Goal: Task Accomplishment & Management: Complete application form

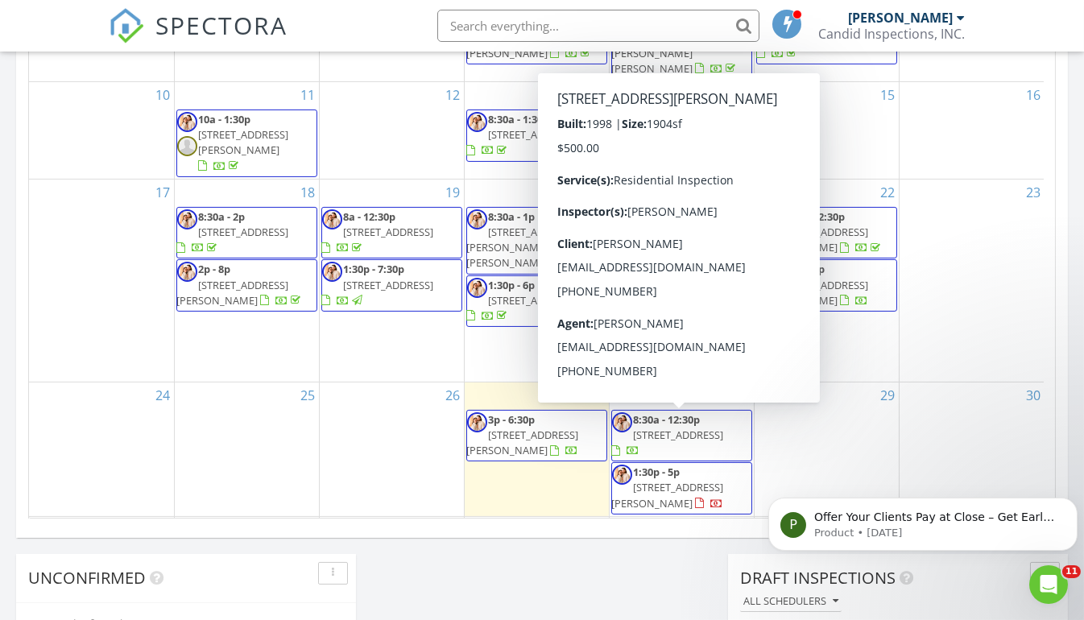
scroll to position [971, 0]
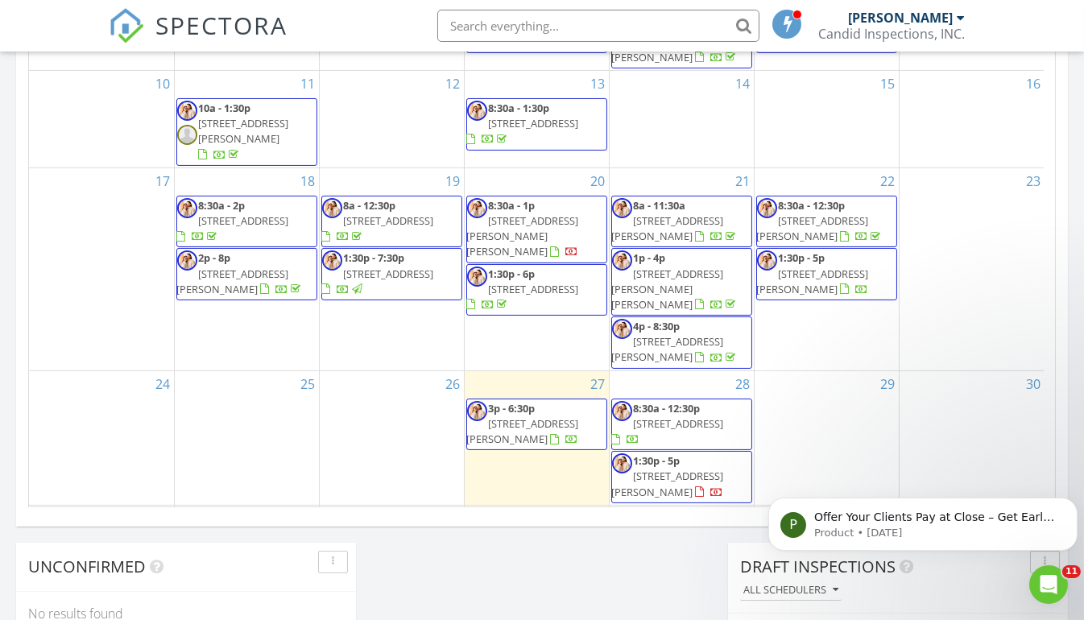
click at [659, 469] on span "[STREET_ADDRESS][PERSON_NAME]" at bounding box center [668, 484] width 112 height 30
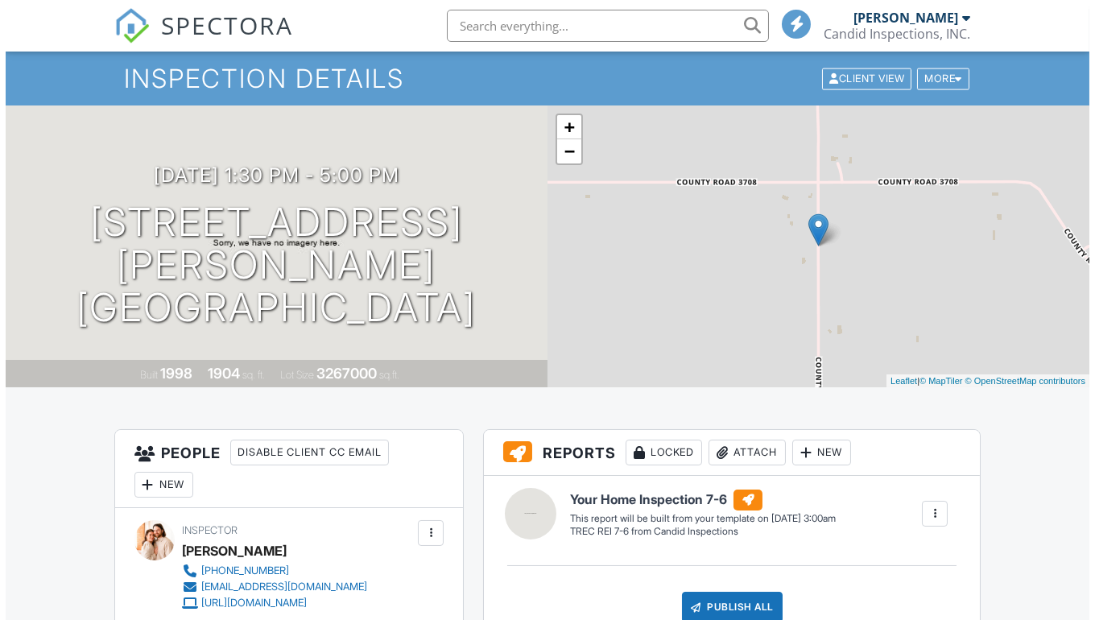
scroll to position [42, 0]
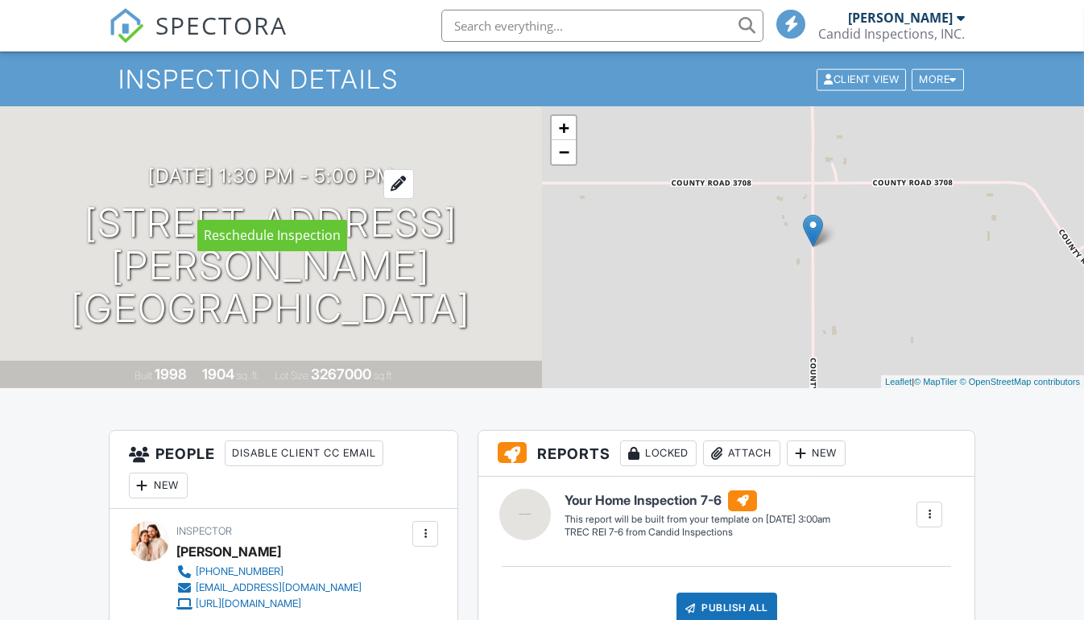
click at [414, 199] on div at bounding box center [398, 184] width 31 height 30
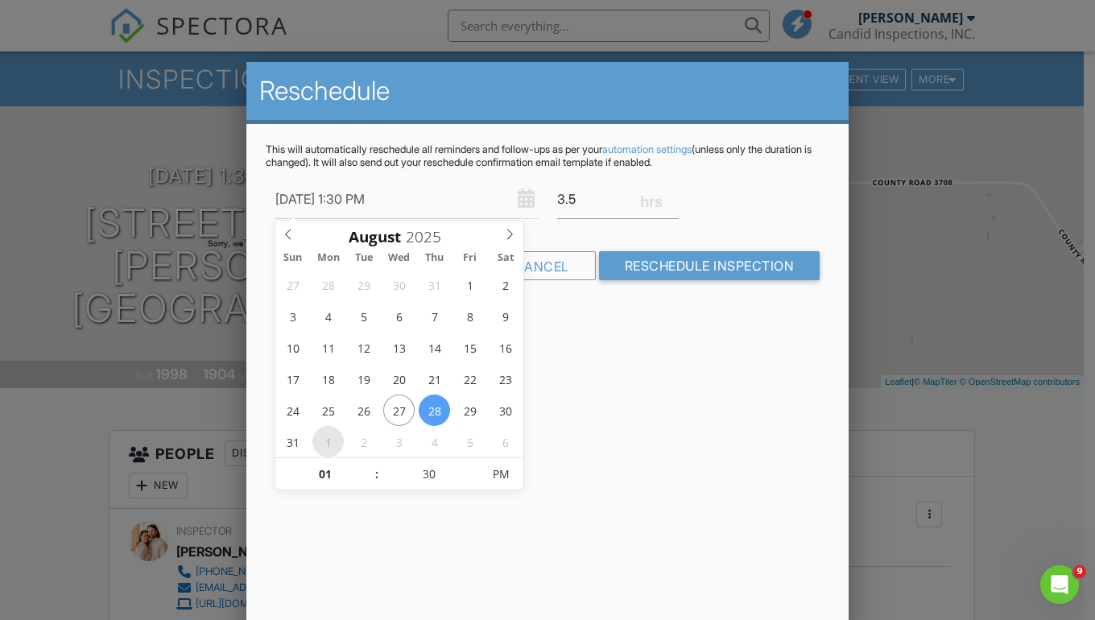
scroll to position [0, 0]
type input "09/01/2025 1:30 PM"
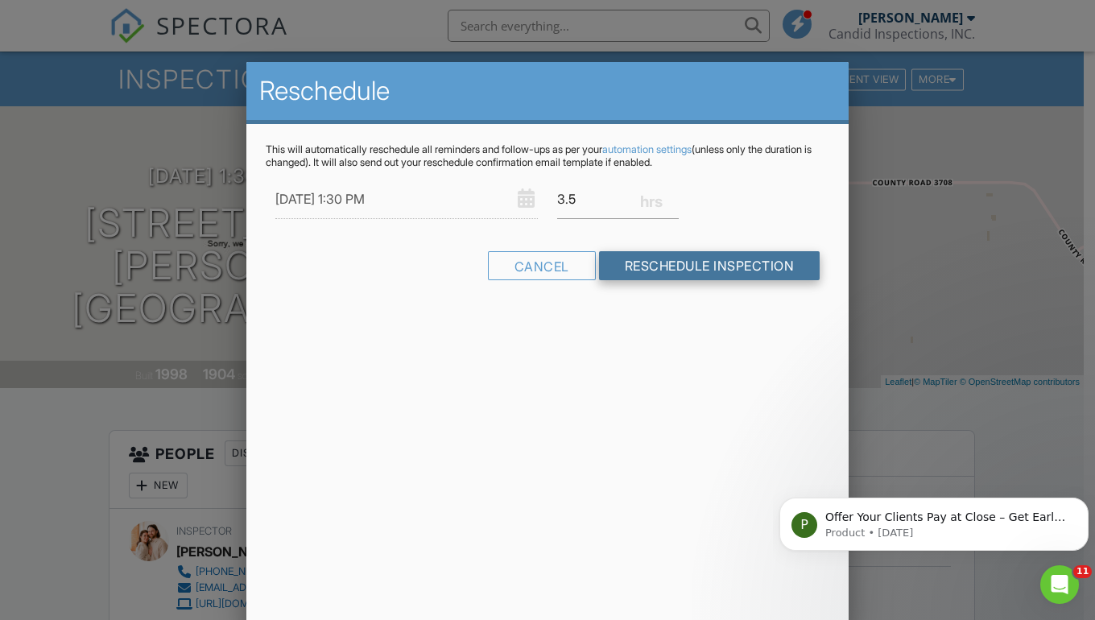
click at [656, 273] on input "Reschedule Inspection" at bounding box center [709, 265] width 221 height 29
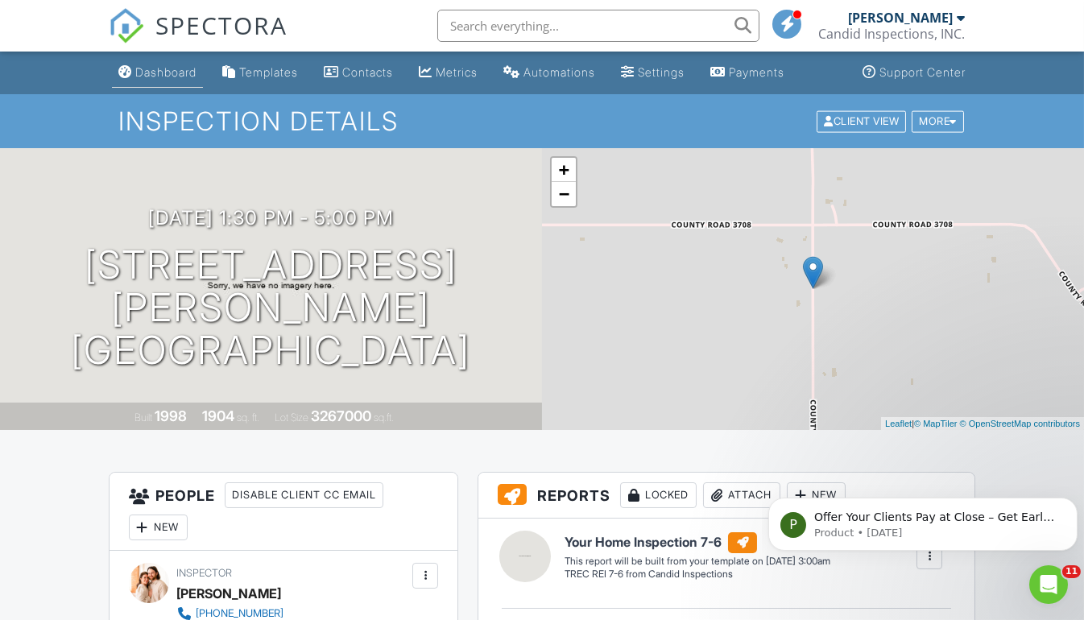
click at [168, 76] on div "Dashboard" at bounding box center [165, 72] width 61 height 14
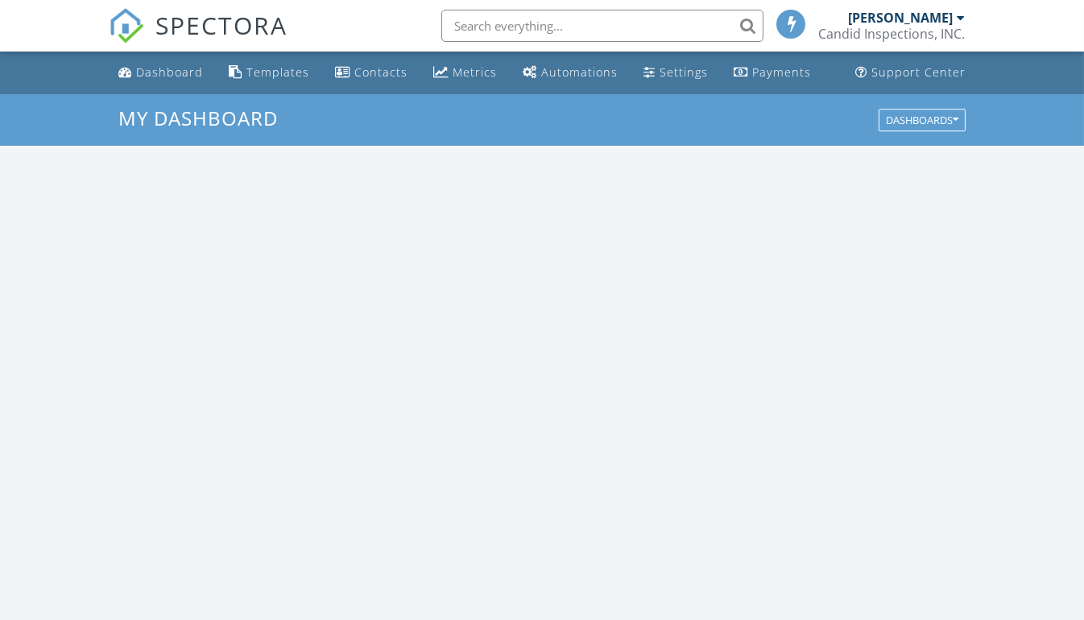
scroll to position [1489, 1107]
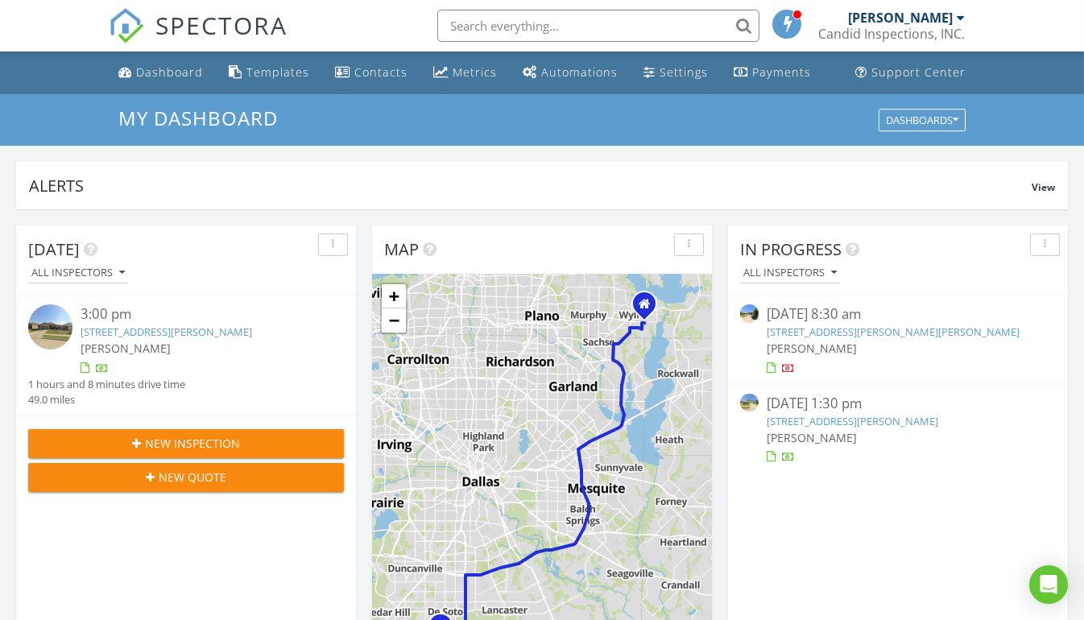
click at [307, 408] on div "3:00 pm [STREET_ADDRESS][PERSON_NAME] [PERSON_NAME] 1 hours and 8 minutes drive…" at bounding box center [186, 355] width 340 height 119
click at [295, 445] on div "New Inspection" at bounding box center [186, 443] width 290 height 17
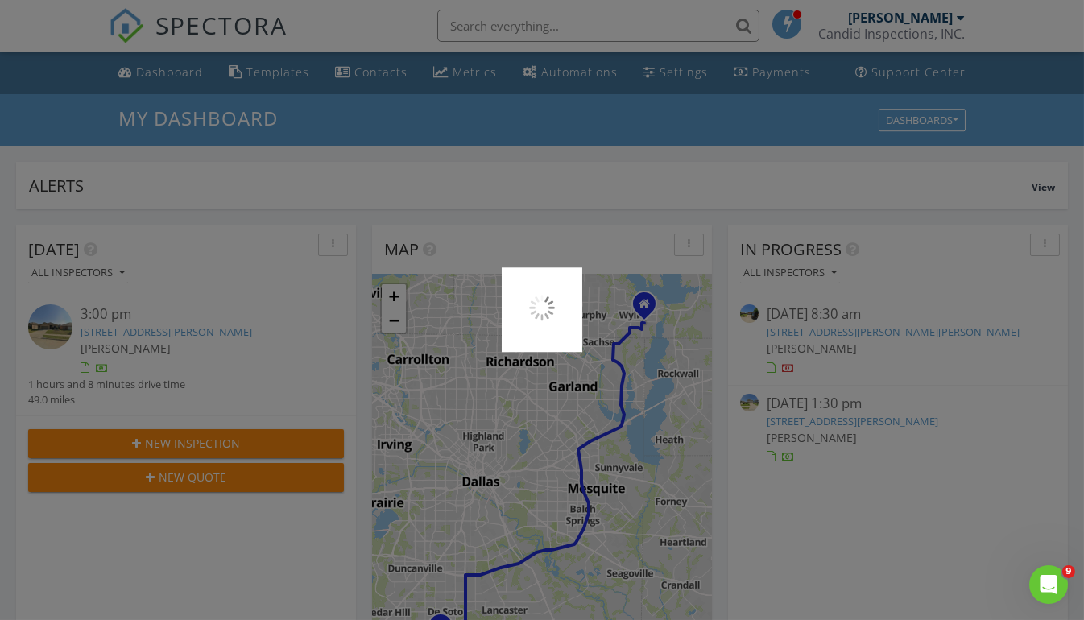
scroll to position [0, 0]
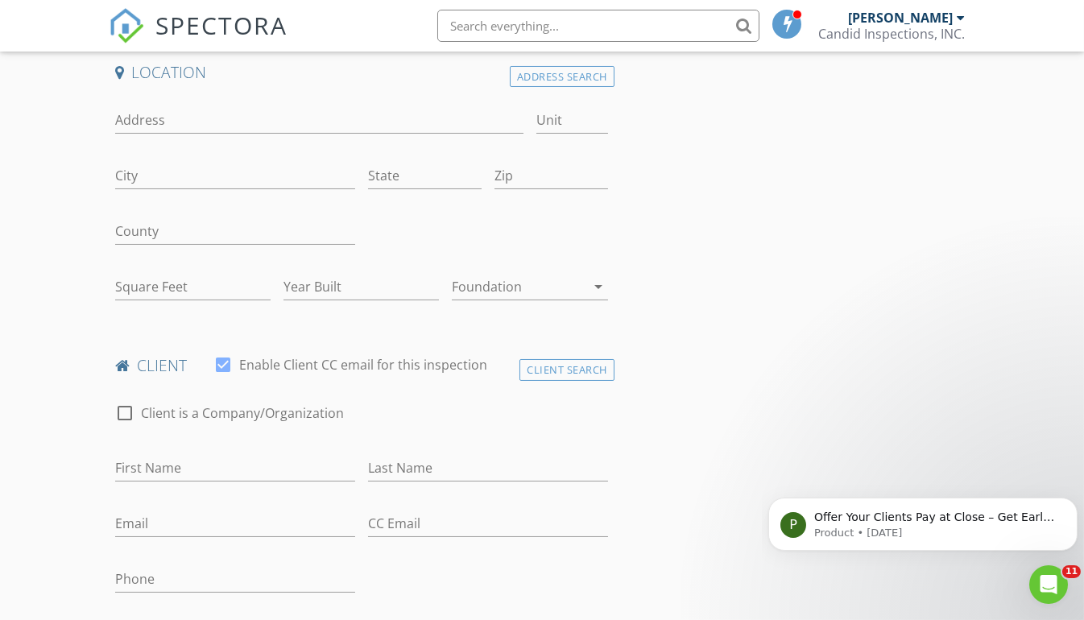
scroll to position [364, 0]
click at [295, 464] on input "First Name" at bounding box center [235, 466] width 240 height 27
paste input "Angel"
type input "Angel"
click at [421, 470] on input "Last Name" at bounding box center [488, 466] width 240 height 27
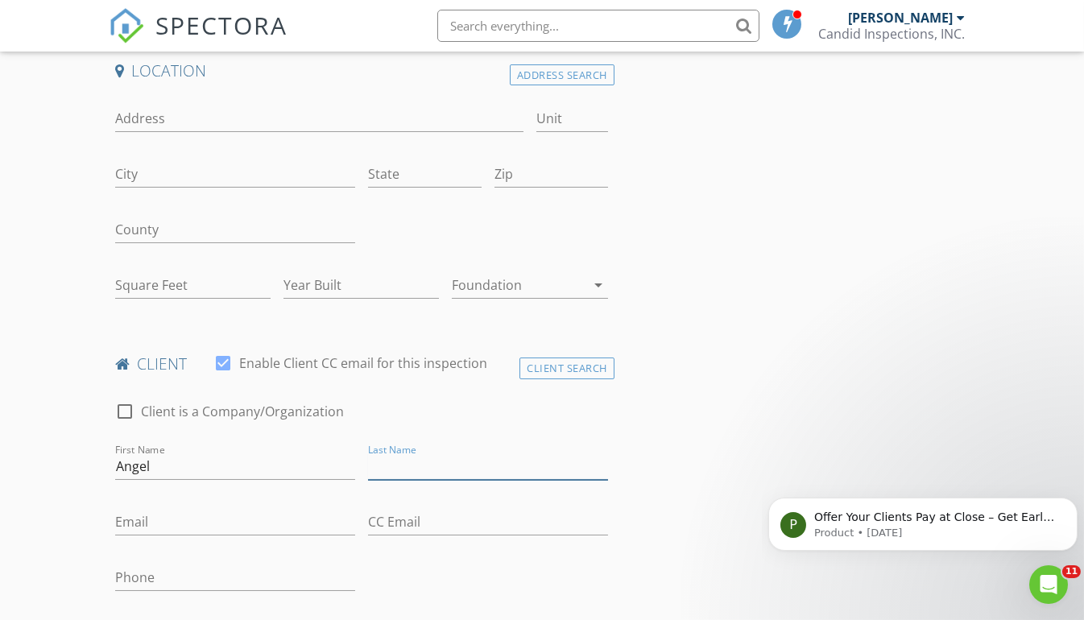
paste input "[PERSON_NAME]"
type input "[PERSON_NAME]"
click at [269, 521] on input "Email" at bounding box center [235, 522] width 240 height 27
paste input "[EMAIL_ADDRESS][PERSON_NAME][DOMAIN_NAME]"
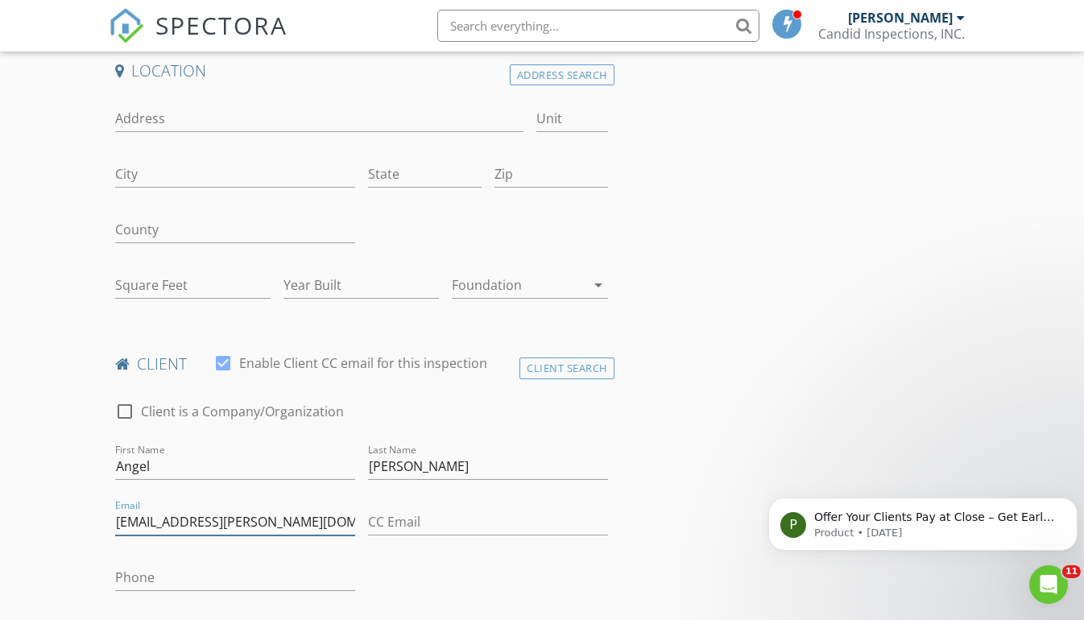
type input "angel.tobery@gmail.com"
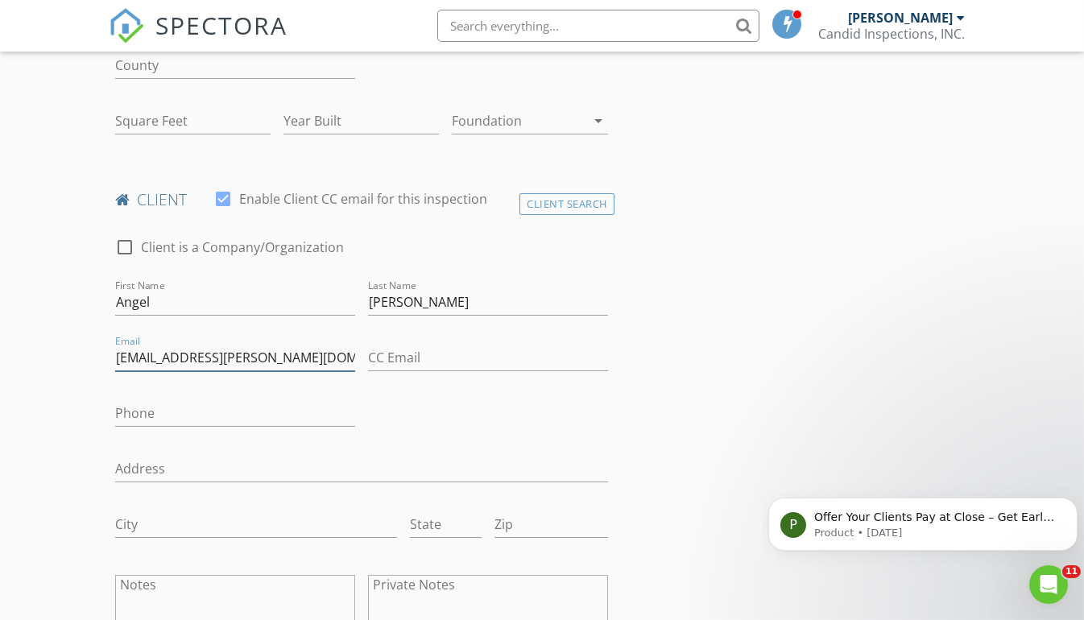
scroll to position [550, 0]
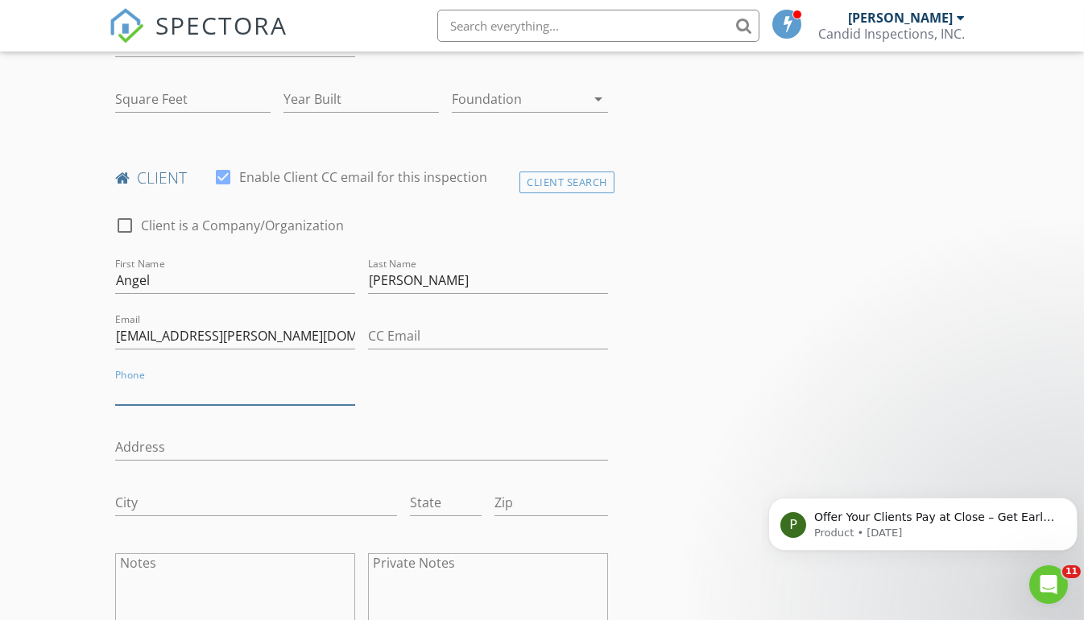
click at [308, 387] on input "Phone" at bounding box center [235, 391] width 240 height 27
paste input "203-343-6283"
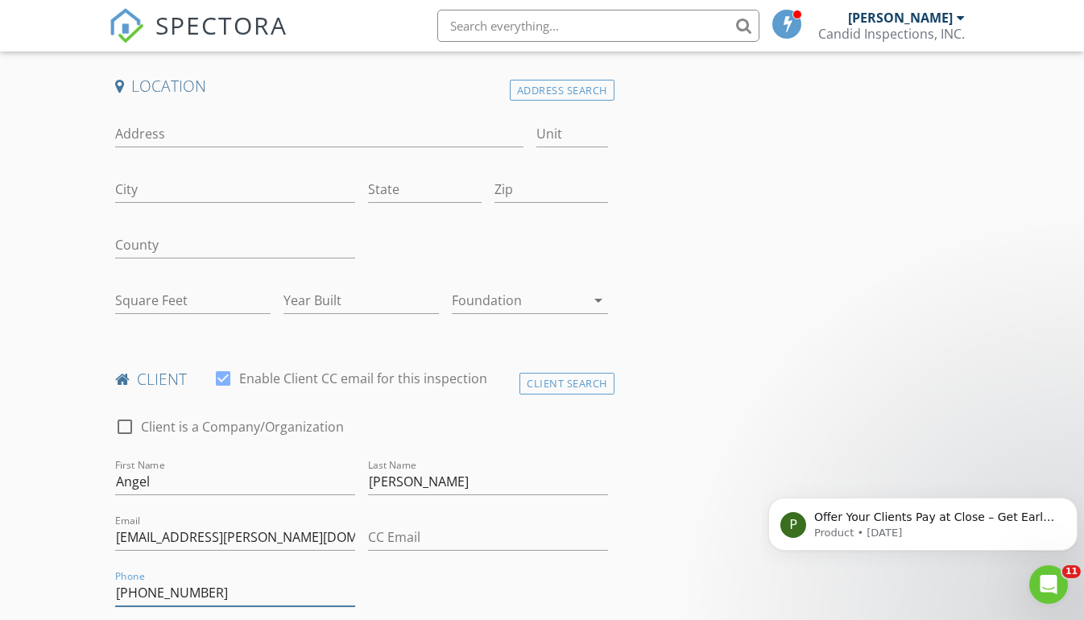
scroll to position [264, 0]
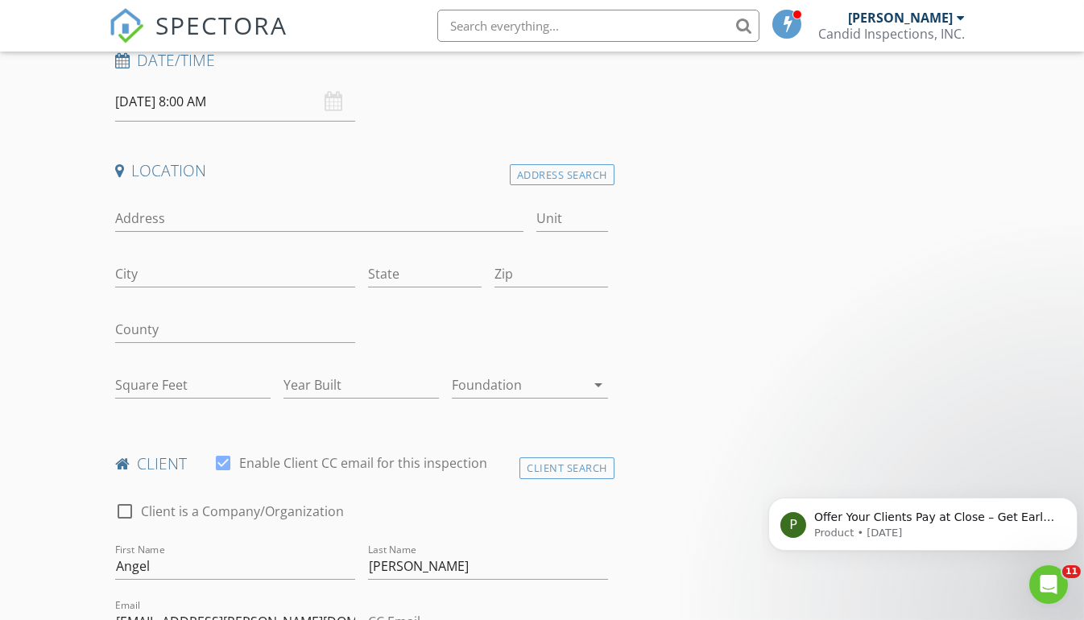
type input "[PHONE_NUMBER]"
click at [251, 225] on input "Address" at bounding box center [319, 218] width 408 height 27
type input "329 Featherstone"
type input "[PERSON_NAME]"
type input "[GEOGRAPHIC_DATA]"
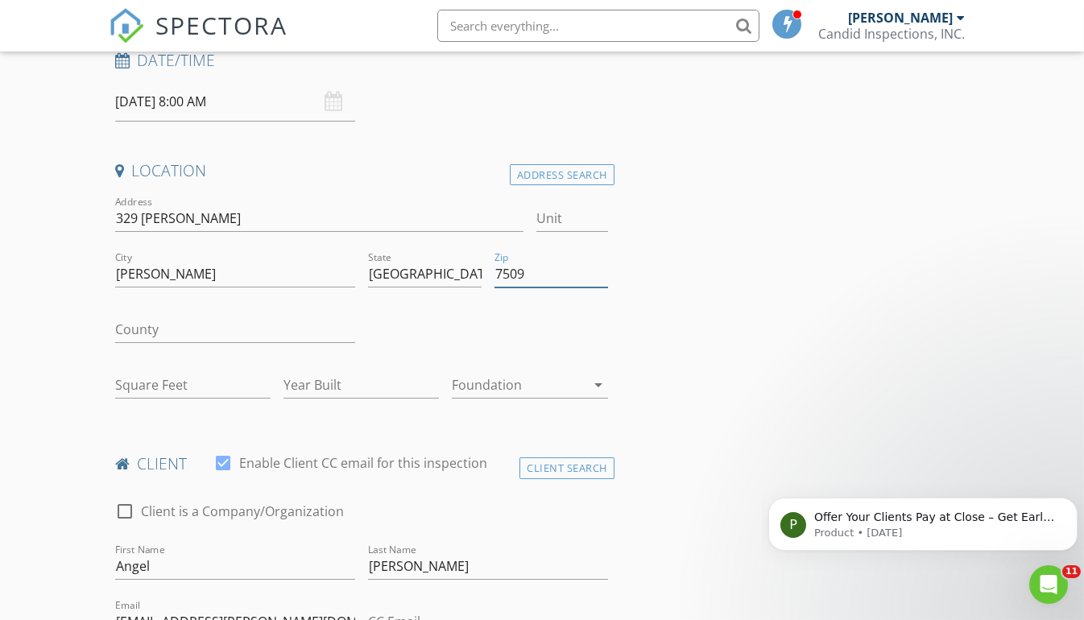
type input "75098"
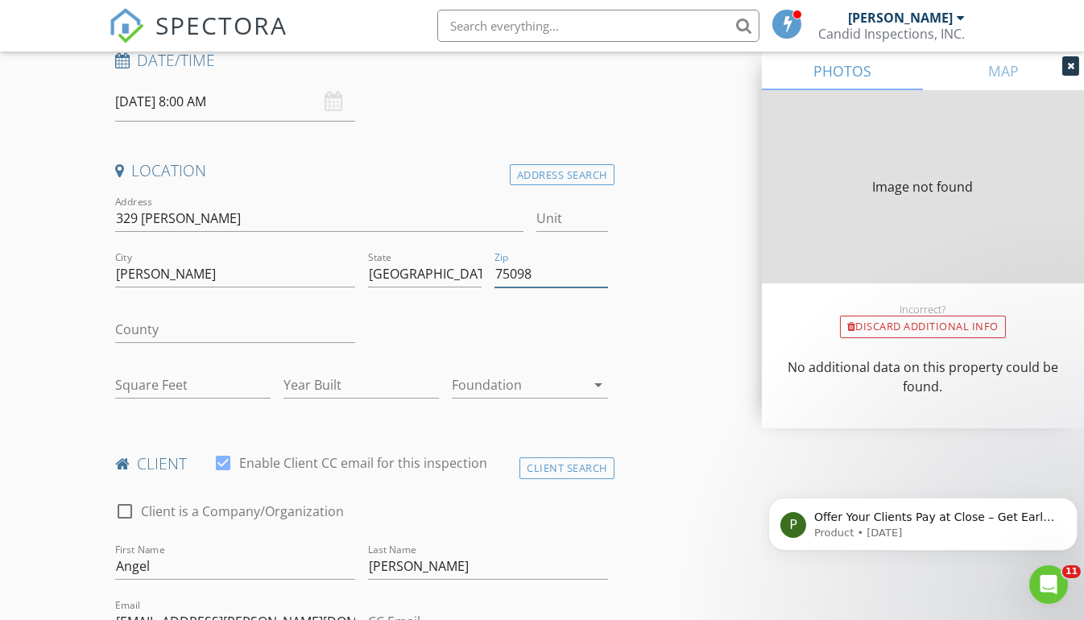
type input "1863"
type input "2018"
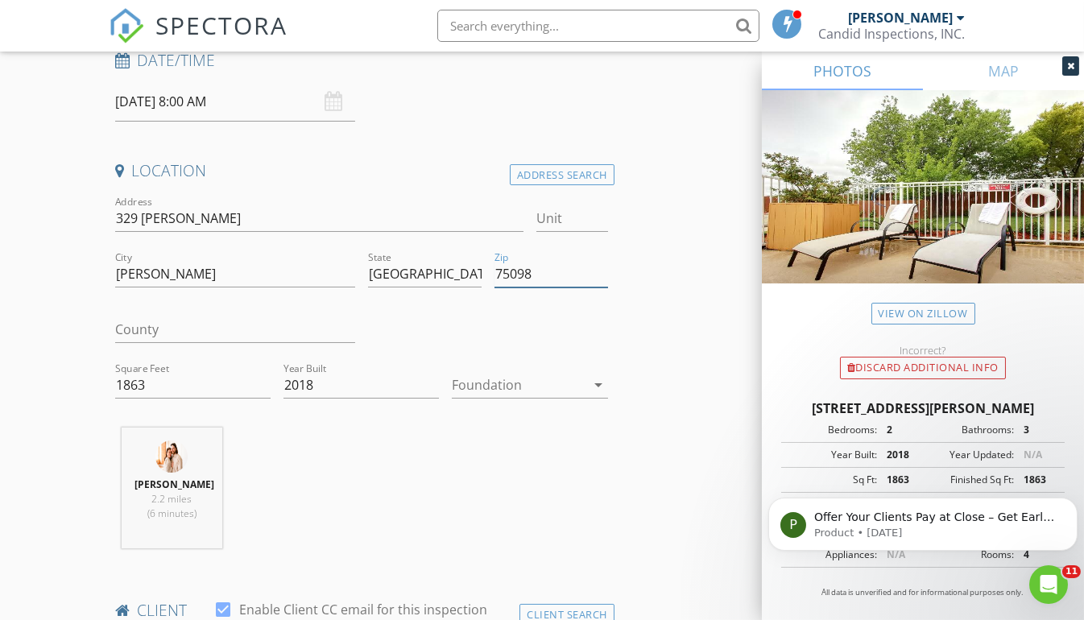
type input "75098"
click at [914, 308] on link "View on Zillow" at bounding box center [923, 314] width 104 height 22
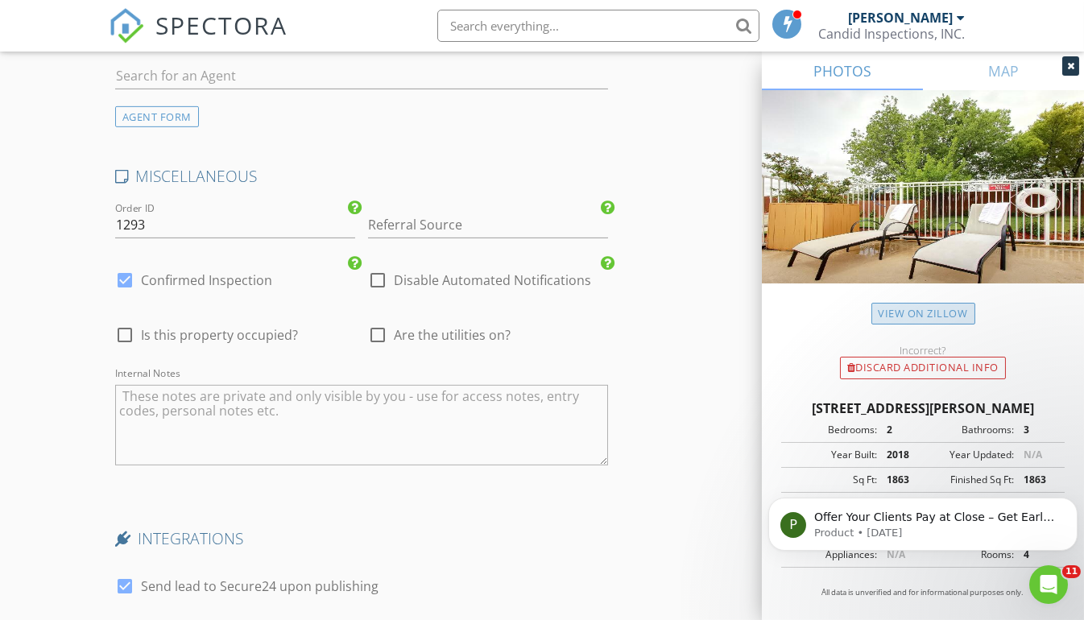
scroll to position [2275, 0]
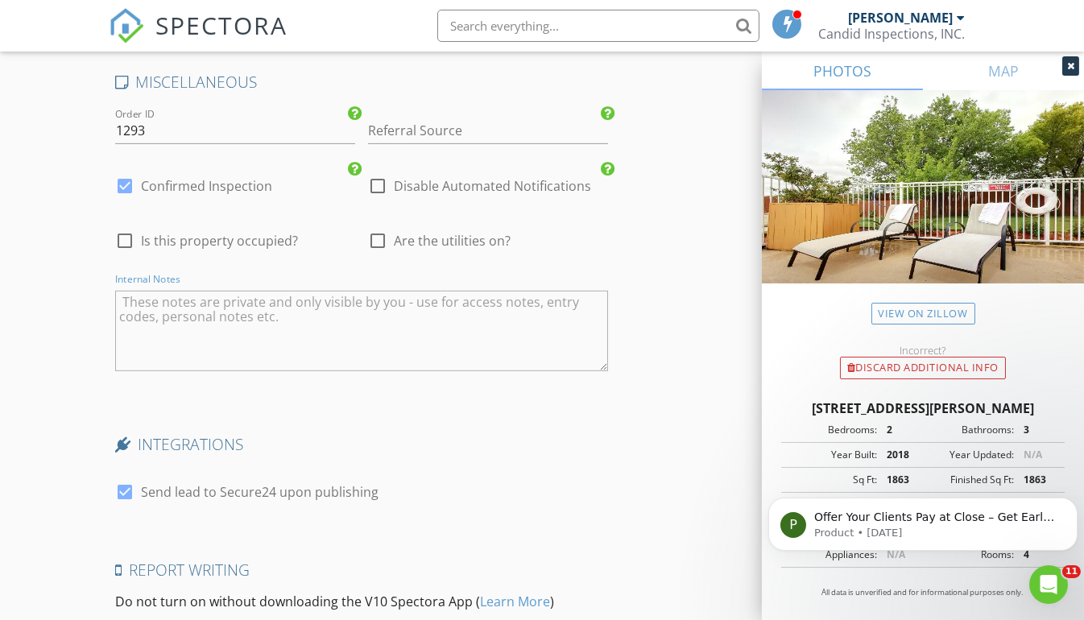
click at [119, 291] on textarea "Internal Notes" at bounding box center [361, 331] width 493 height 81
click at [128, 486] on div at bounding box center [124, 491] width 27 height 27
checkbox input "false"
click at [134, 291] on textarea "Internal Notes" at bounding box center [361, 331] width 493 height 81
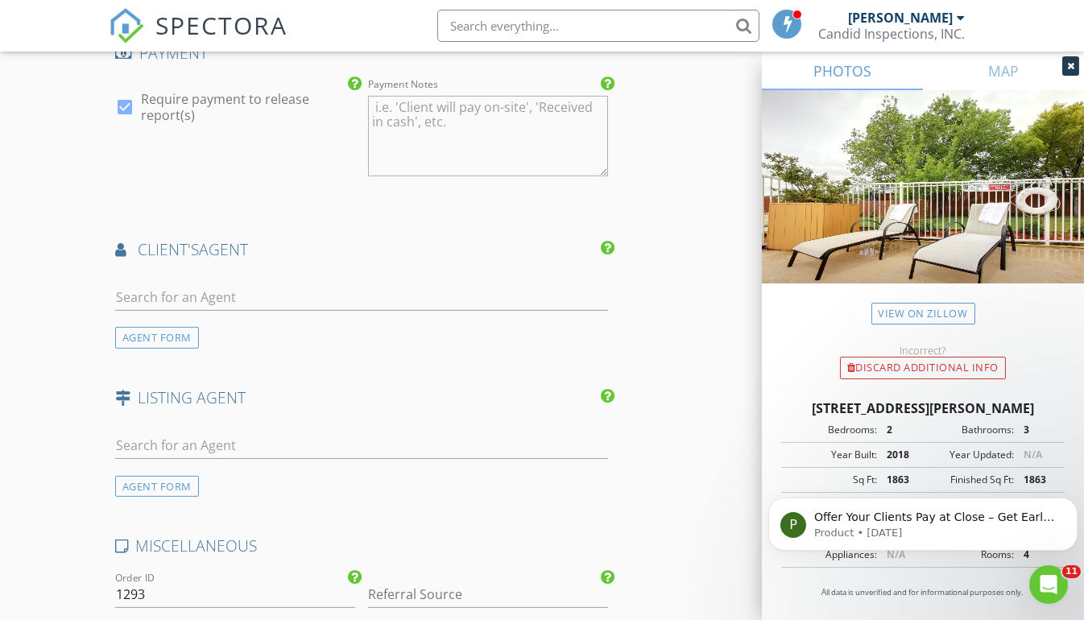
scroll to position [1810, 0]
type textarea "Laundry room had a fan pointed to the walls. Double check with moisture meter. …"
click at [428, 296] on input "text" at bounding box center [361, 299] width 493 height 27
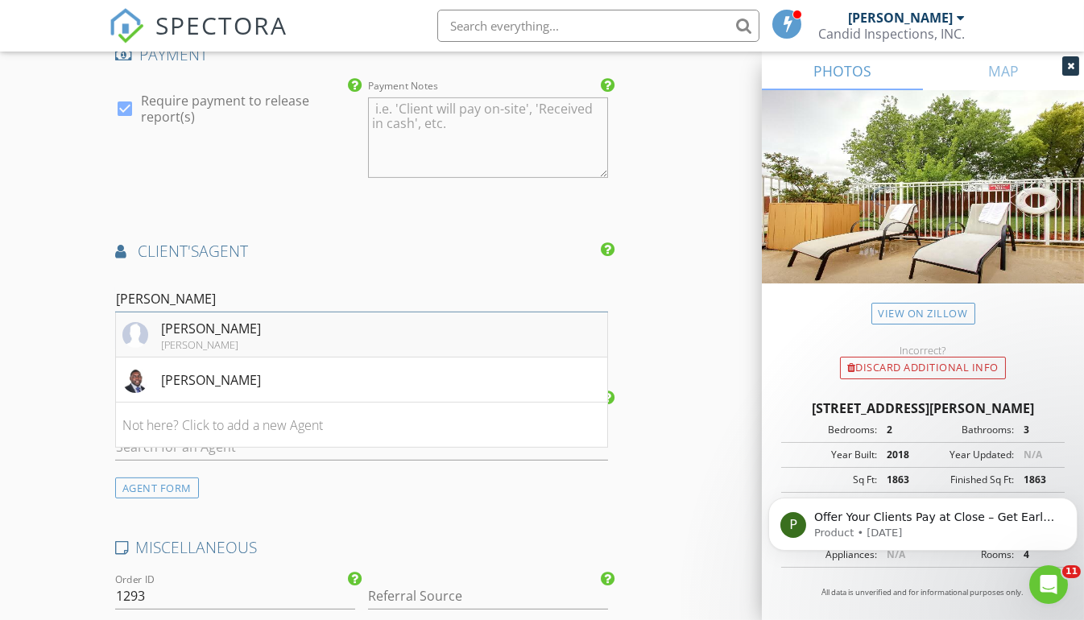
type input "Michael"
click at [241, 327] on li "Michael Fix Keller Williams" at bounding box center [361, 334] width 491 height 45
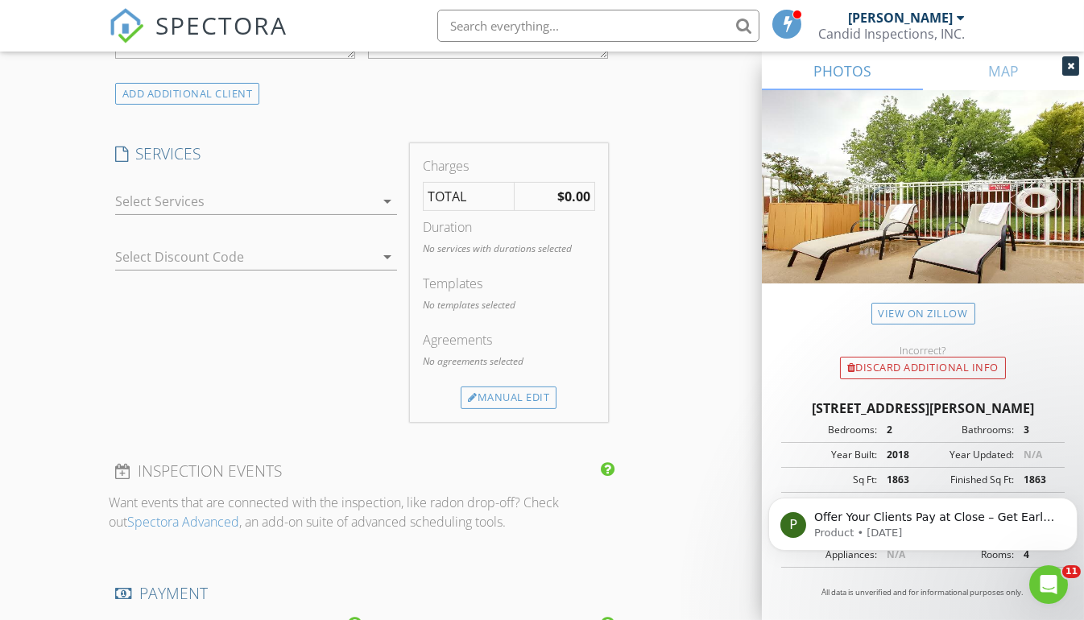
scroll to position [1216, 0]
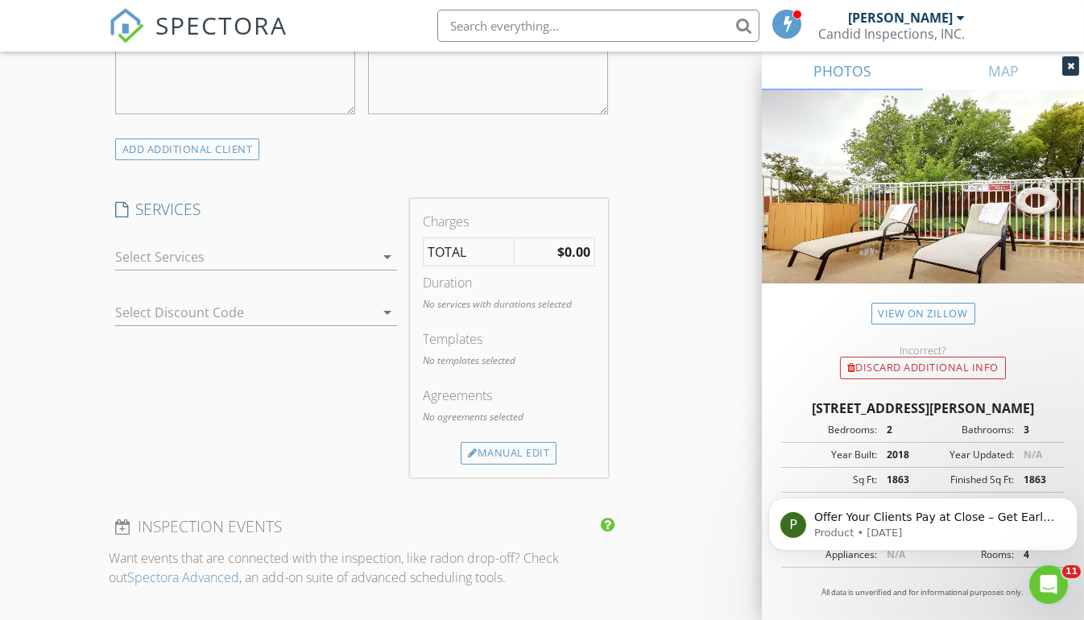
click at [388, 251] on icon "arrow_drop_down" at bounding box center [387, 256] width 19 height 19
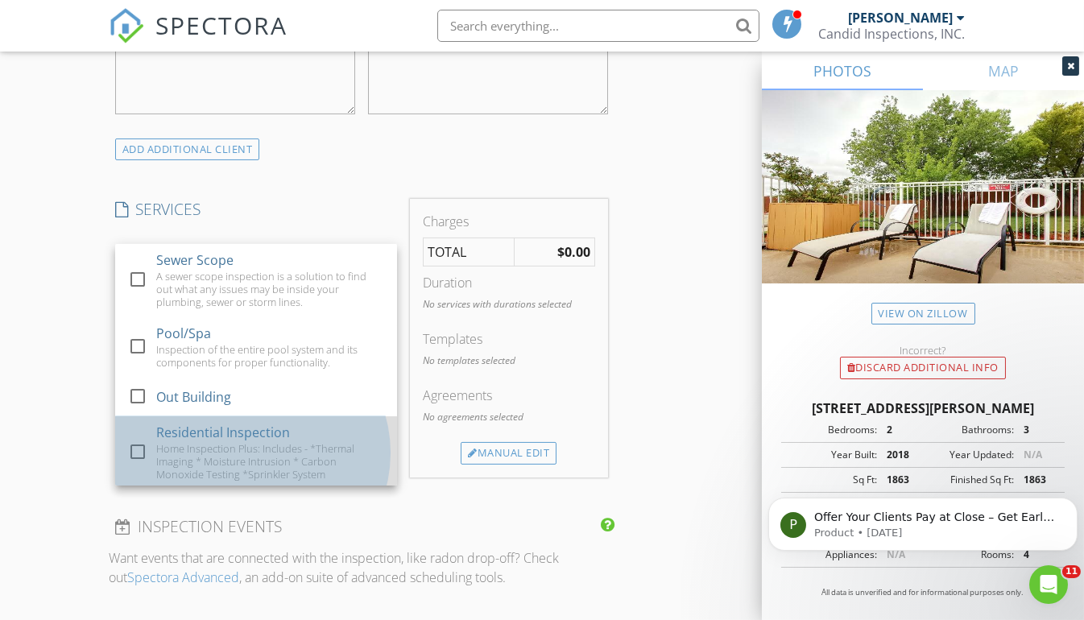
click at [267, 436] on div "Residential Inspection" at bounding box center [222, 432] width 134 height 19
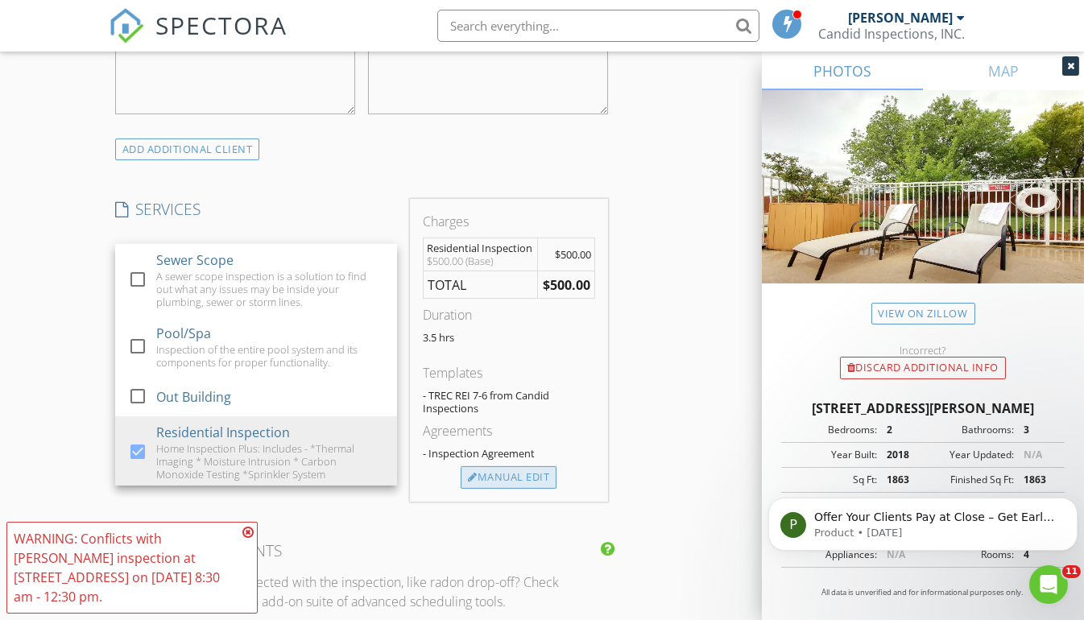
click at [507, 473] on div "Manual Edit" at bounding box center [509, 477] width 96 height 23
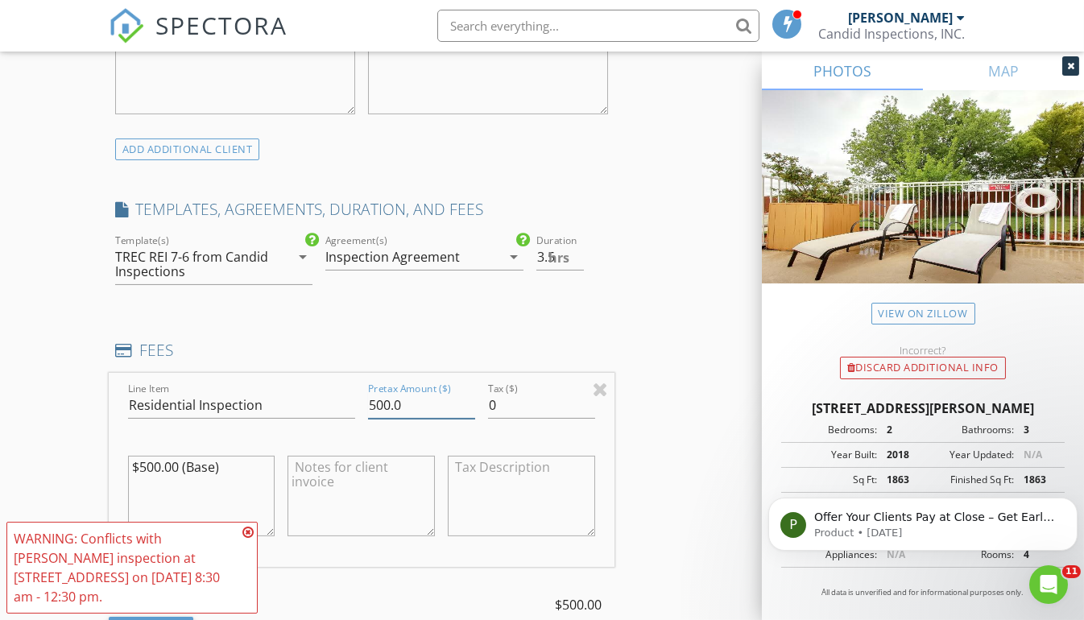
click at [424, 395] on input "500.0" at bounding box center [421, 405] width 107 height 27
type input "5"
type input "450"
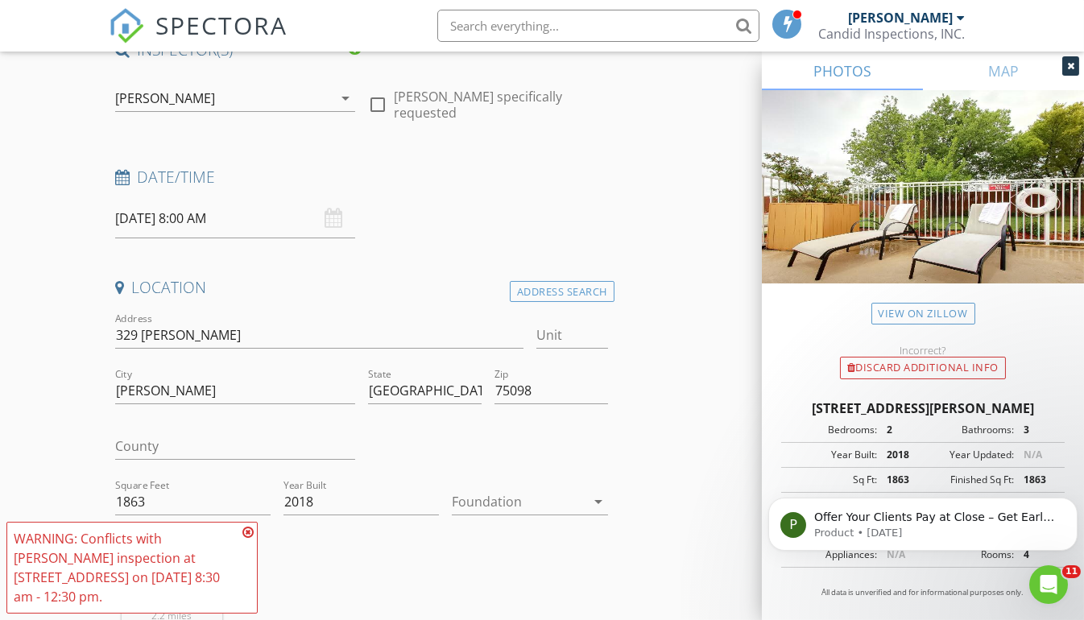
scroll to position [147, 0]
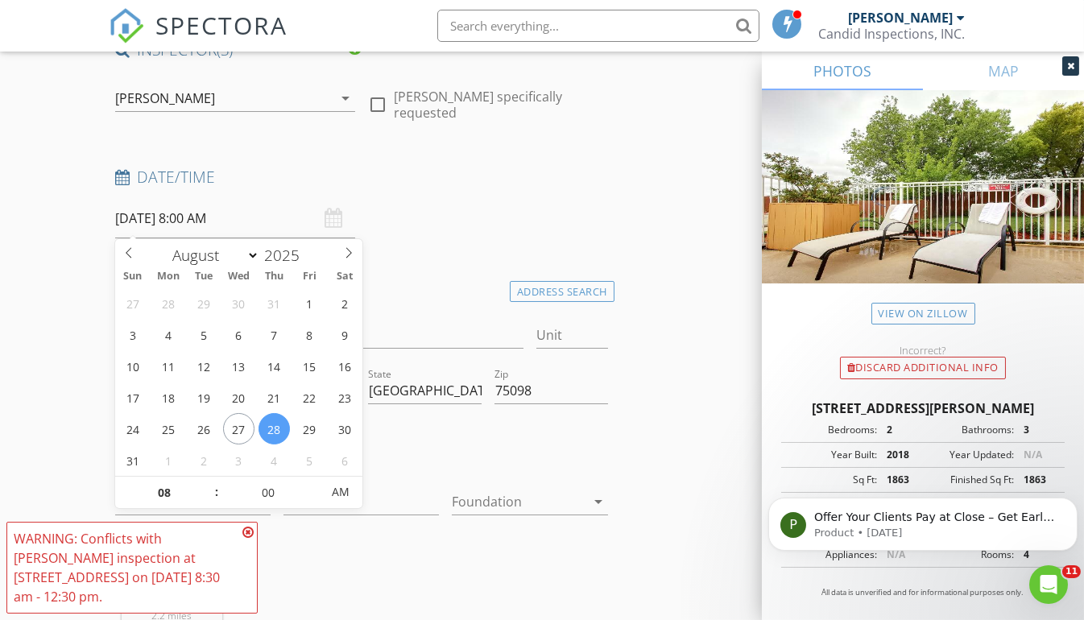
click at [252, 220] on input "[DATE] 8:00 AM" at bounding box center [235, 218] width 240 height 39
type input "[DATE] 8:00 AM"
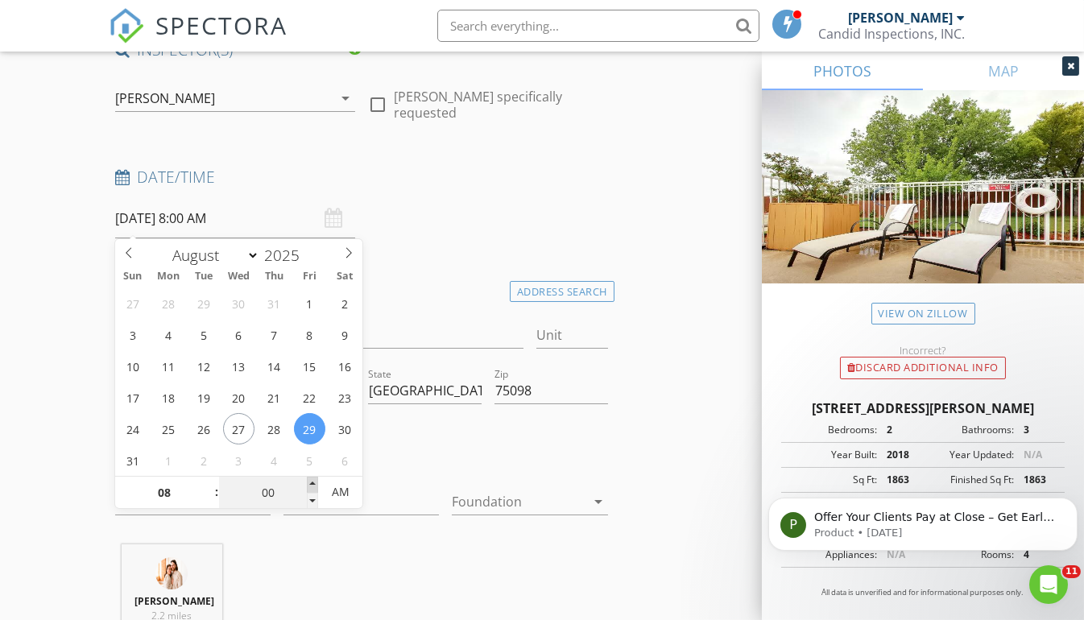
type input "05"
type input "08/29/2025 8:05 AM"
click at [310, 480] on span at bounding box center [312, 485] width 11 height 16
type input "10"
type input "08/29/2025 8:10 AM"
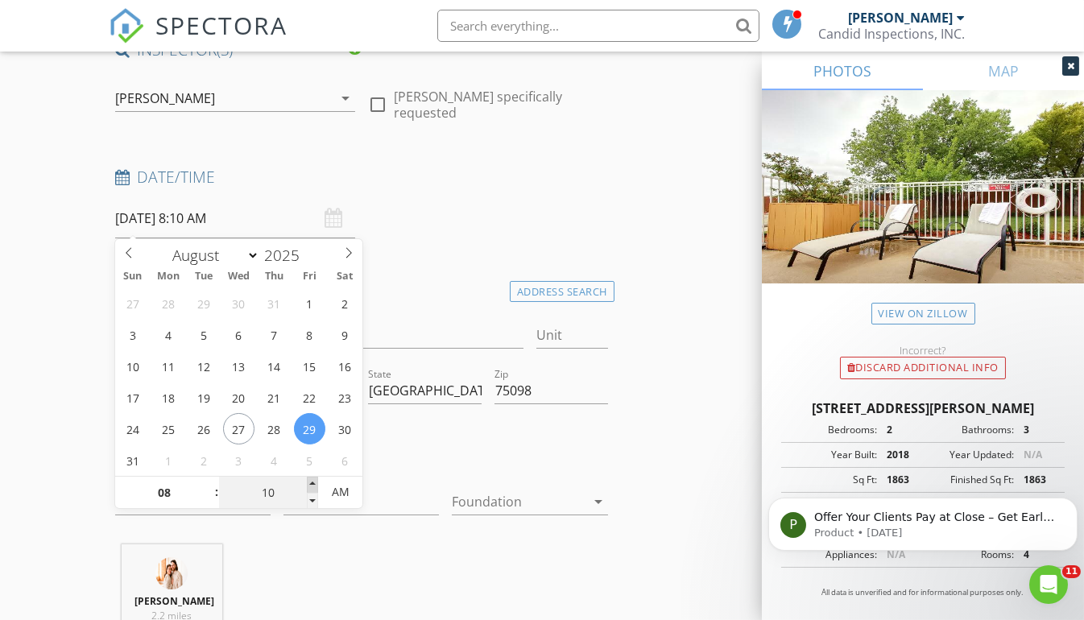
click at [310, 480] on span at bounding box center [312, 485] width 11 height 16
type input "15"
type input "08/29/2025 8:15 AM"
click at [310, 480] on span at bounding box center [312, 485] width 11 height 16
type input "20"
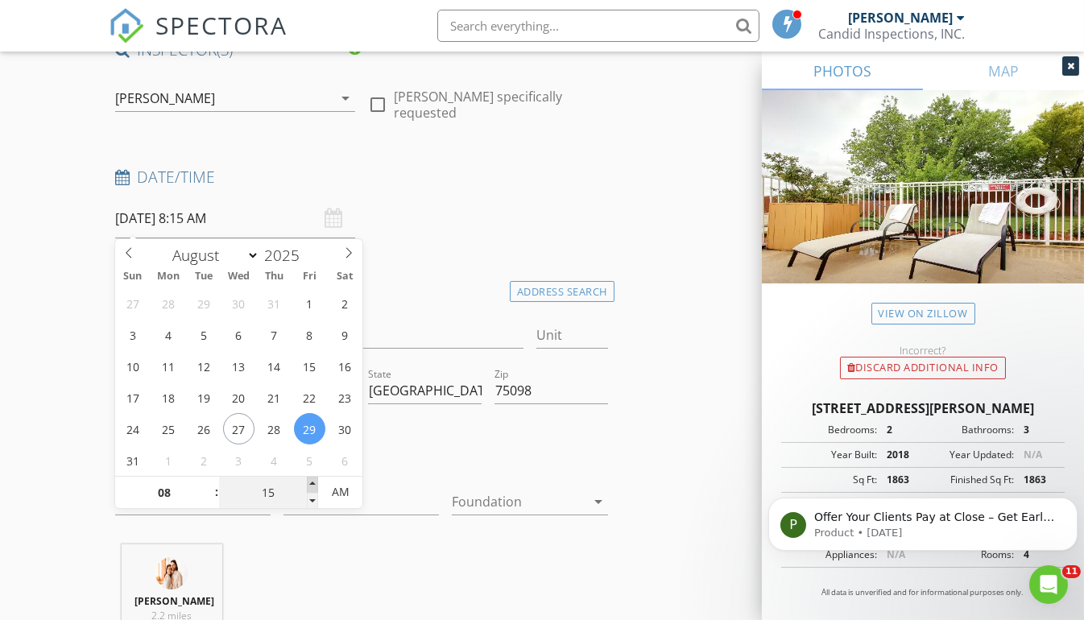
type input "08/29/2025 8:20 AM"
click at [310, 480] on span at bounding box center [312, 485] width 11 height 16
type input "25"
type input "08/29/2025 8:25 AM"
click at [310, 480] on span at bounding box center [312, 485] width 11 height 16
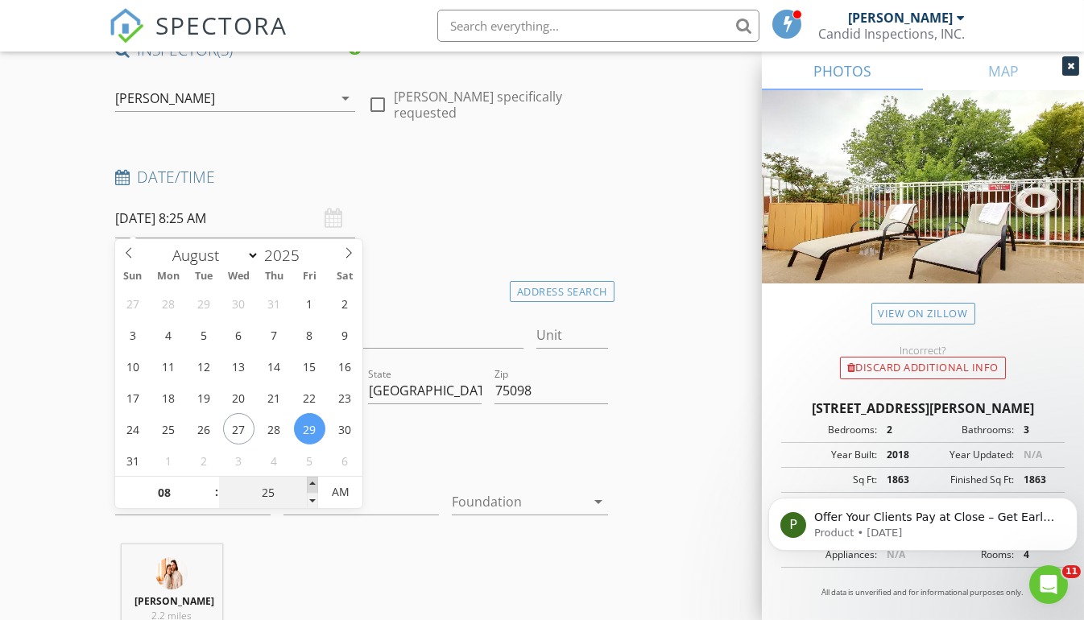
type input "30"
type input "08/29/2025 8:30 AM"
click at [310, 480] on span at bounding box center [312, 485] width 11 height 16
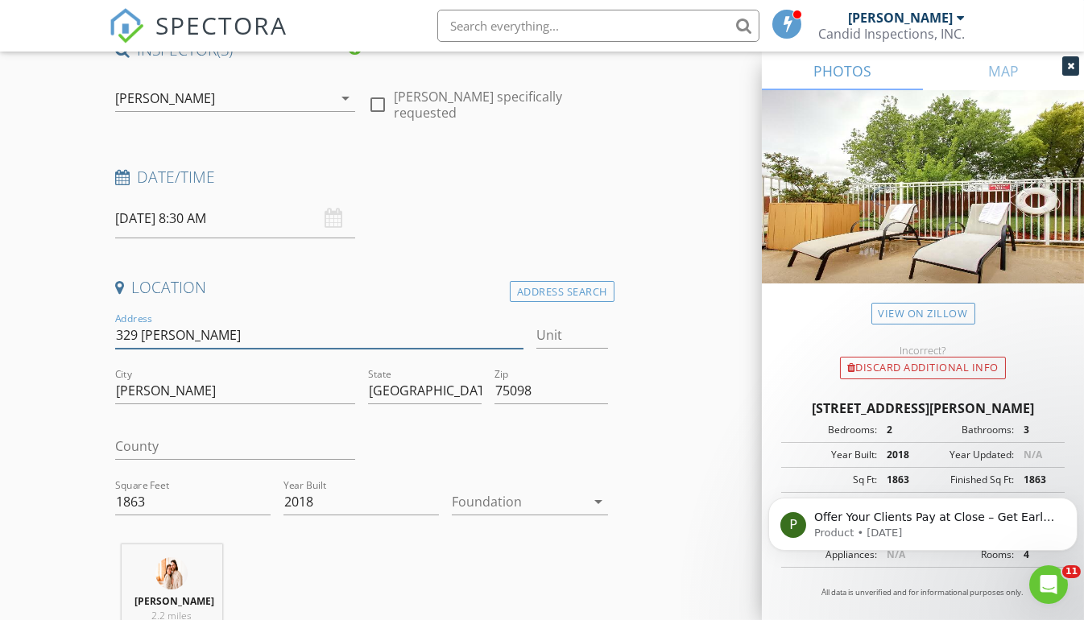
click at [389, 325] on input "329 Featherstone" at bounding box center [319, 335] width 408 height 27
type input "329 Featherstone Trl"
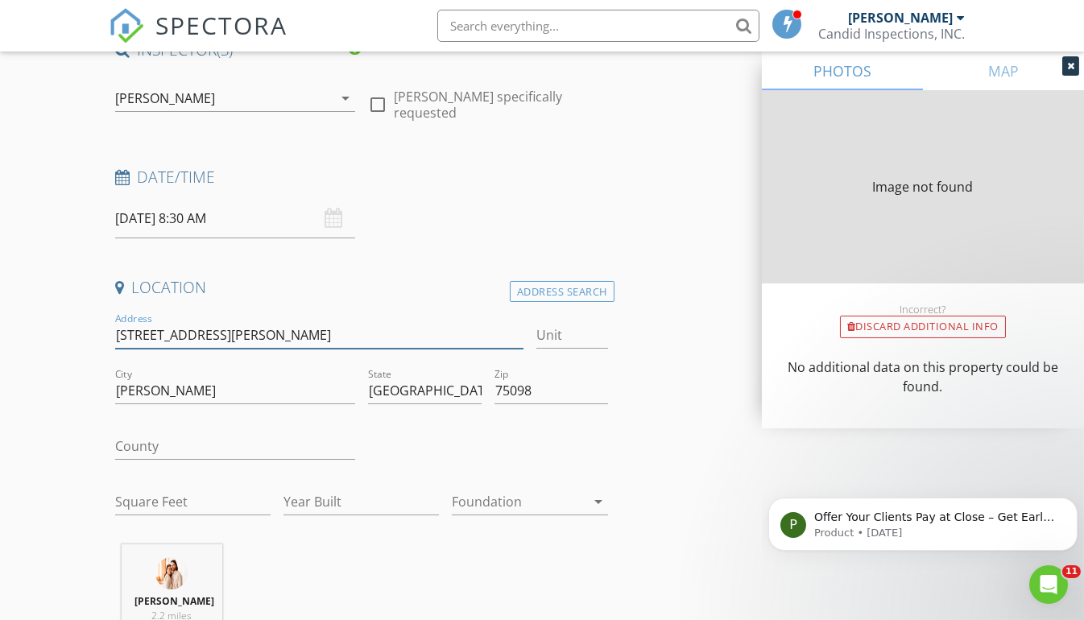
type input "1863"
type input "2018"
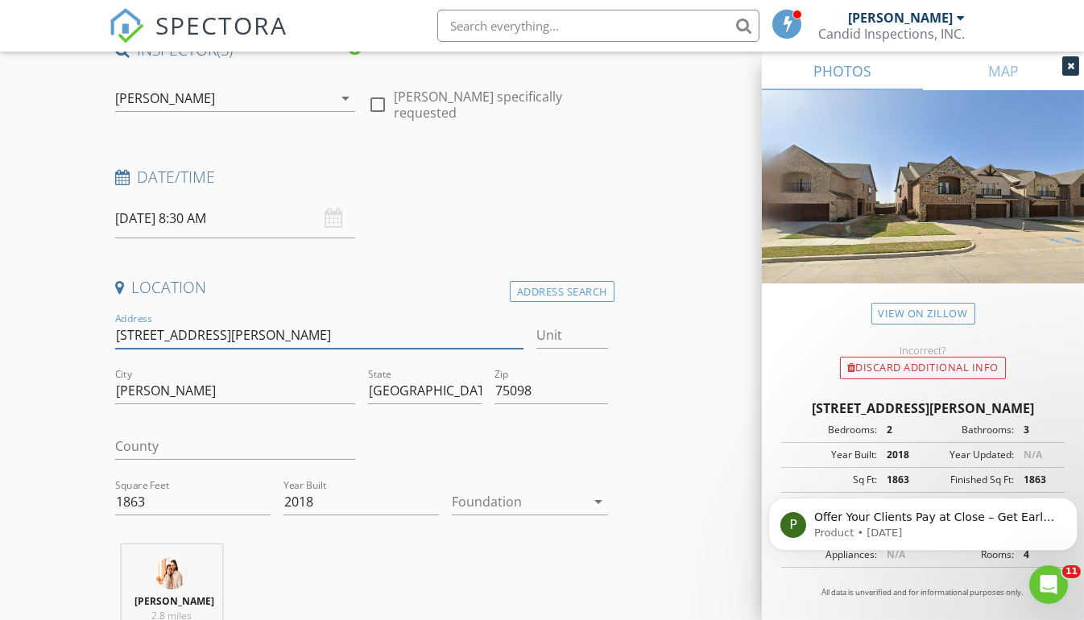
type input "329 Featherstone Trl"
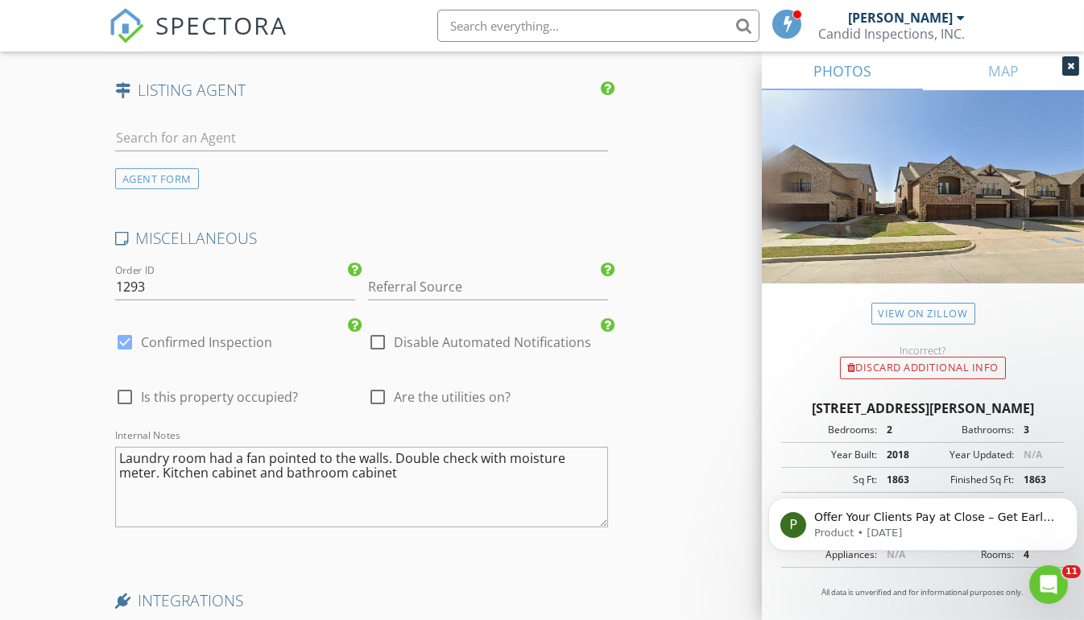
scroll to position [2677, 0]
click at [375, 382] on div at bounding box center [377, 395] width 27 height 27
checkbox input "true"
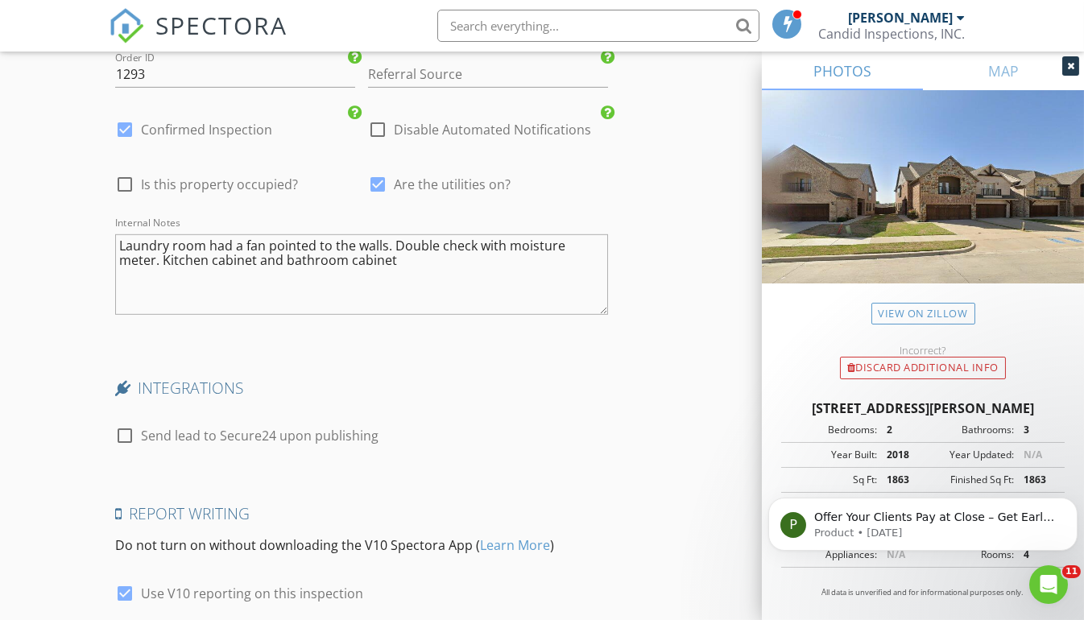
scroll to position [3014, 0]
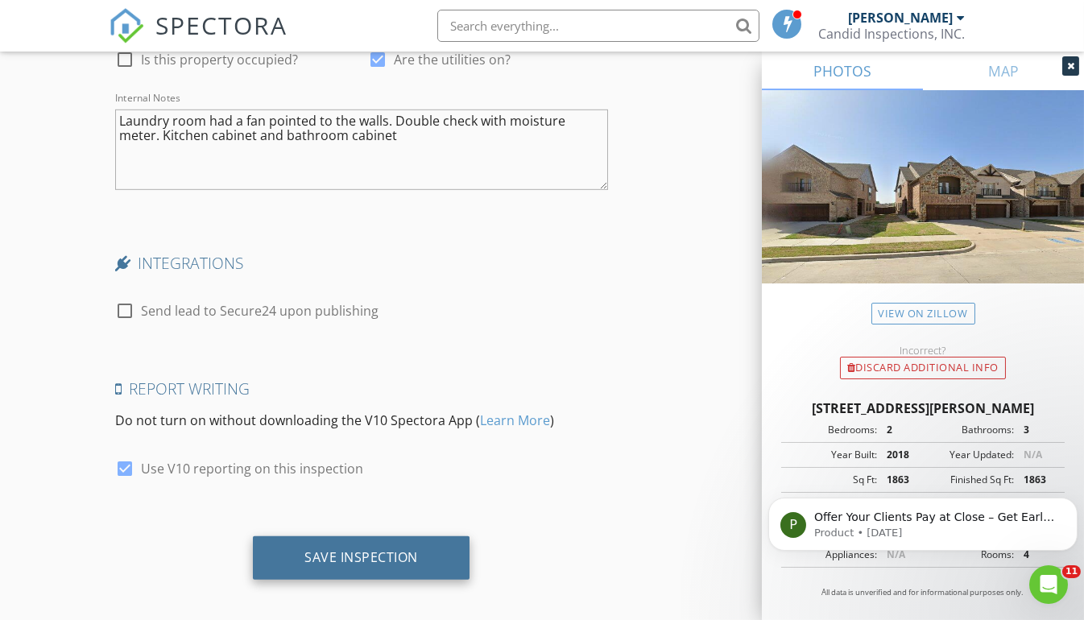
click at [399, 549] on div "Save Inspection" at bounding box center [361, 557] width 114 height 16
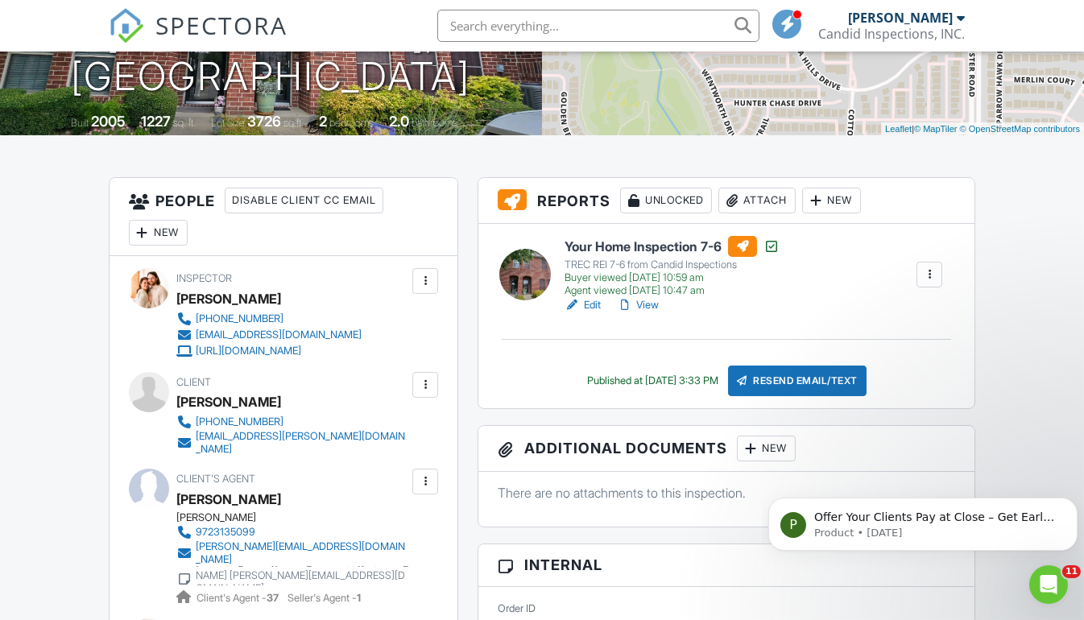
click at [428, 378] on div at bounding box center [425, 385] width 16 height 16
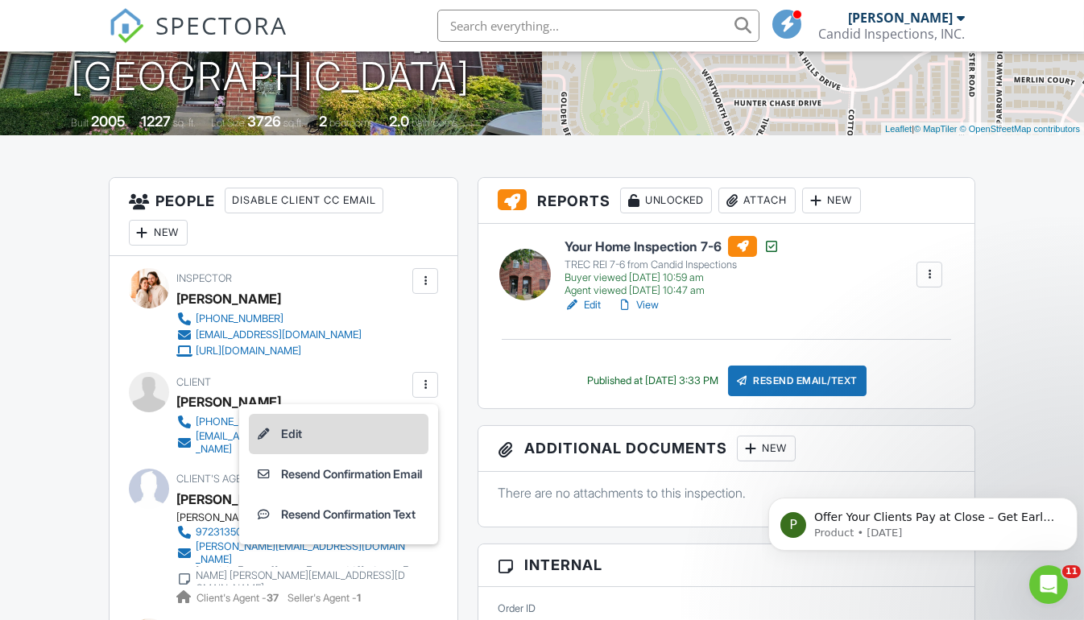
click at [360, 431] on li "Edit" at bounding box center [339, 434] width 180 height 40
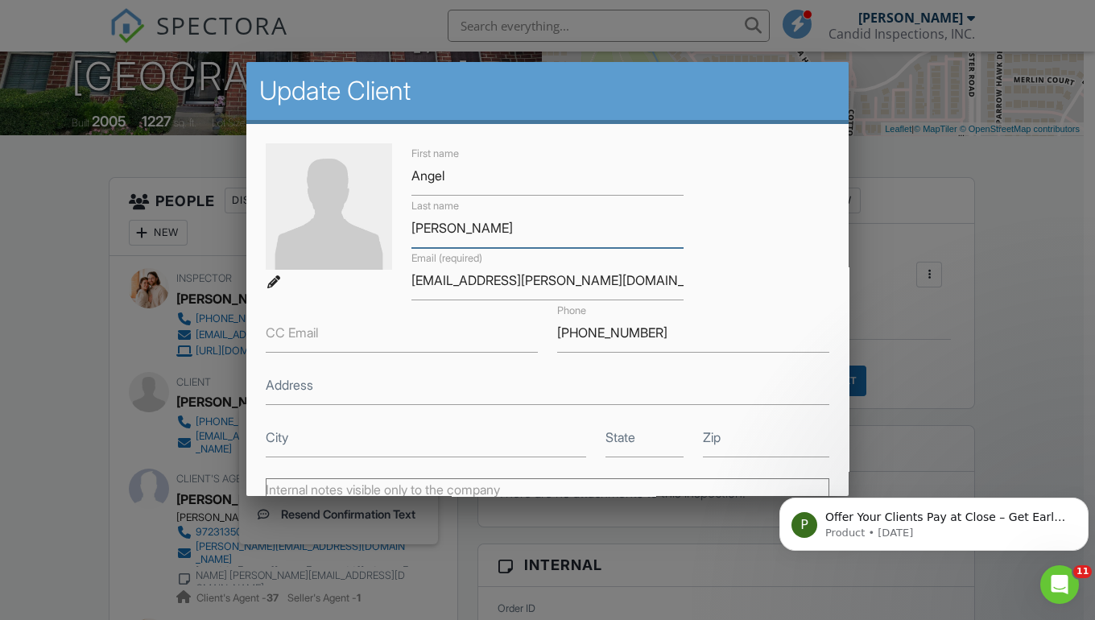
click at [436, 228] on input "Tobery" at bounding box center [547, 228] width 272 height 39
click at [463, 276] on input "angel.tobery@gmail.com" at bounding box center [547, 280] width 272 height 39
click at [463, 276] on input "[EMAIL_ADDRESS][PERSON_NAME][DOMAIN_NAME]" at bounding box center [547, 280] width 272 height 39
click at [463, 276] on input "angel.tobery@gmail.com" at bounding box center [547, 280] width 272 height 39
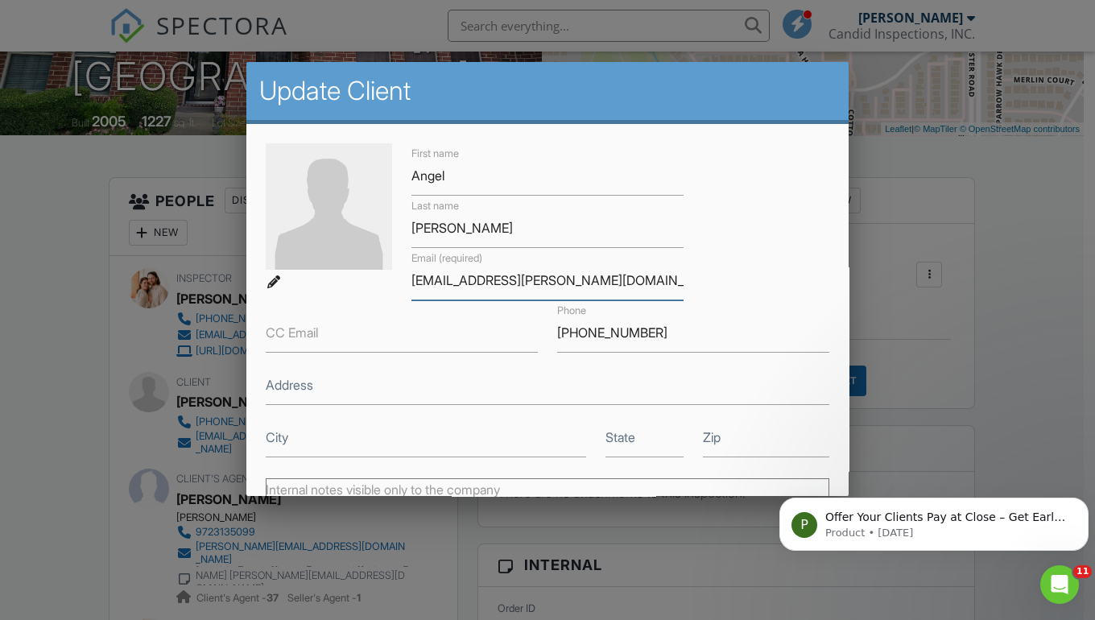
click at [463, 276] on input "angel.tobery@gmail.com" at bounding box center [547, 280] width 272 height 39
click at [585, 333] on input "203-343-6283" at bounding box center [693, 332] width 272 height 39
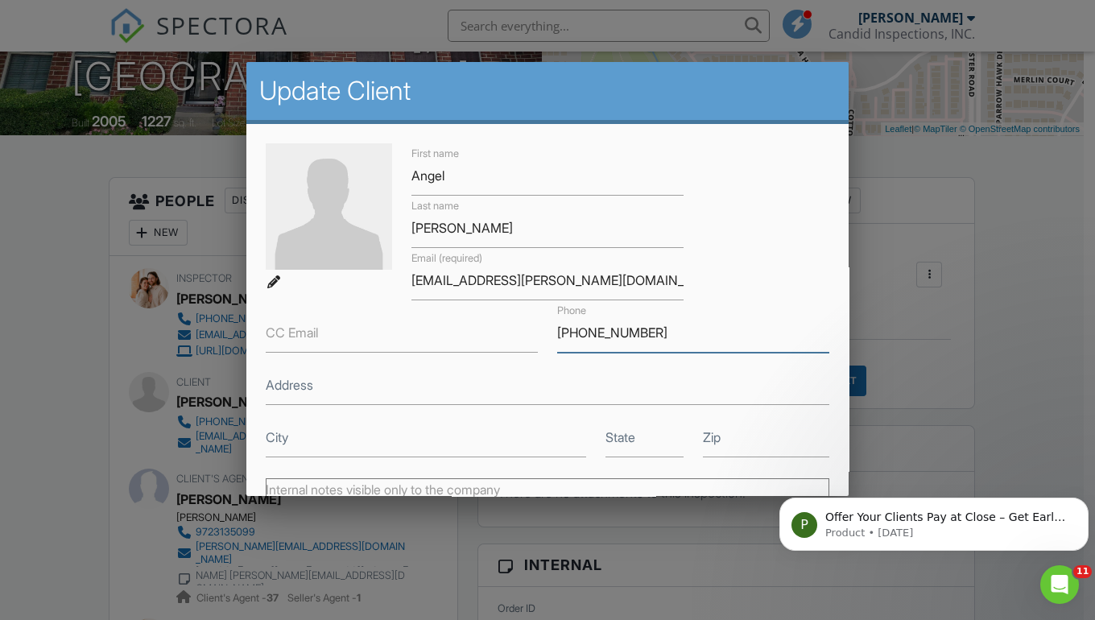
click at [585, 333] on input "203-343-6283" at bounding box center [693, 332] width 272 height 39
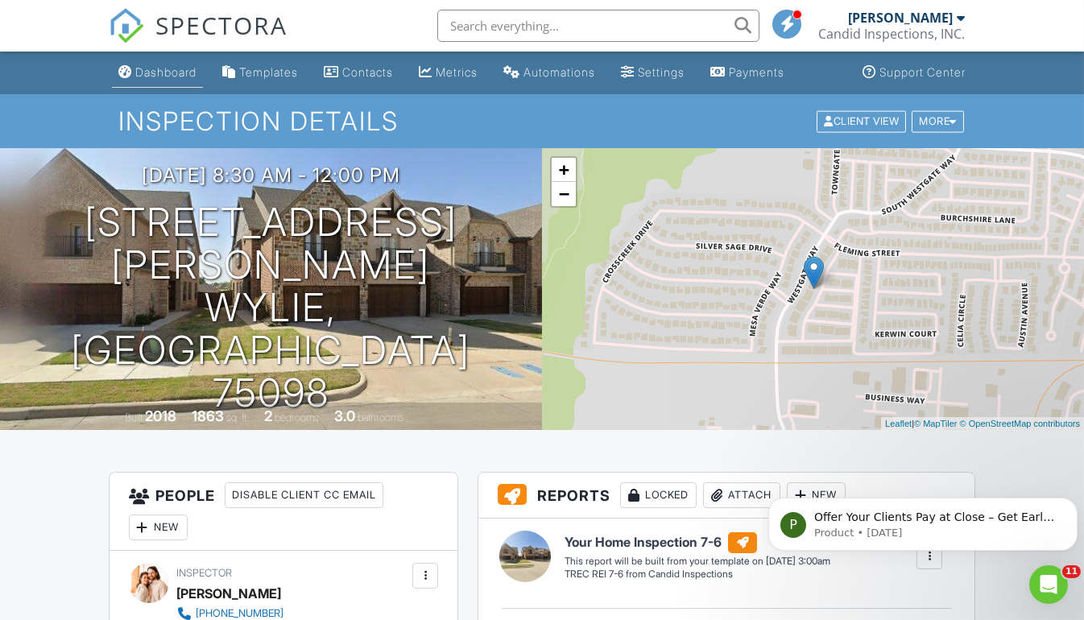
click at [184, 78] on div "Dashboard" at bounding box center [165, 72] width 61 height 14
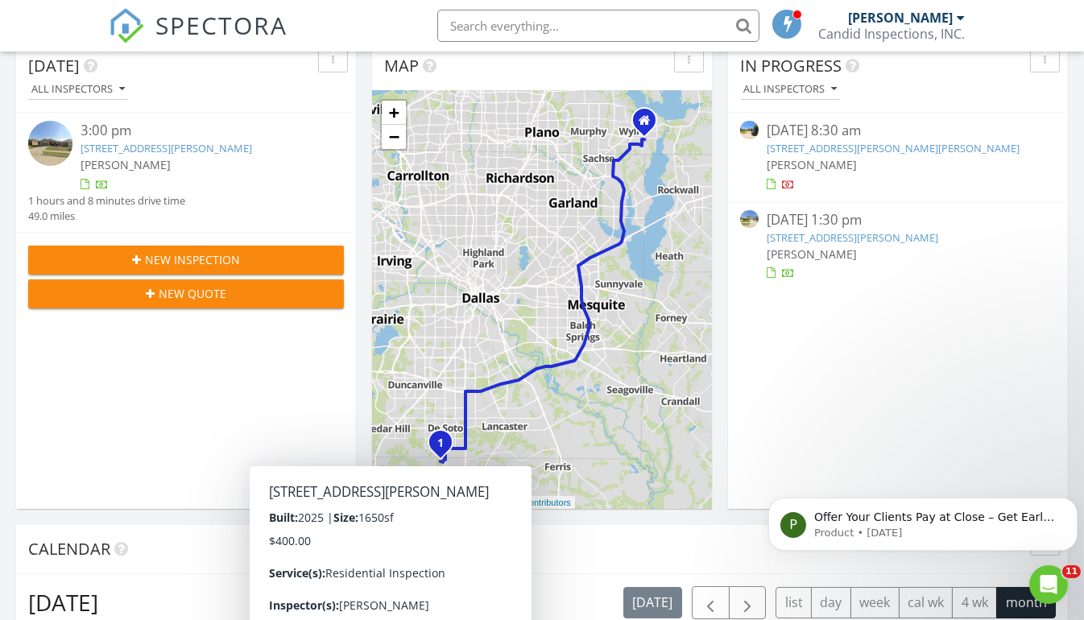
scroll to position [180, 0]
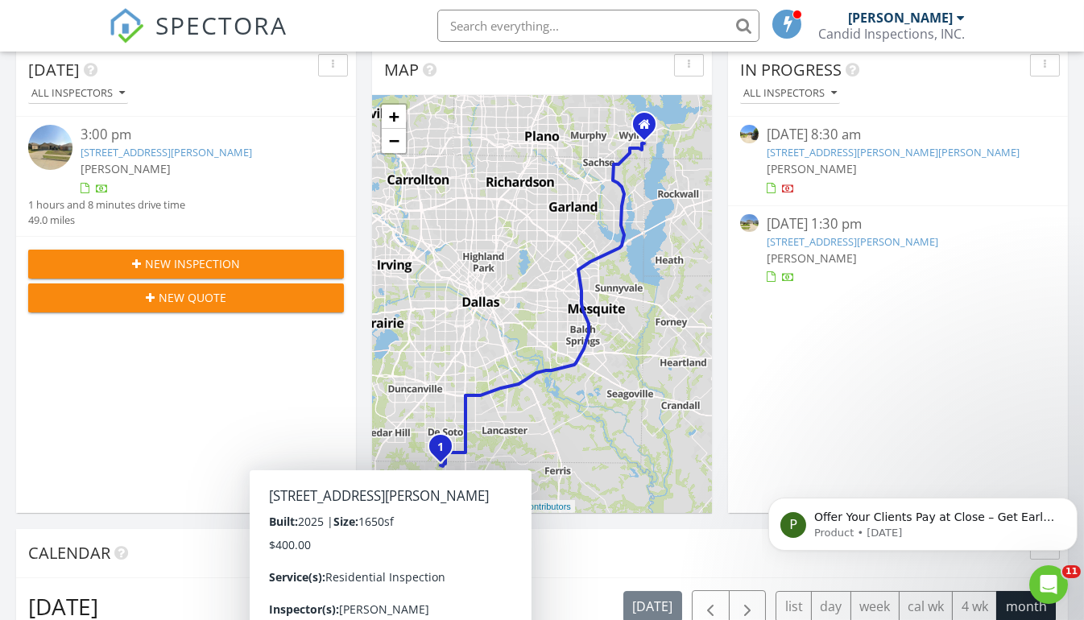
click at [221, 252] on button "New Inspection" at bounding box center [186, 264] width 316 height 29
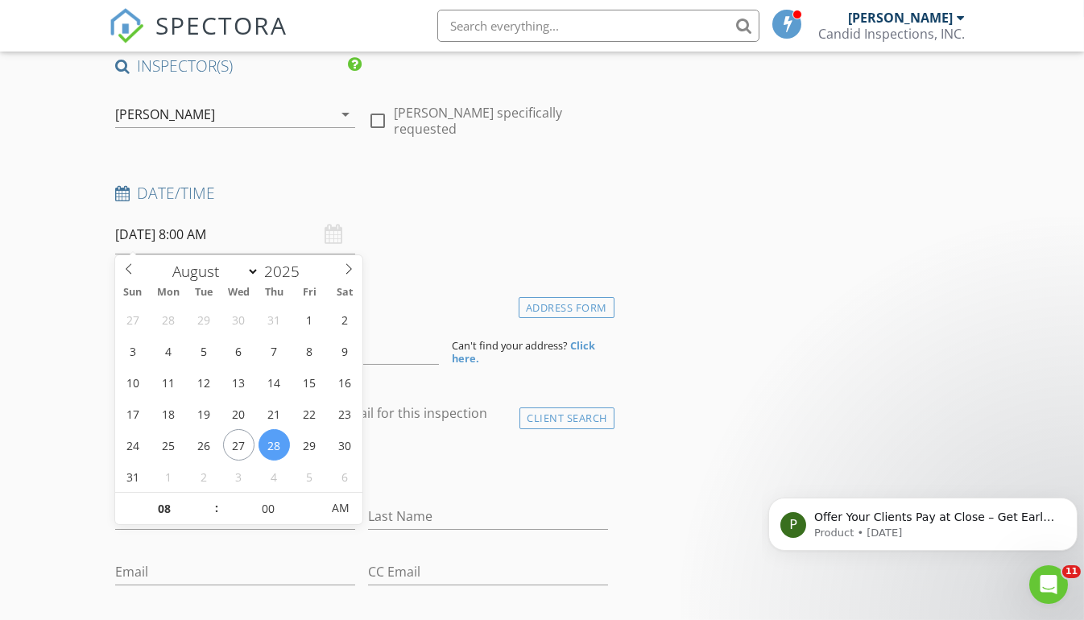
click at [250, 237] on input "08/28/2025 8:00 AM" at bounding box center [235, 234] width 240 height 39
type input "08/29/2025 8:00 AM"
type input "09"
type input "08/29/2025 9:00 AM"
click at [210, 497] on span at bounding box center [208, 501] width 11 height 16
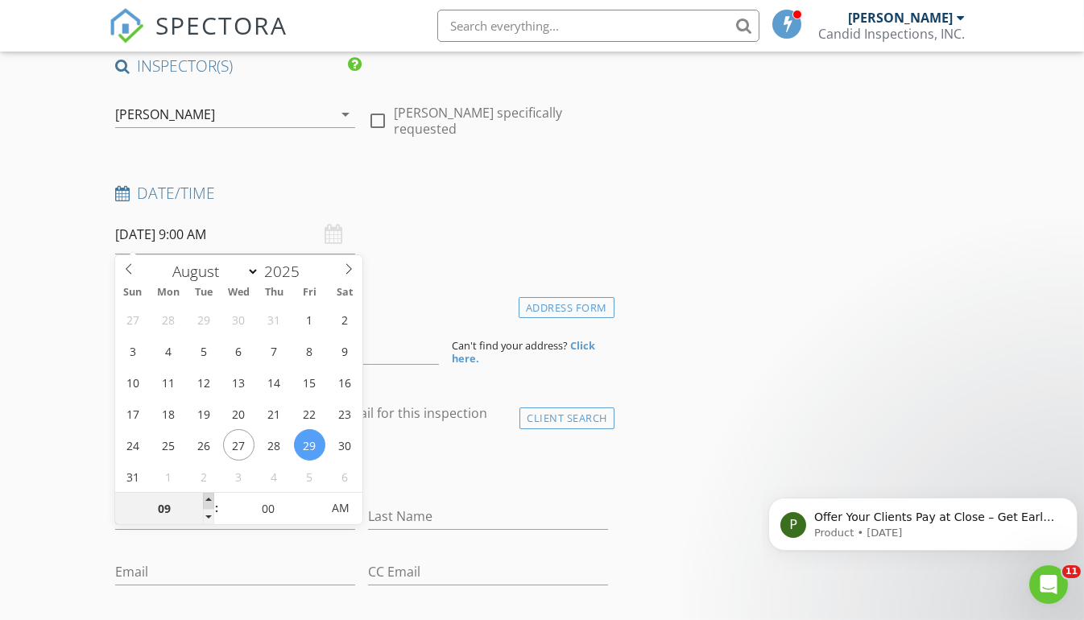
type input "10"
type input "08/29/2025 10:00 AM"
click at [210, 497] on span at bounding box center [208, 501] width 11 height 16
type input "11"
type input "08/29/2025 11:00 AM"
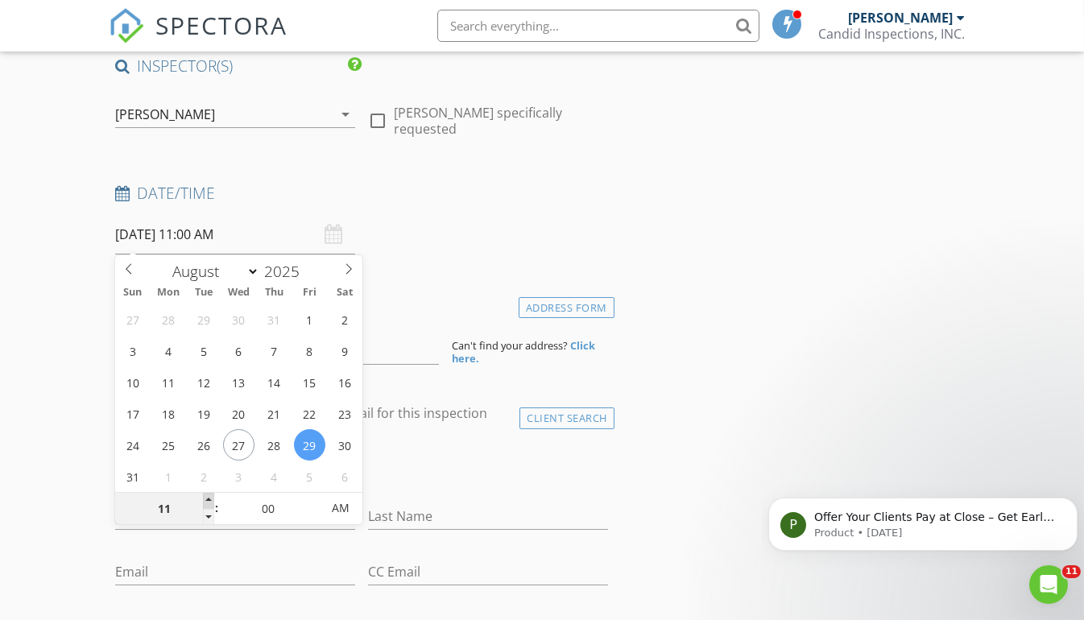
click at [210, 497] on span at bounding box center [208, 501] width 11 height 16
type input "12"
type input "08/29/2025 12:00 PM"
click at [210, 497] on span at bounding box center [208, 501] width 11 height 16
type input "01"
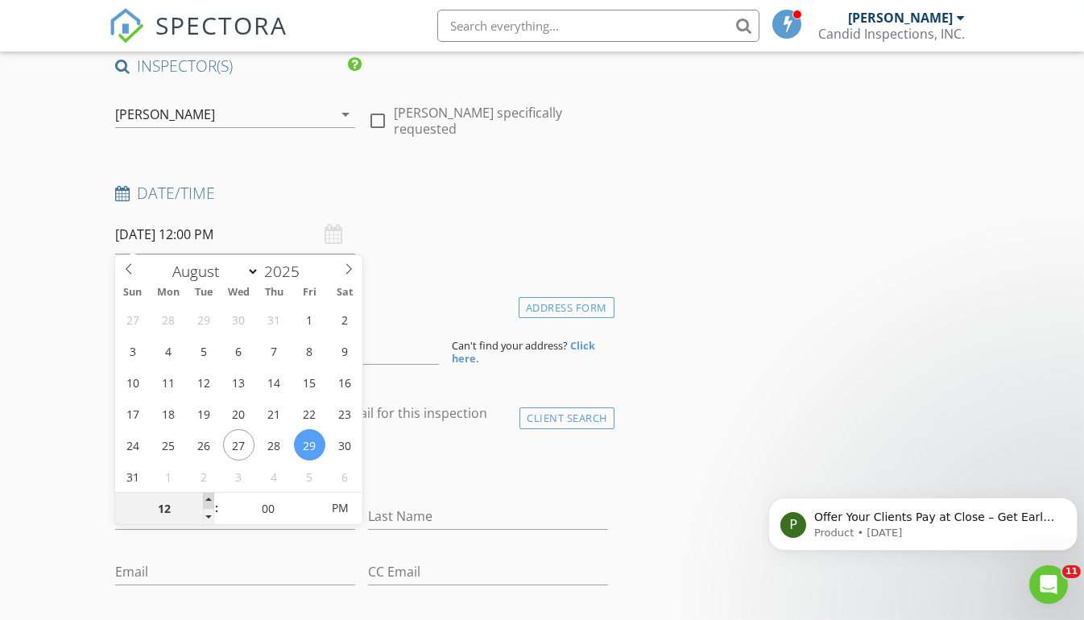
type input "08/29/2025 1:00 PM"
click at [210, 497] on span at bounding box center [208, 501] width 11 height 16
type input "05"
type input "08/29/2025 1:05 PM"
click at [309, 502] on span at bounding box center [312, 501] width 11 height 16
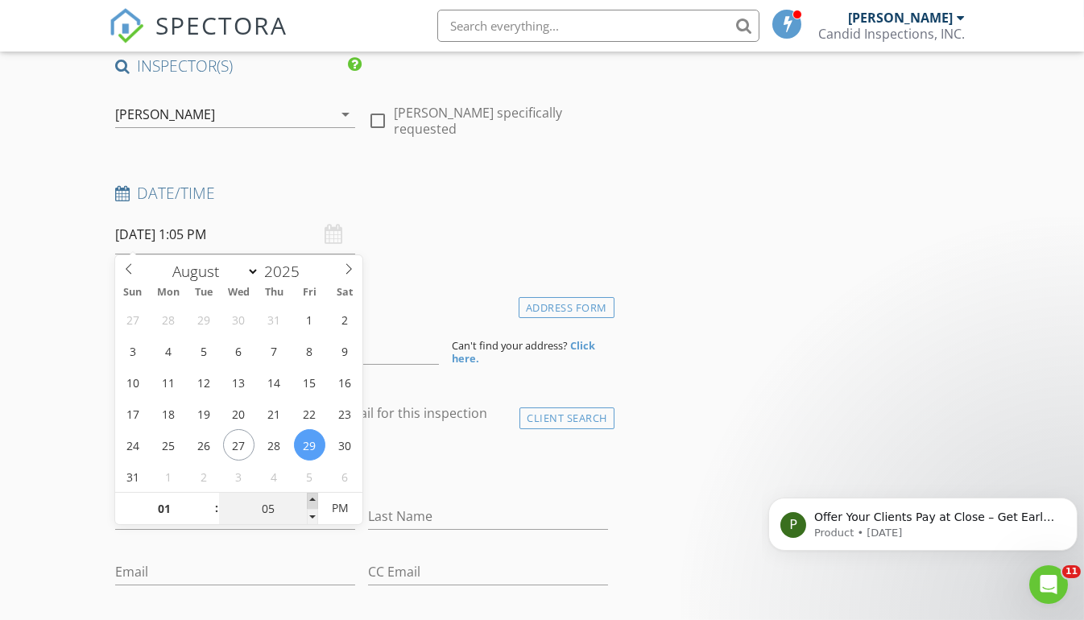
type input "10"
type input "08/29/2025 1:10 PM"
click at [309, 502] on span at bounding box center [312, 501] width 11 height 16
type input "15"
type input "08/29/2025 1:15 PM"
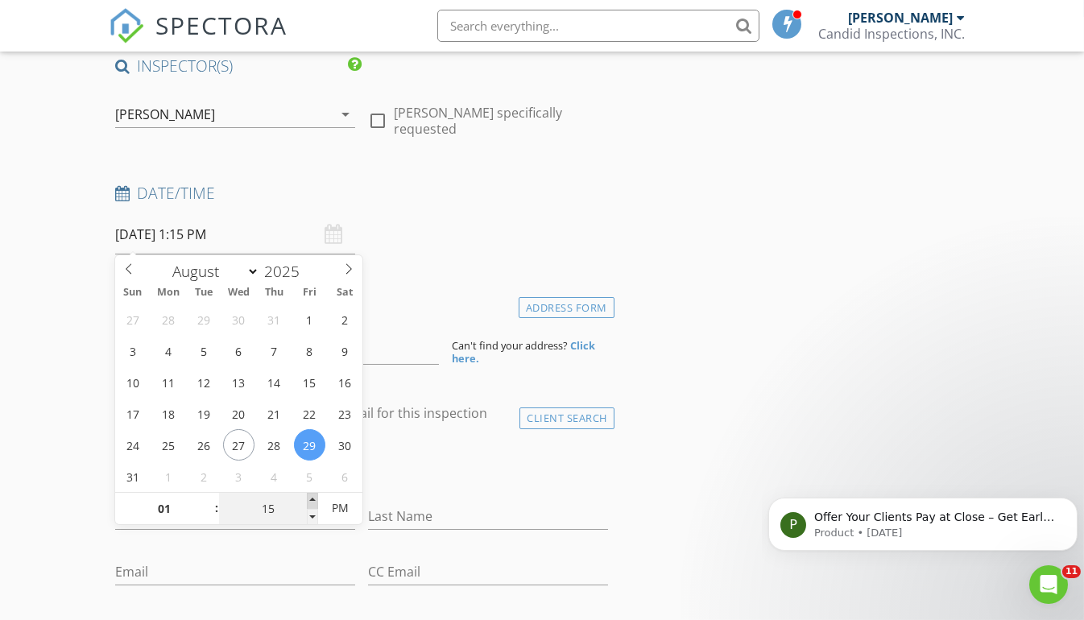
click at [309, 502] on span at bounding box center [312, 501] width 11 height 16
type input "20"
type input "08/29/2025 1:20 PM"
click at [309, 502] on span at bounding box center [312, 501] width 11 height 16
type input "25"
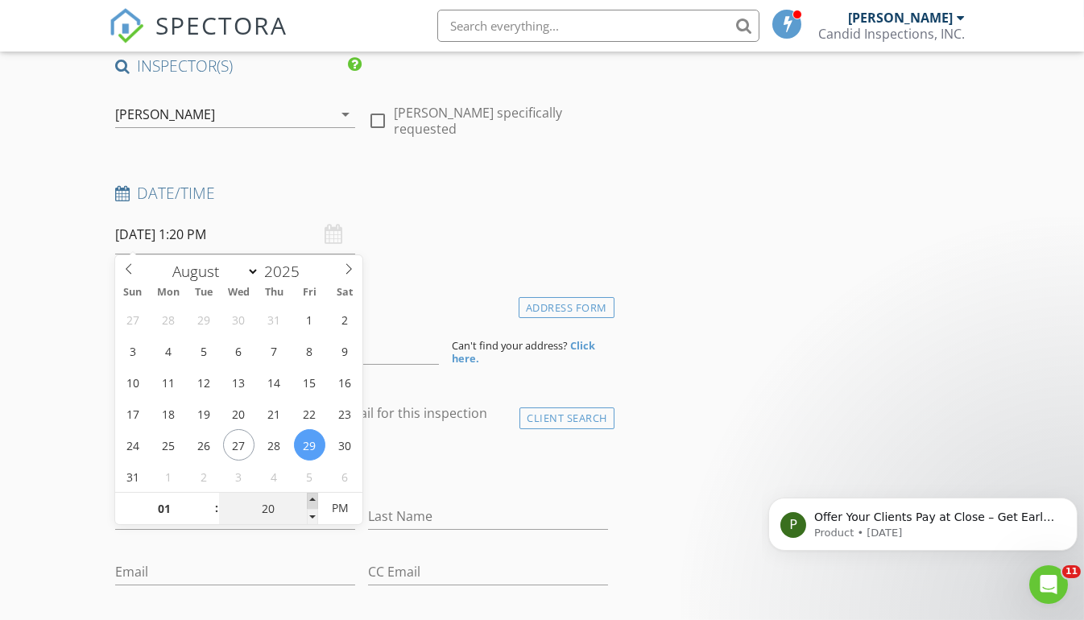
type input "08/29/2025 1:25 PM"
click at [309, 502] on span at bounding box center [312, 501] width 11 height 16
type input "30"
type input "08/29/2025 1:30 PM"
click at [309, 502] on span at bounding box center [312, 501] width 11 height 16
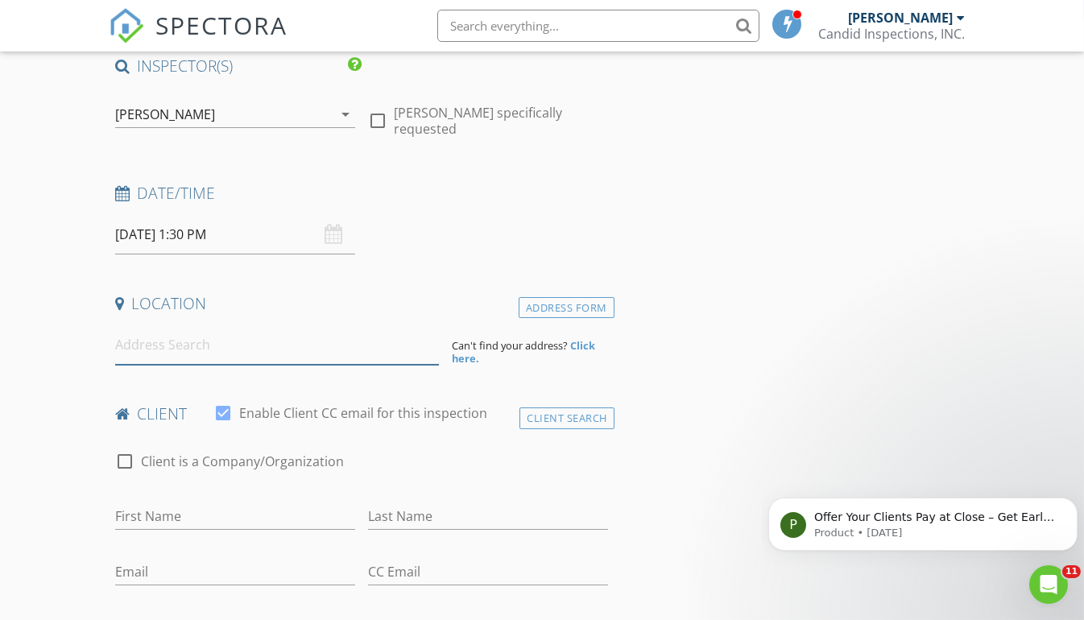
click at [400, 346] on input at bounding box center [277, 344] width 324 height 39
click at [252, 345] on input at bounding box center [277, 344] width 324 height 39
paste input "6804 Jade Dr"
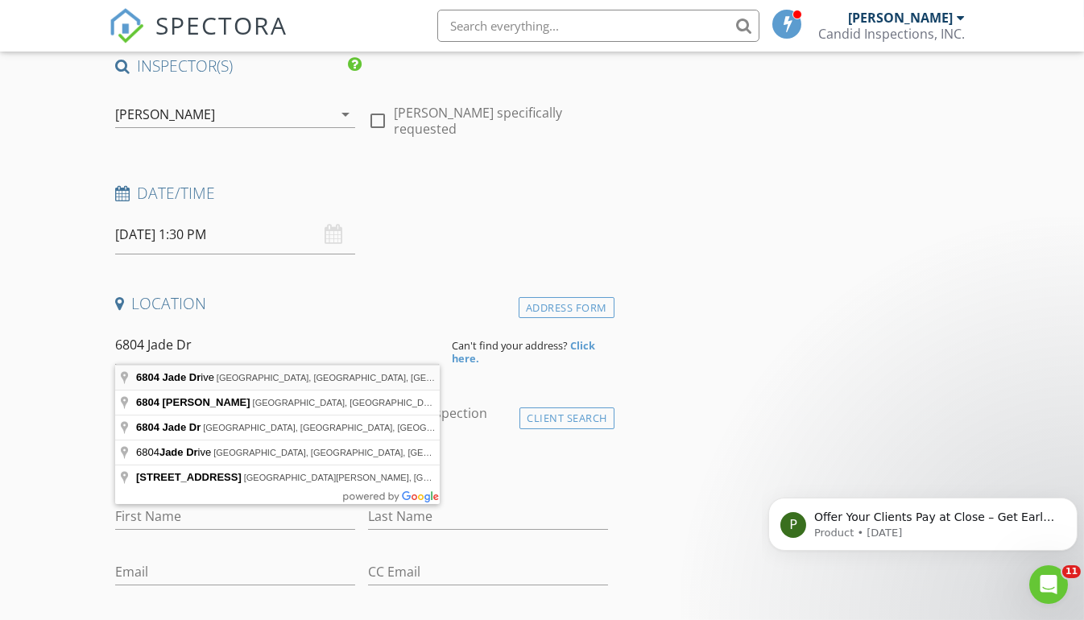
type input "6804 Jade Drive, Greenville, TX, USA"
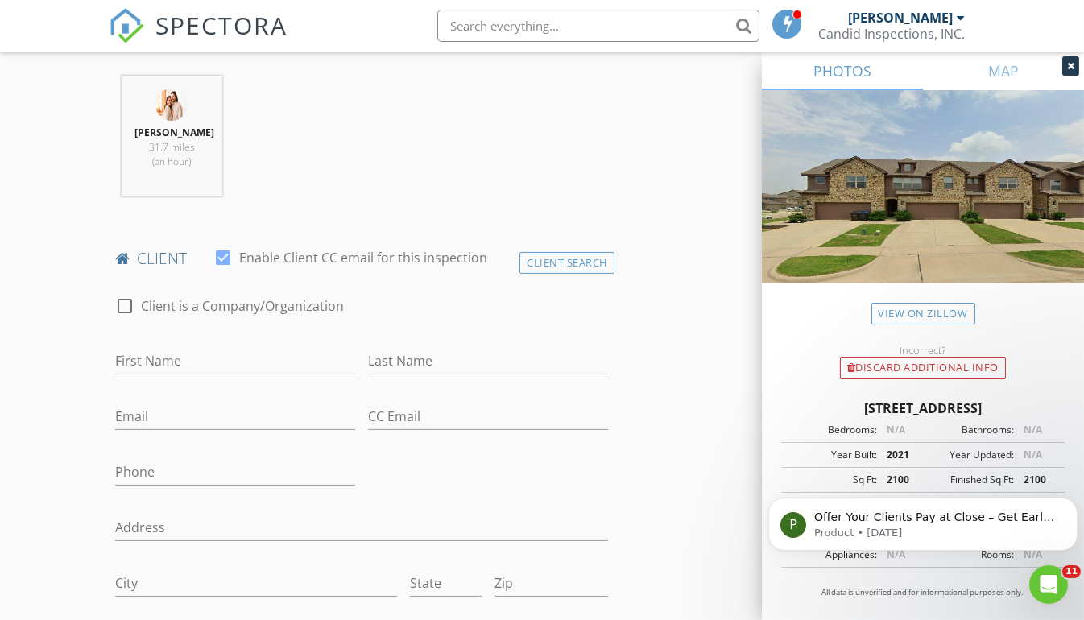
scroll to position [634, 0]
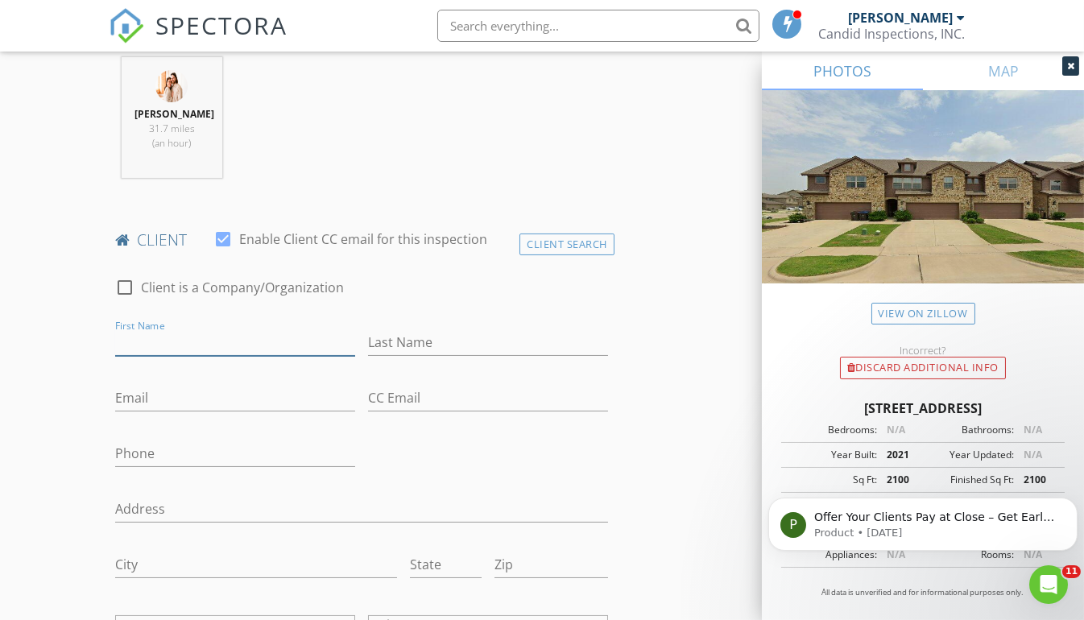
click at [305, 341] on input "First Name" at bounding box center [235, 342] width 240 height 27
type input "Kathryn"
type input "Aragon"
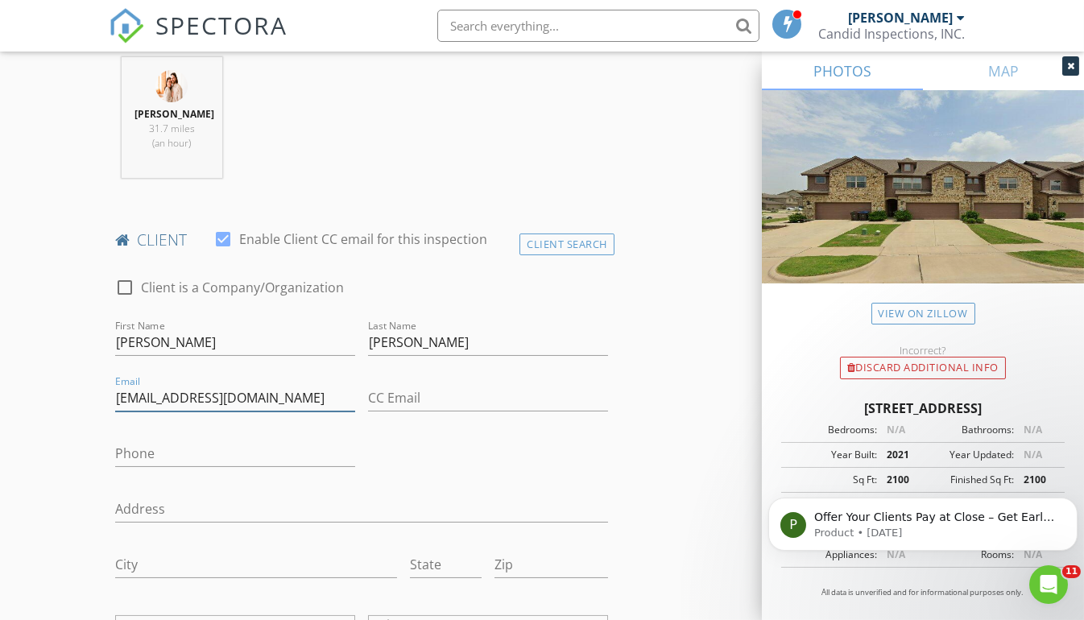
click at [141, 397] on input "ksargon34@gmail.com" at bounding box center [235, 398] width 240 height 27
type input "ksaragon34@gmail.com"
click at [185, 448] on input "Phone" at bounding box center [235, 453] width 240 height 27
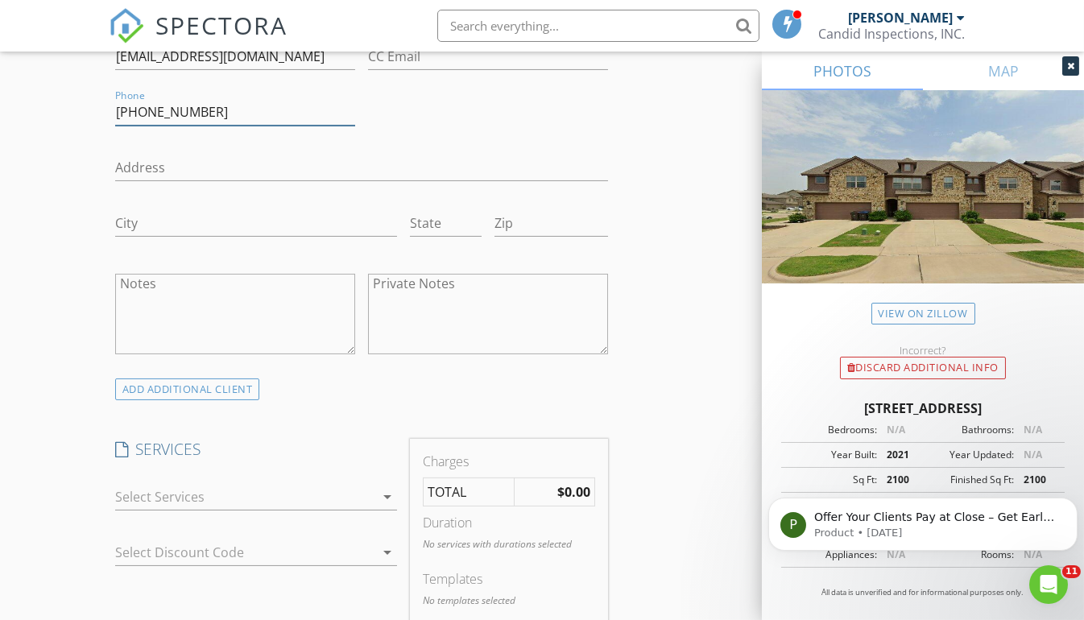
scroll to position [976, 0]
type input "469-831-8230"
click at [387, 490] on icon "arrow_drop_down" at bounding box center [387, 496] width 19 height 19
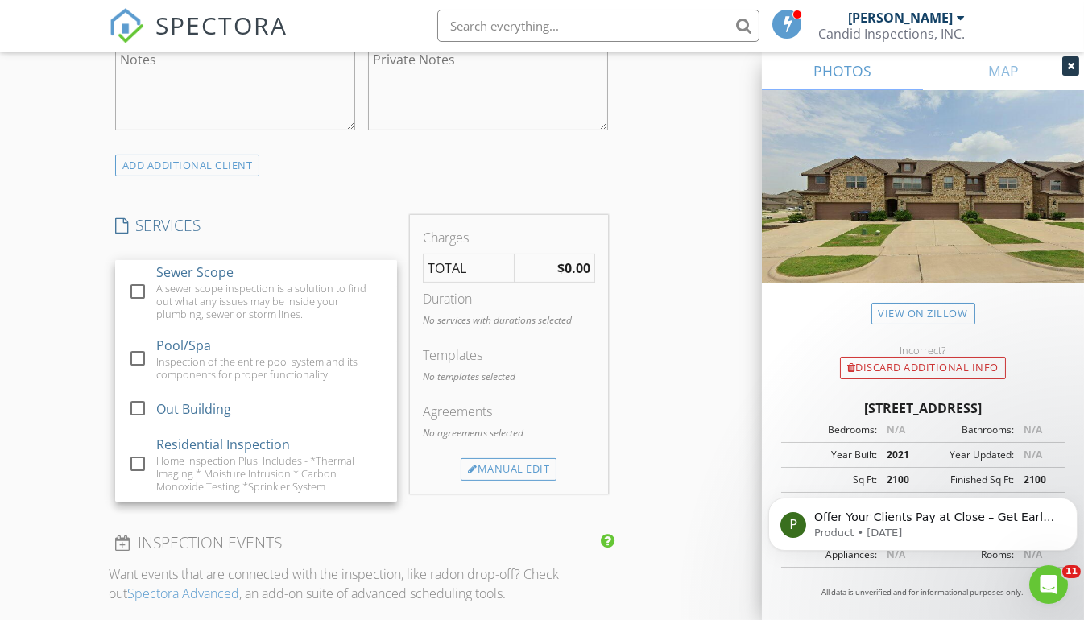
scroll to position [1206, 0]
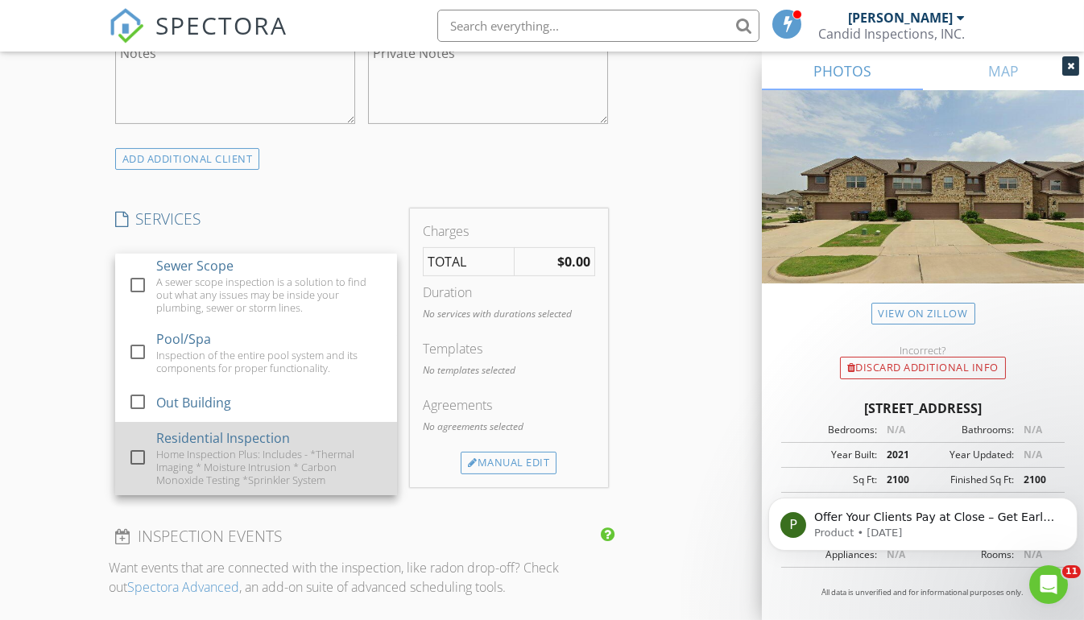
click at [301, 448] on div "Home Inspection Plus: Includes - *Thermal Imaging * Moisture Intrusion * Carbon…" at bounding box center [269, 467] width 229 height 39
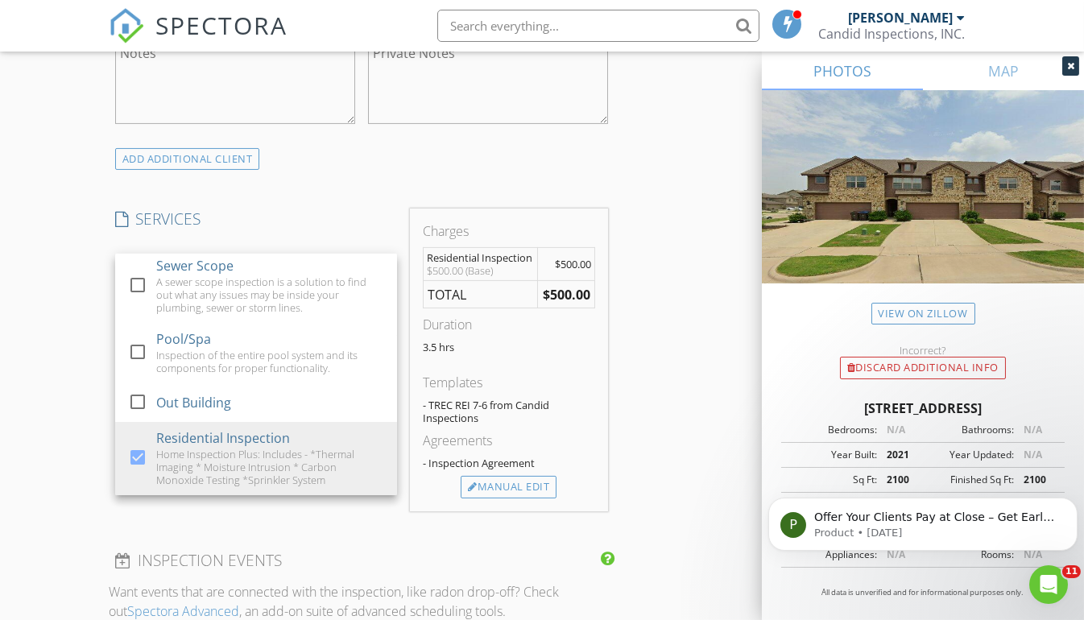
click at [665, 422] on div "INSPECTOR(S) check_box William Strunk PRIMARY check_box_outline_blank Marcus Mu…" at bounding box center [542, 424] width 867 height 2886
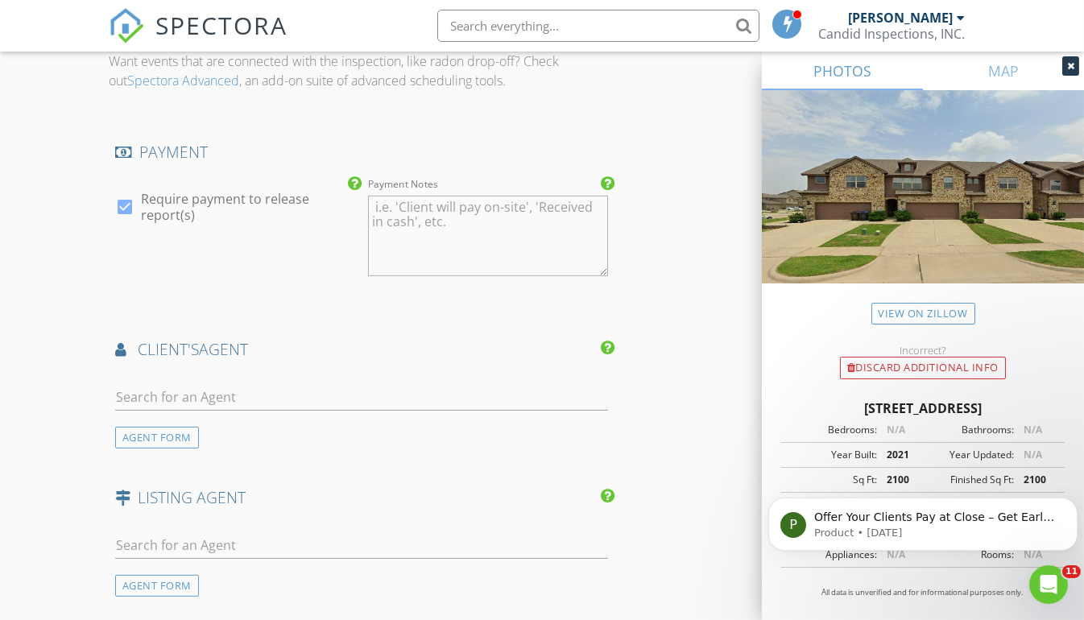
scroll to position [1738, 0]
click at [418, 386] on input "text" at bounding box center [361, 396] width 493 height 27
type input "holl"
click at [244, 427] on li "Holly Pryor" at bounding box center [361, 432] width 491 height 45
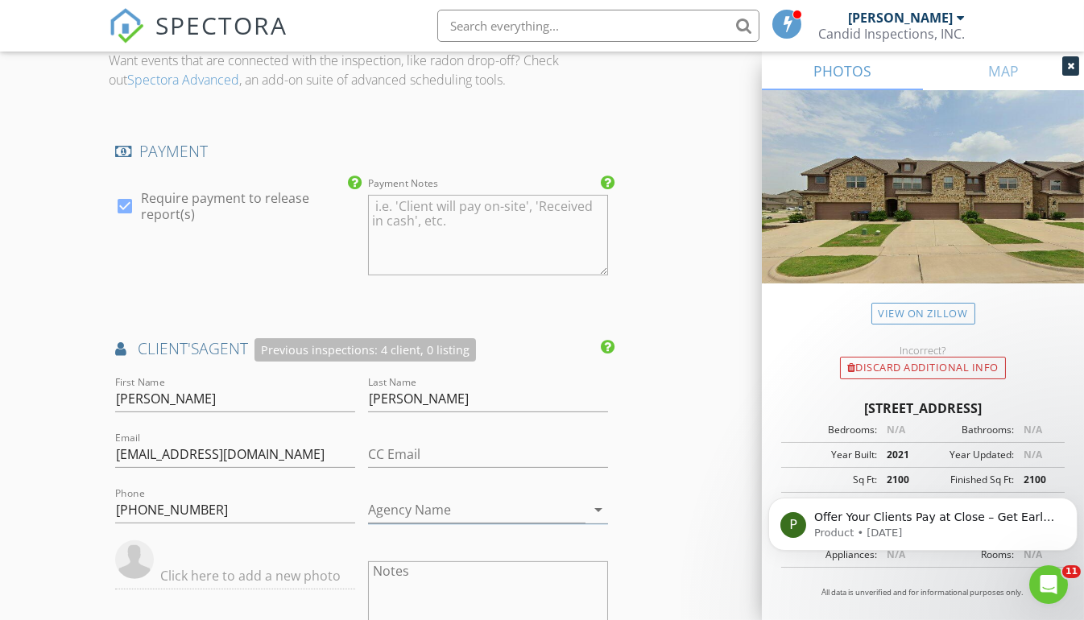
click at [649, 469] on div "INSPECTOR(S) check_box William Strunk PRIMARY check_box_outline_blank Marcus Mu…" at bounding box center [542, 75] width 867 height 3253
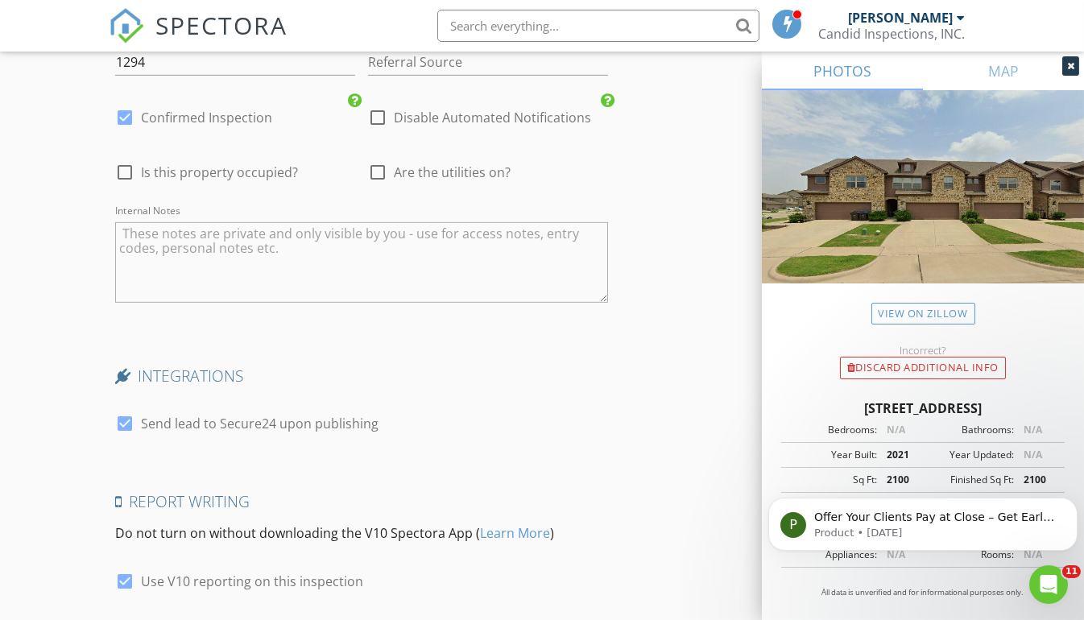
scroll to position [2731, 0]
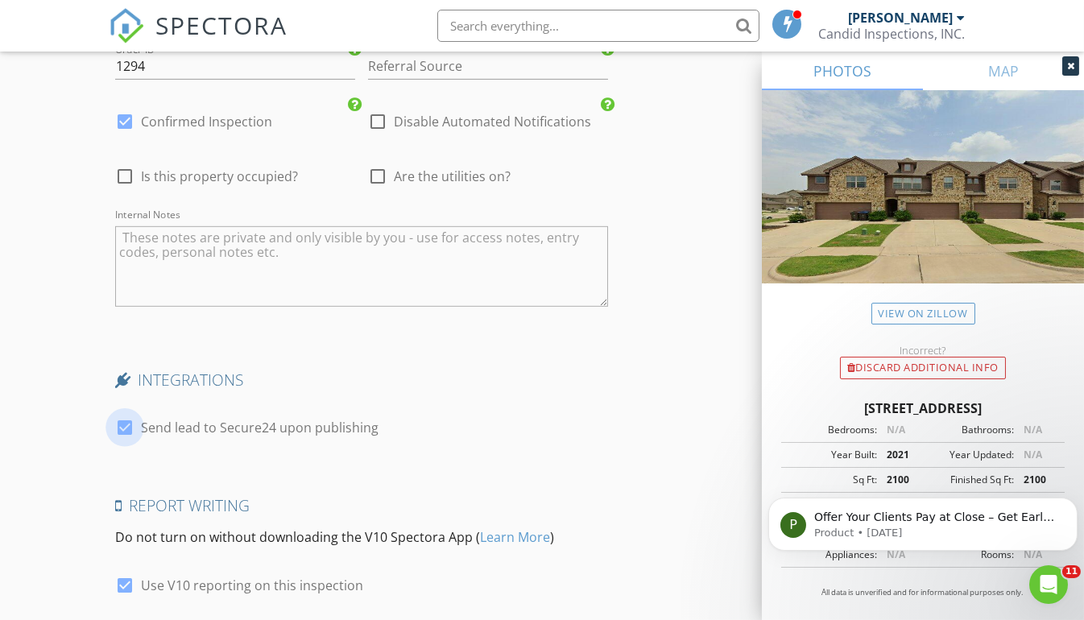
click at [126, 419] on div at bounding box center [124, 427] width 27 height 27
checkbox input "false"
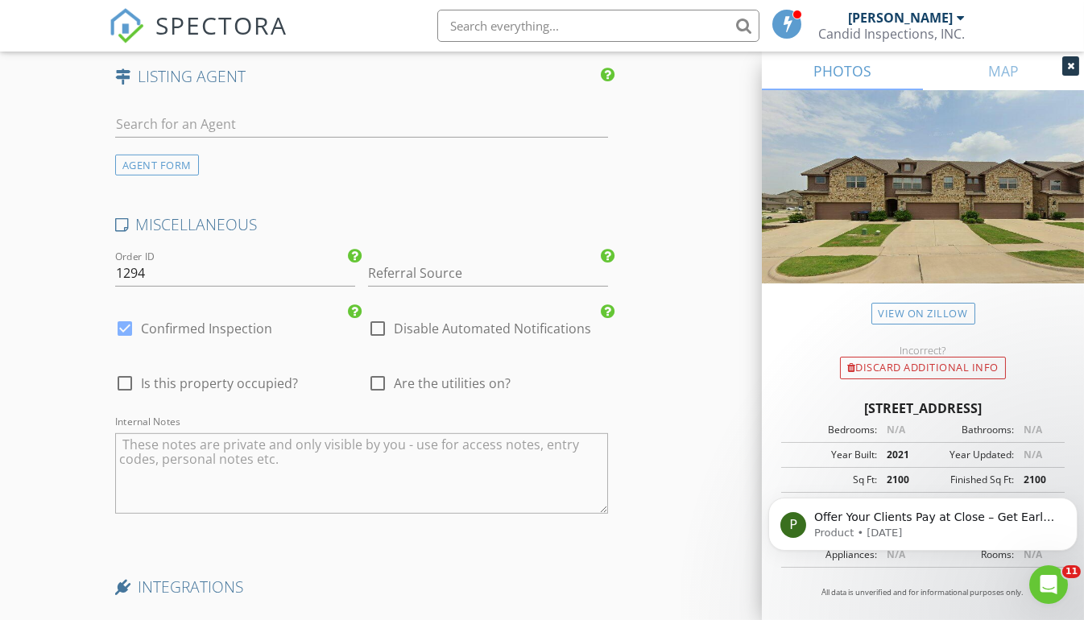
scroll to position [2525, 0]
click at [374, 370] on div at bounding box center [377, 382] width 27 height 27
checkbox input "true"
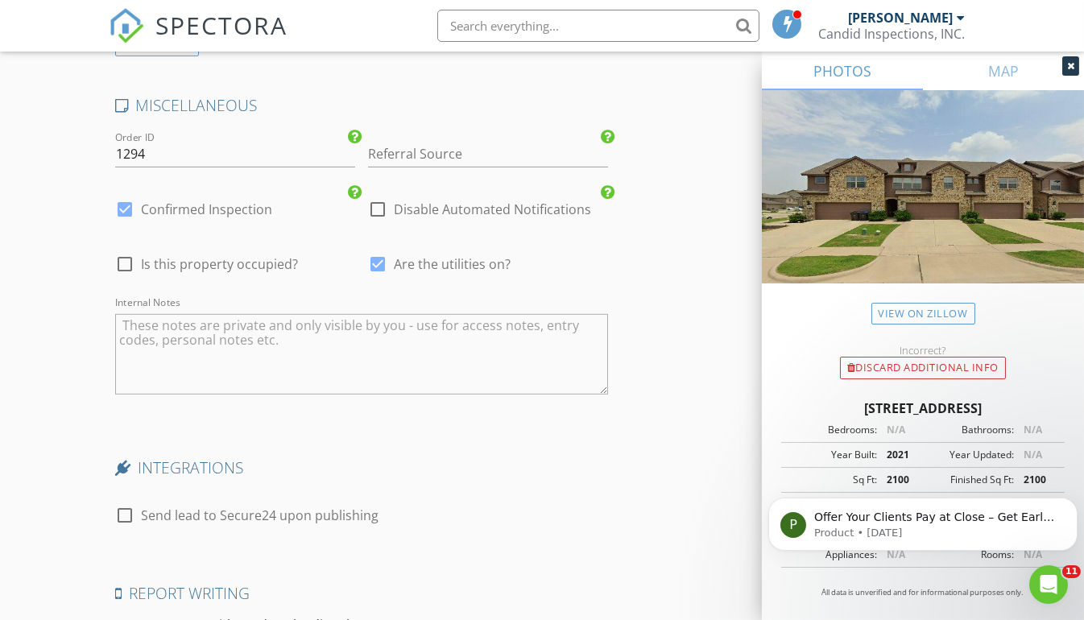
scroll to position [2778, 0]
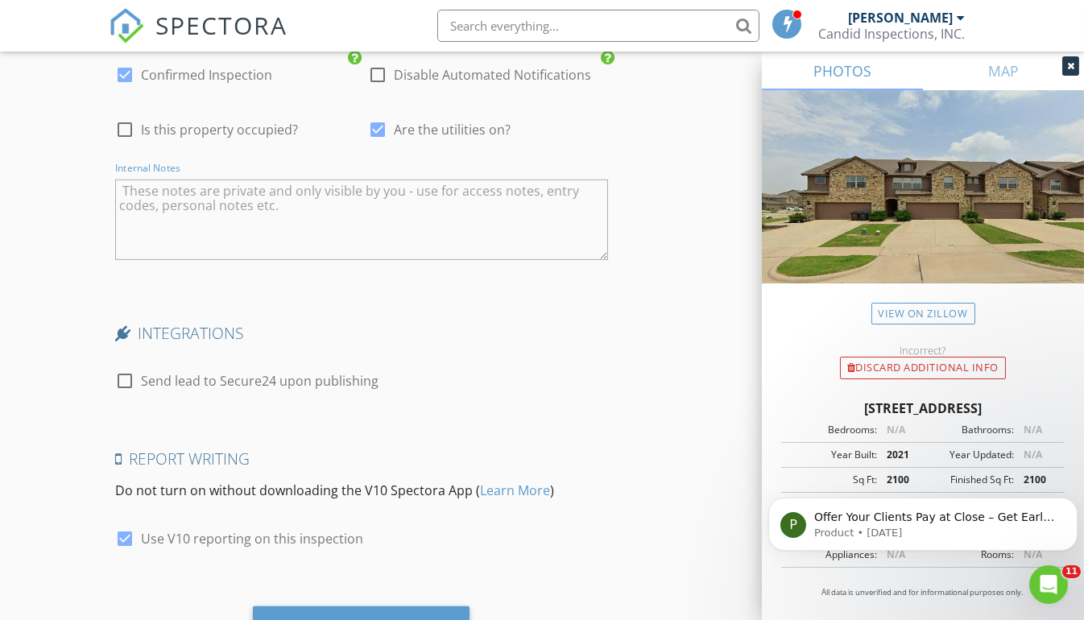
click at [212, 203] on textarea "Internal Notes" at bounding box center [361, 220] width 493 height 81
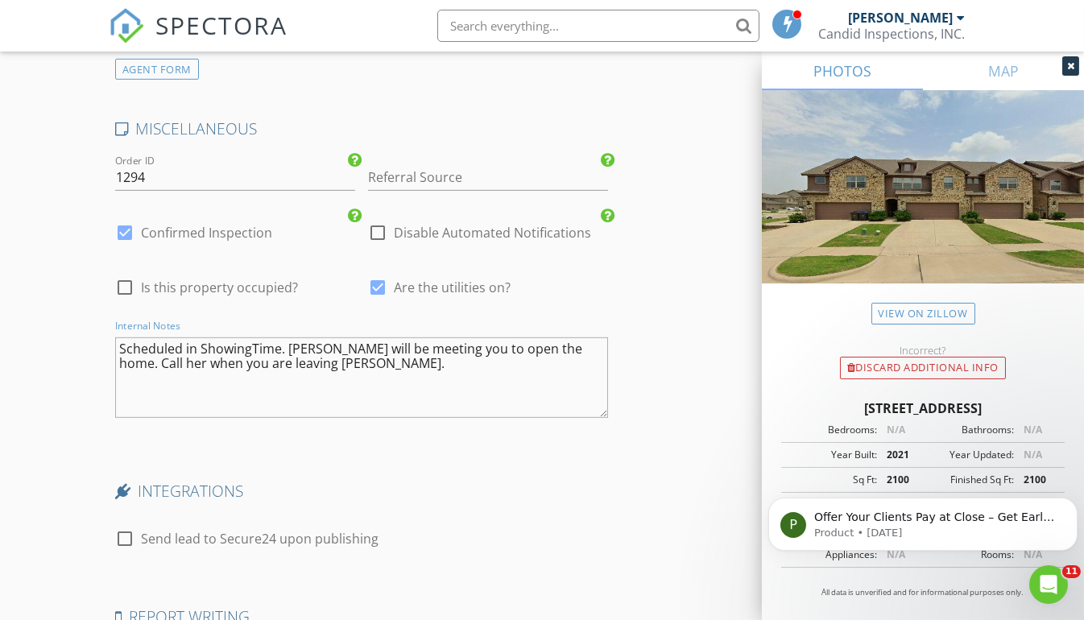
scroll to position [2632, 0]
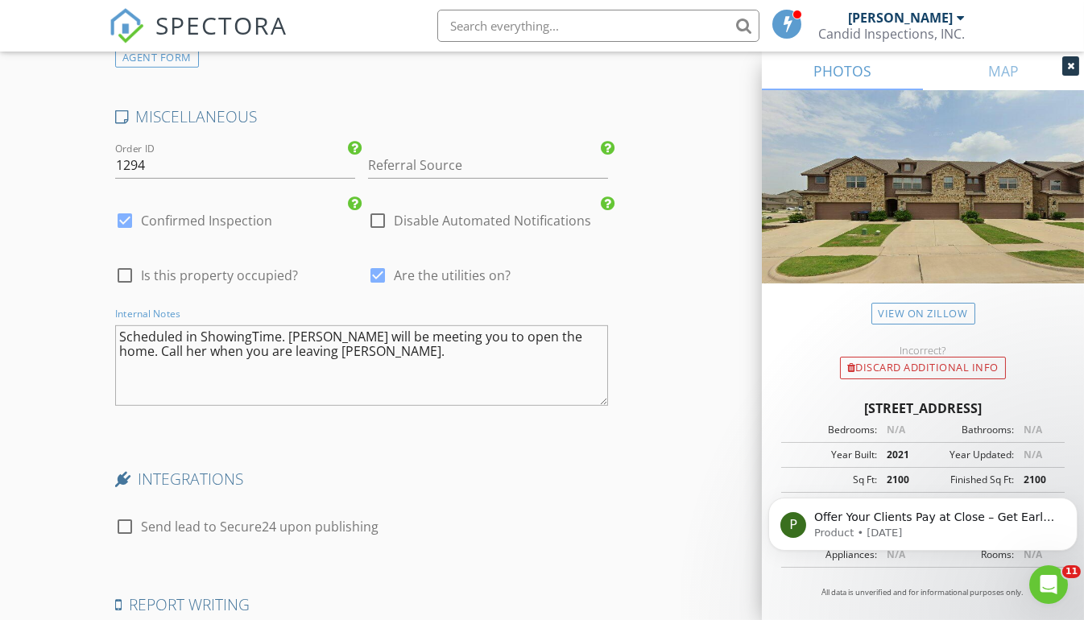
type textarea "Scheduled in ShowingTime. Holly will be meeting you to open the home. Call her …"
click at [123, 267] on div at bounding box center [124, 275] width 27 height 27
checkbox input "true"
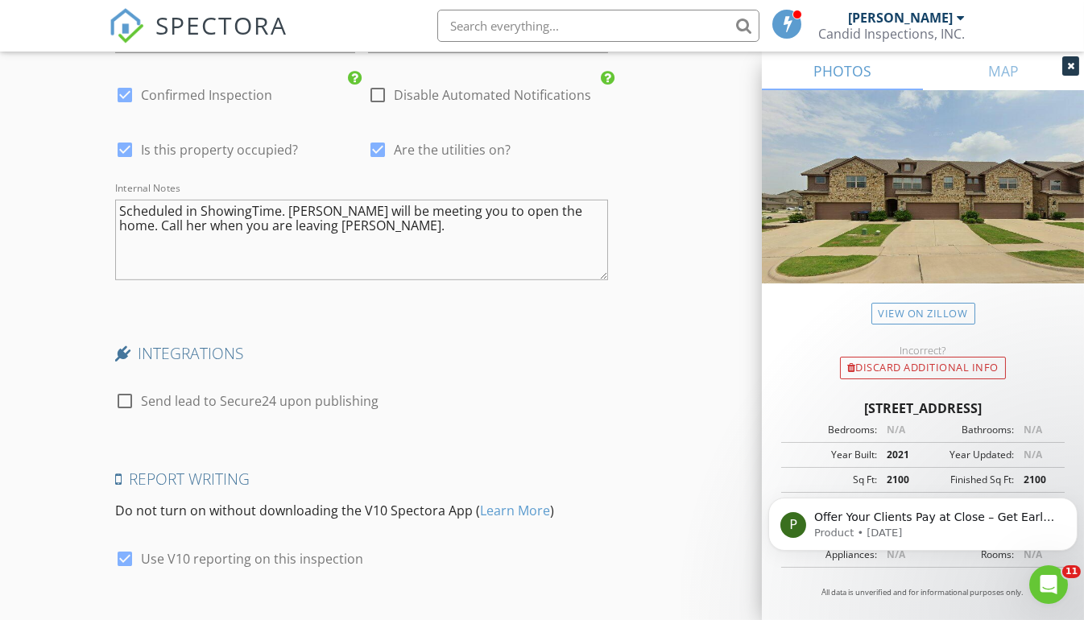
scroll to position [2847, 0]
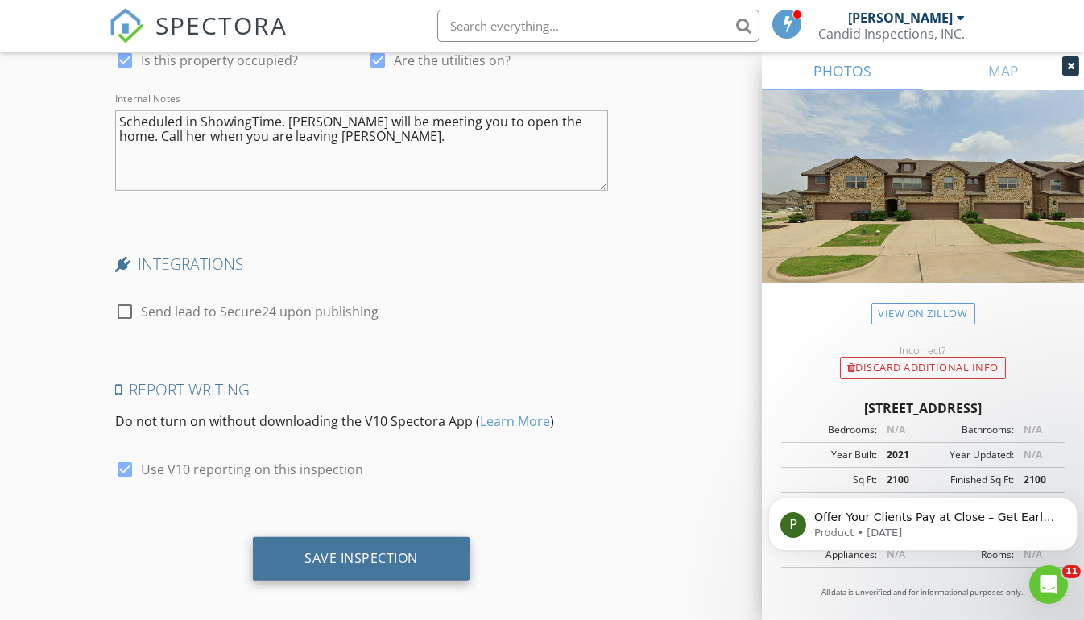
click at [355, 537] on div "Save Inspection" at bounding box center [361, 558] width 217 height 43
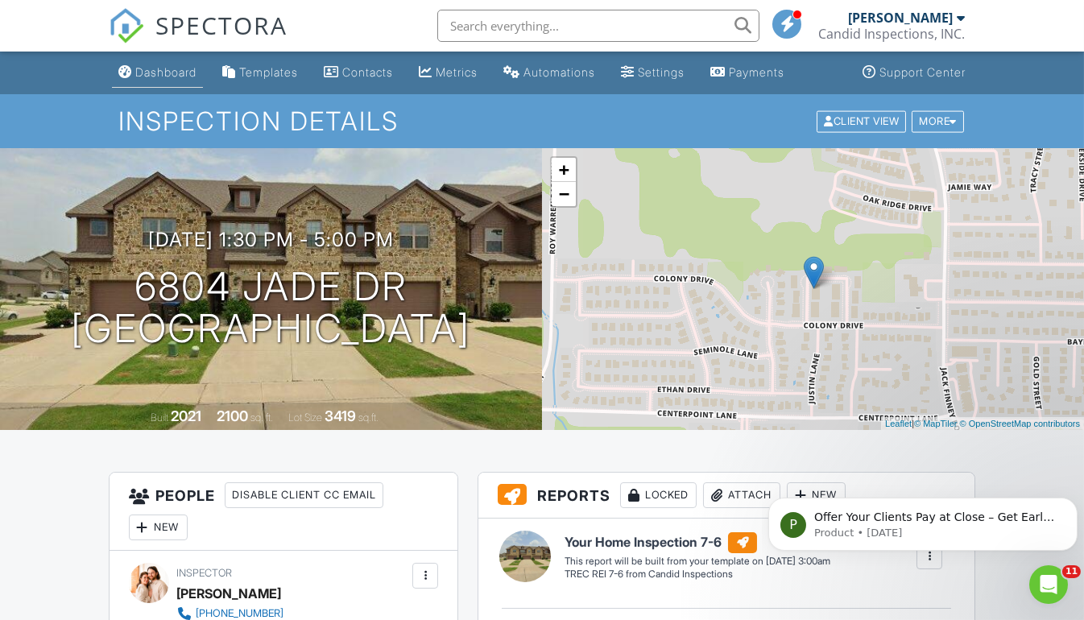
click at [180, 71] on div "Dashboard" at bounding box center [165, 72] width 61 height 14
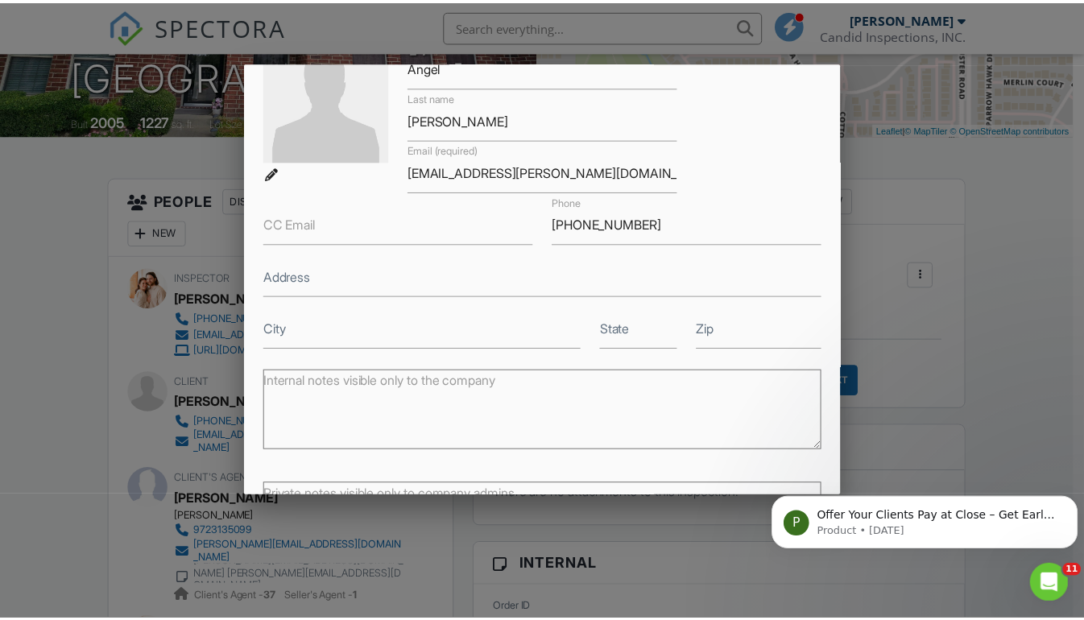
scroll to position [246, 0]
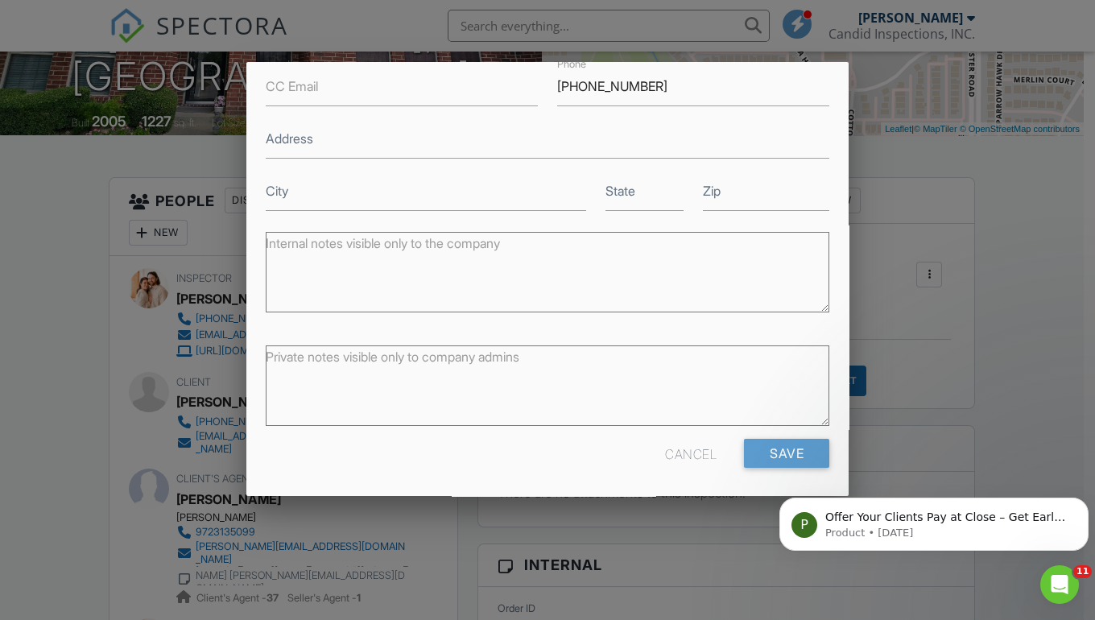
click at [685, 448] on div "Cancel" at bounding box center [691, 453] width 52 height 29
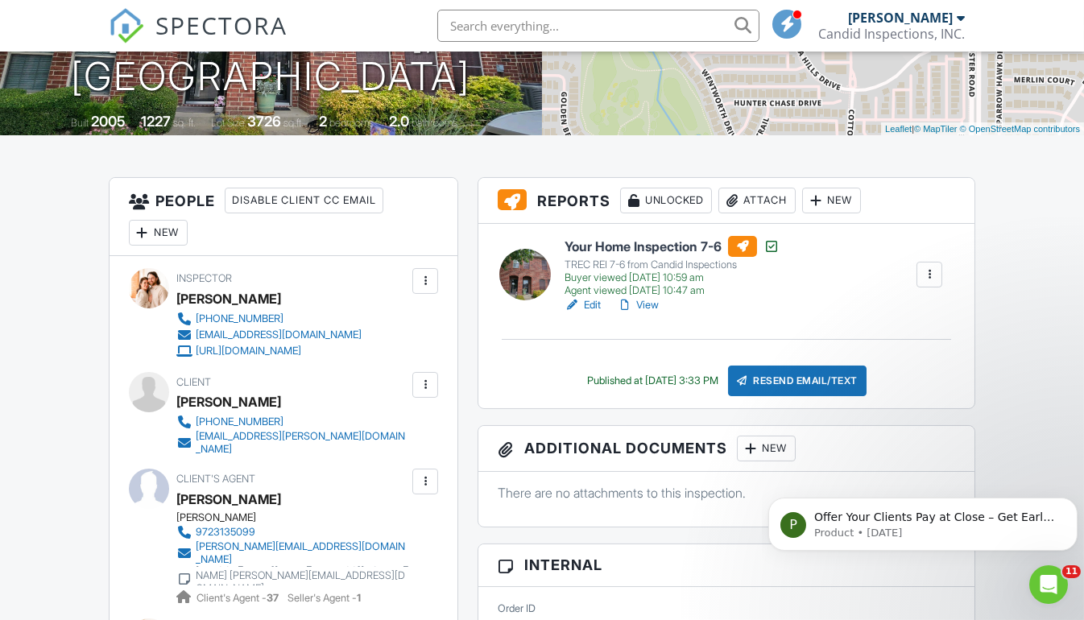
click at [486, 33] on input "text" at bounding box center [598, 26] width 322 height 32
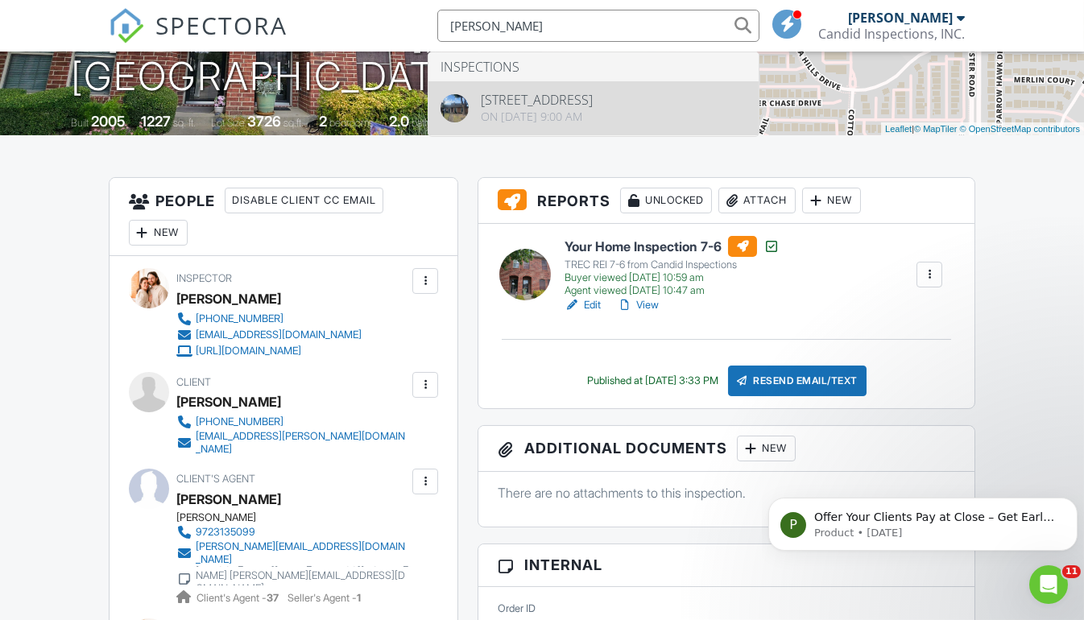
type input "[PERSON_NAME]"
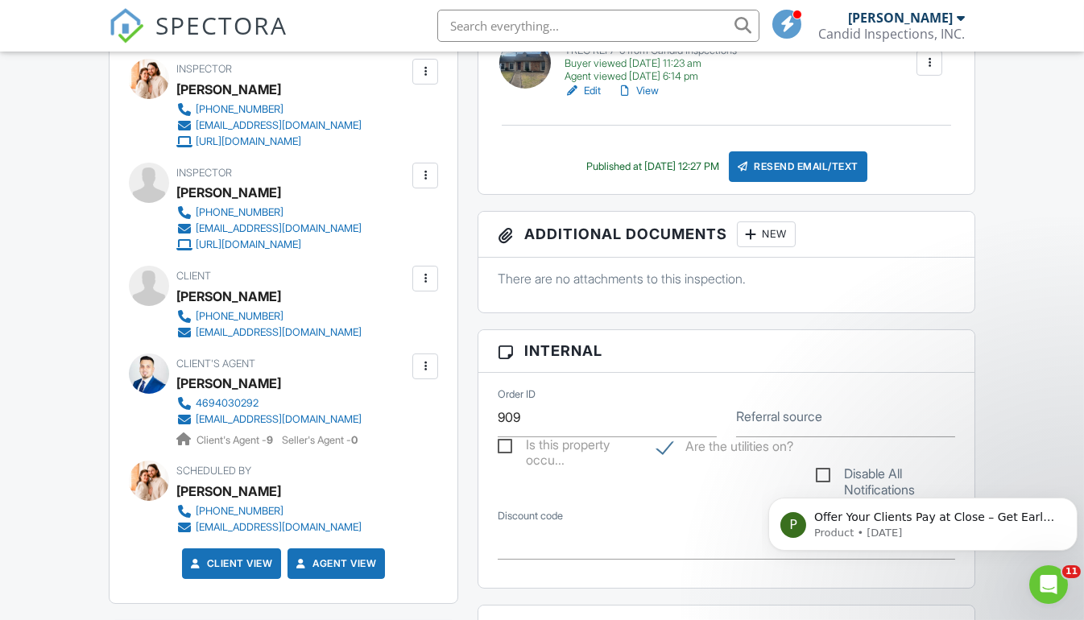
click at [428, 283] on div at bounding box center [425, 279] width 16 height 16
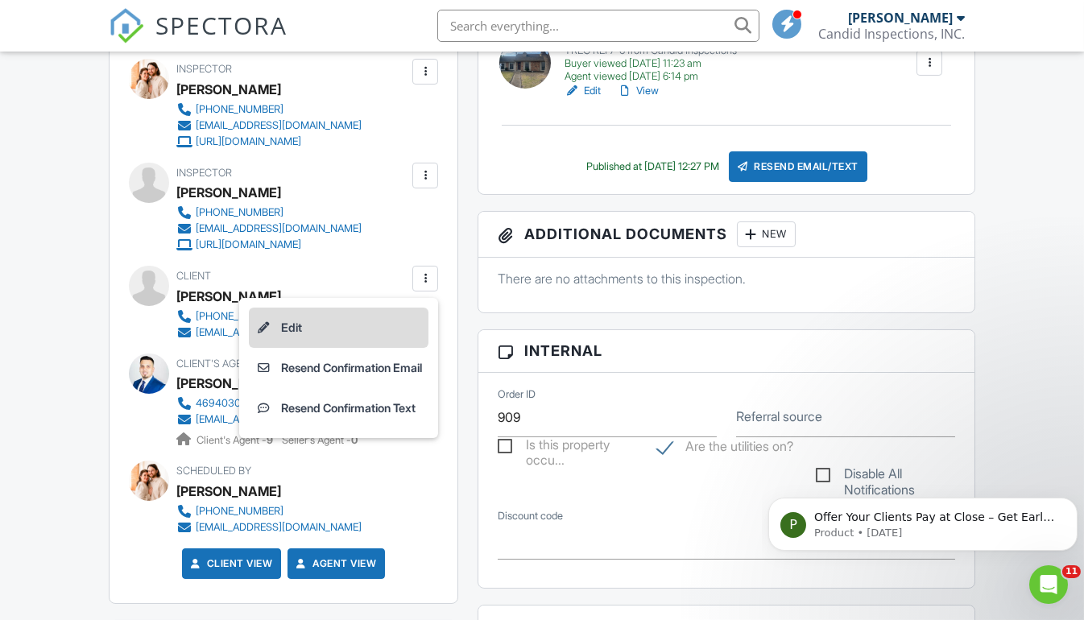
click at [291, 317] on li "Edit" at bounding box center [339, 328] width 180 height 40
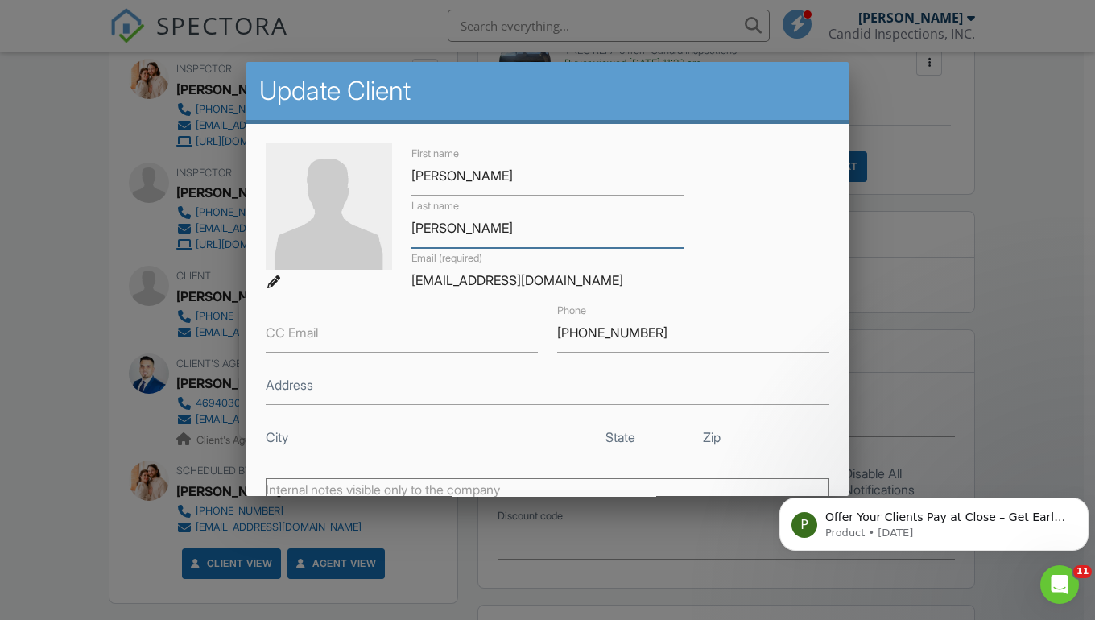
drag, startPoint x: 459, startPoint y: 225, endPoint x: 408, endPoint y: 226, distance: 50.8
click at [411, 226] on input "[PERSON_NAME]" at bounding box center [547, 228] width 272 height 39
drag, startPoint x: 609, startPoint y: 287, endPoint x: 405, endPoint y: 292, distance: 203.8
click at [405, 292] on div "Email (required) giovannipineda306@yahoo.com" at bounding box center [547, 274] width 291 height 52
drag, startPoint x: 629, startPoint y: 333, endPoint x: 548, endPoint y: 335, distance: 80.5
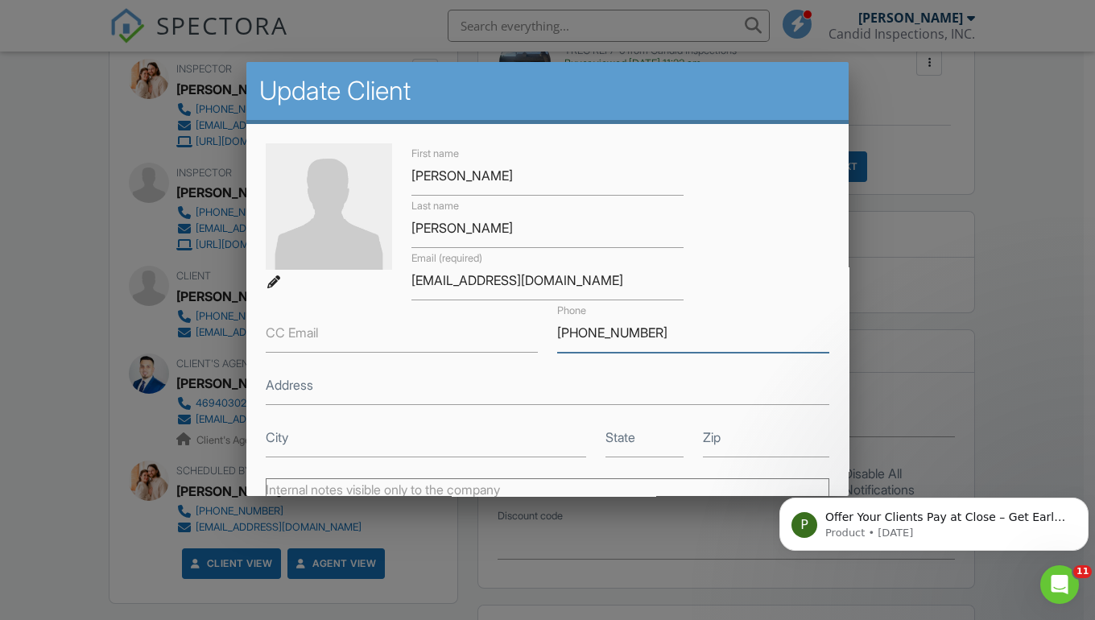
click at [548, 335] on div "Phone 469-835-5414" at bounding box center [693, 326] width 291 height 52
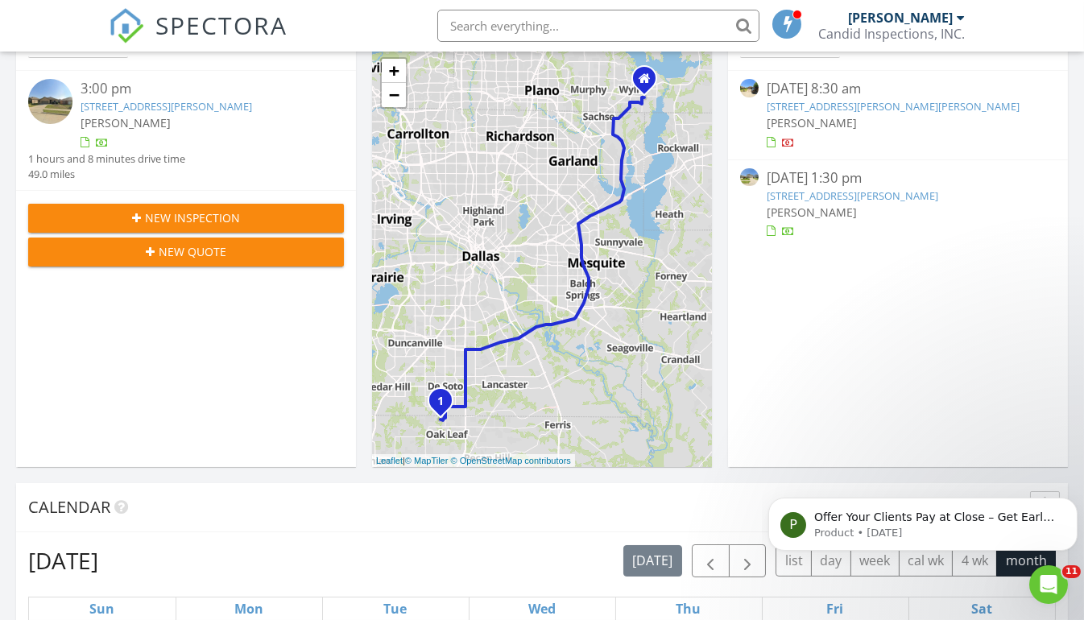
scroll to position [225, 0]
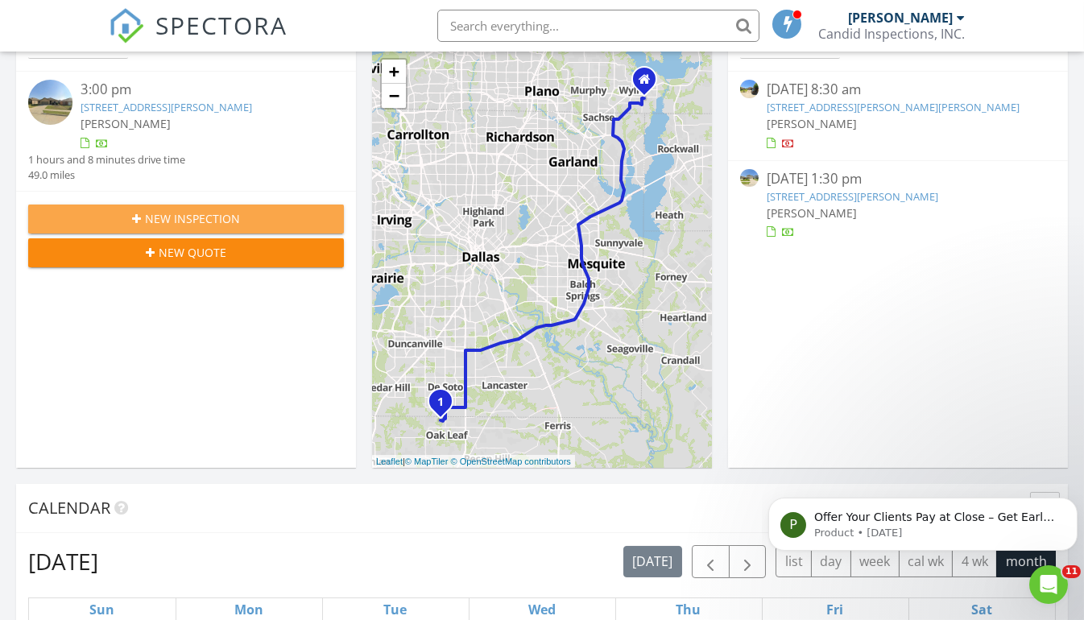
click at [234, 214] on span "New Inspection" at bounding box center [192, 218] width 95 height 17
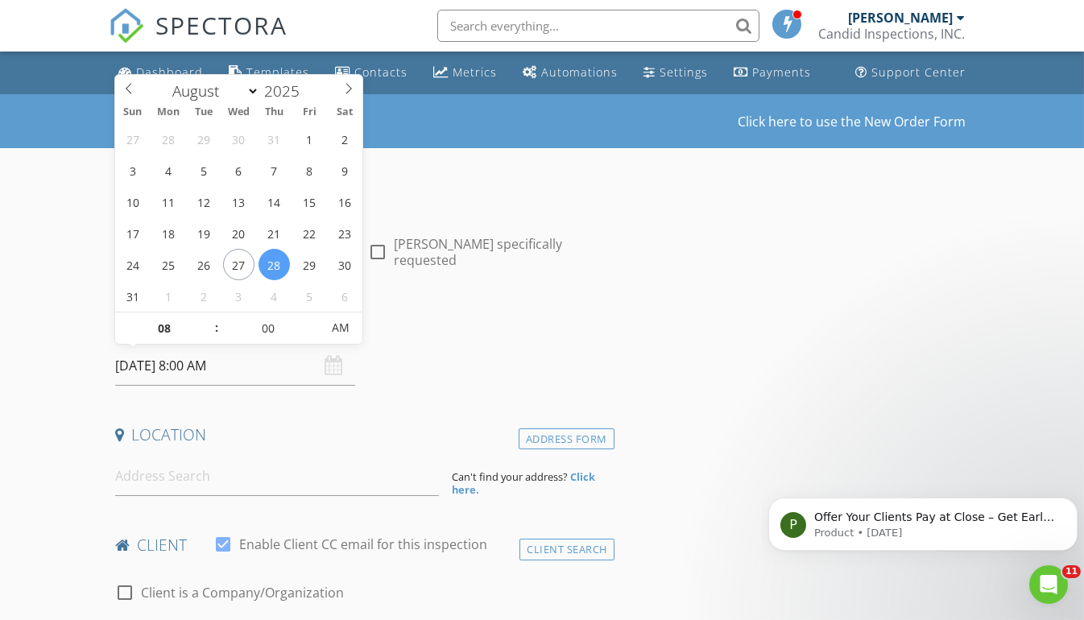
click at [274, 366] on input "[DATE] 8:00 AM" at bounding box center [235, 365] width 240 height 39
type input "09"
type input "[DATE] 9:00 AM"
click at [211, 314] on span at bounding box center [208, 320] width 11 height 16
type input "10"
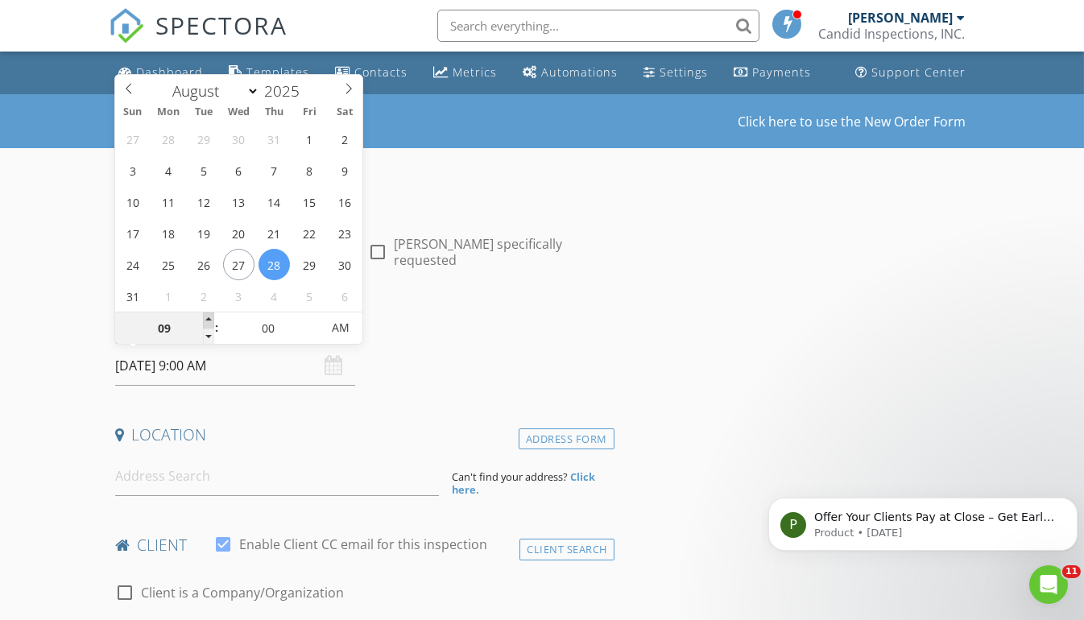
type input "[DATE] 10:00 AM"
click at [211, 314] on span at bounding box center [208, 320] width 11 height 16
type input "11"
type input "[DATE] 11:00 AM"
click at [211, 314] on span at bounding box center [208, 320] width 11 height 16
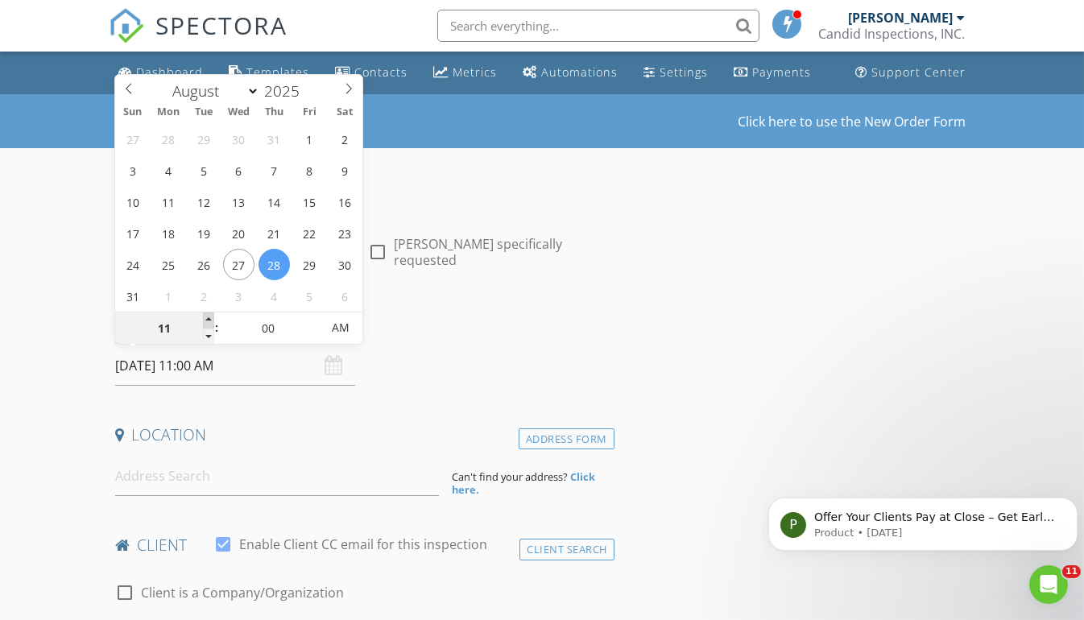
type input "12"
type input "[DATE] 12:00 PM"
click at [211, 314] on span at bounding box center [208, 320] width 11 height 16
type input "01"
type input "08/28/2025 1:00 PM"
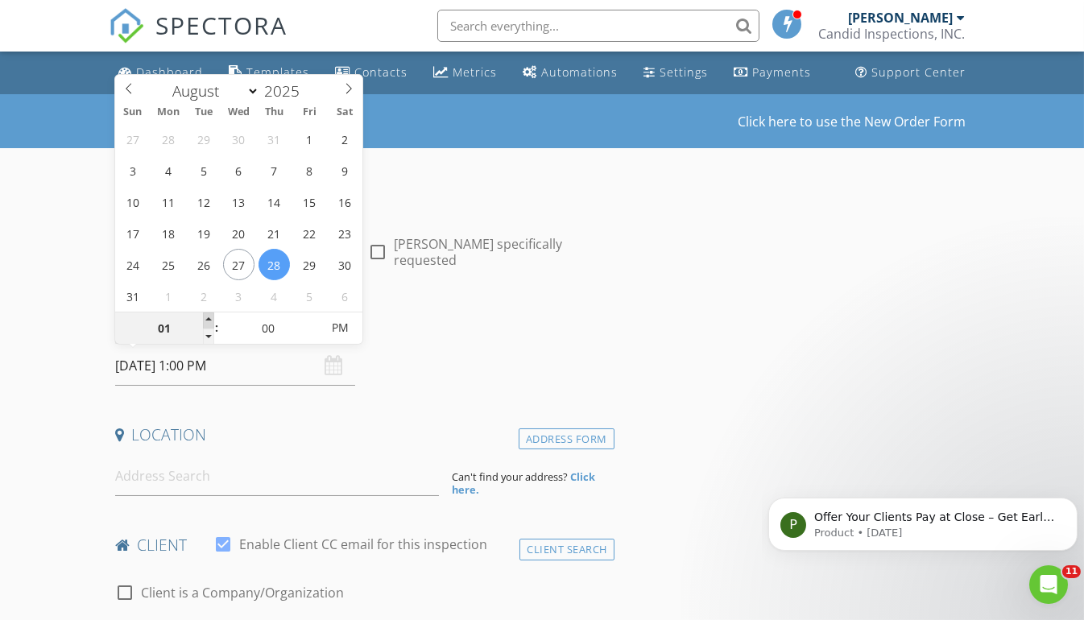
click at [211, 314] on span at bounding box center [208, 320] width 11 height 16
type input "05"
type input "08/28/2025 1:05 PM"
click at [312, 318] on span at bounding box center [312, 320] width 11 height 16
type input "10"
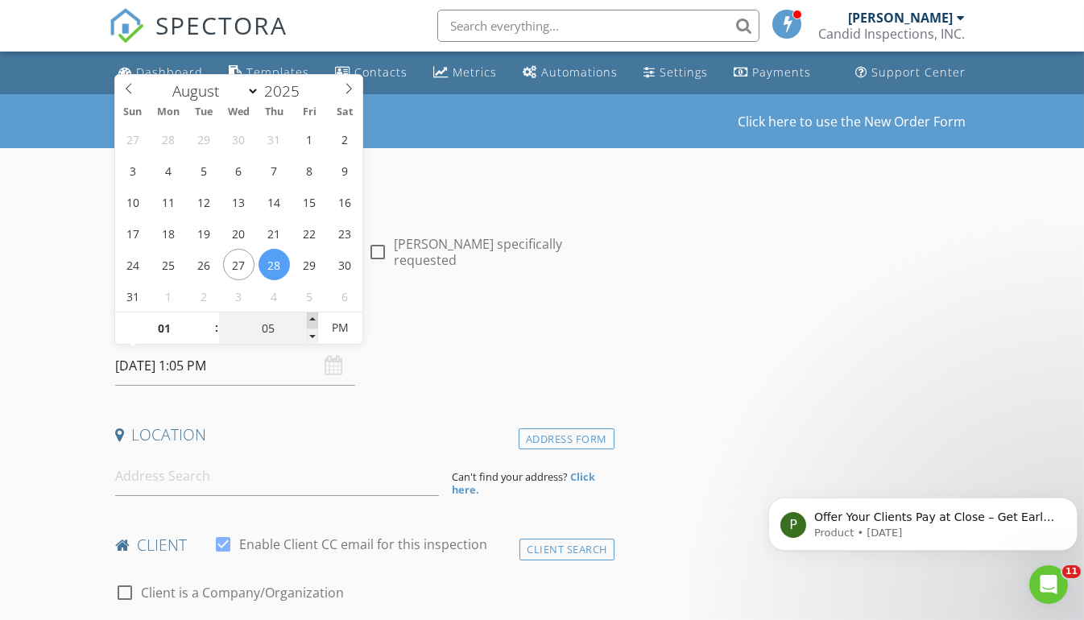
type input "08/28/2025 1:10 PM"
click at [312, 318] on span at bounding box center [312, 320] width 11 height 16
type input "15"
type input "08/28/2025 1:15 PM"
click at [312, 318] on span at bounding box center [312, 320] width 11 height 16
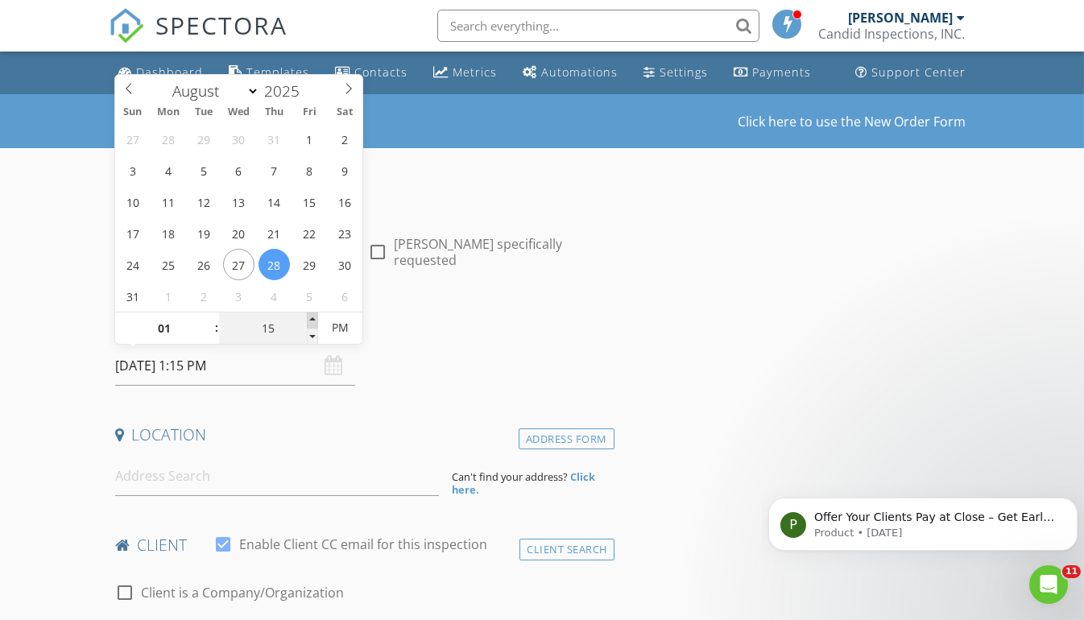
type input "20"
type input "08/28/2025 1:20 PM"
click at [312, 318] on span at bounding box center [312, 320] width 11 height 16
type input "25"
type input "08/28/2025 1:25 PM"
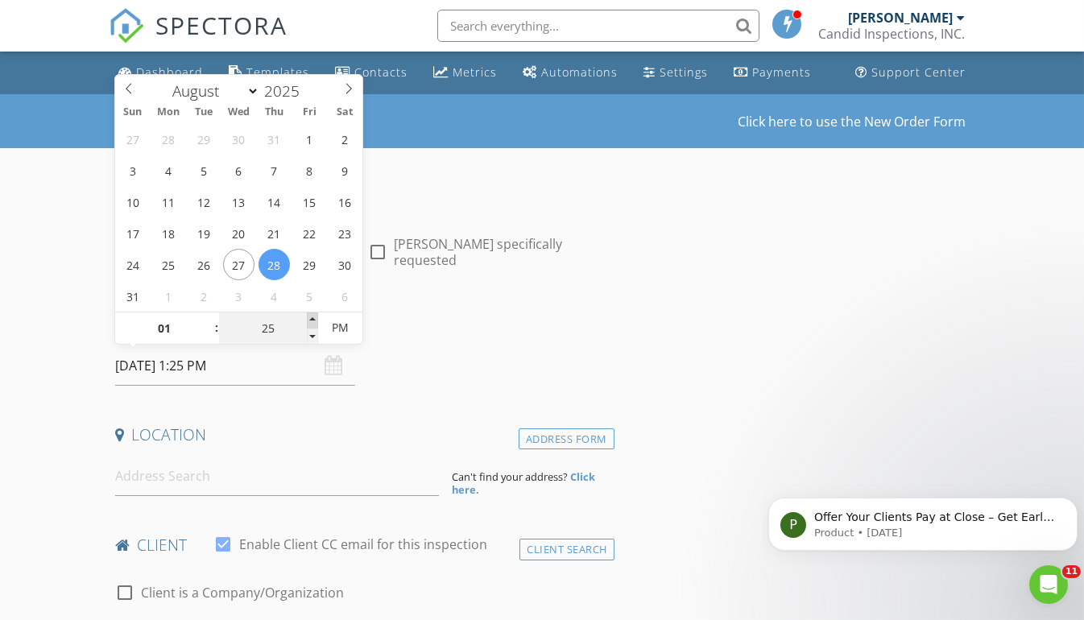
click at [312, 318] on span at bounding box center [312, 320] width 11 height 16
type input "30"
type input "[DATE] 1:30 PM"
click at [312, 318] on span at bounding box center [312, 320] width 11 height 16
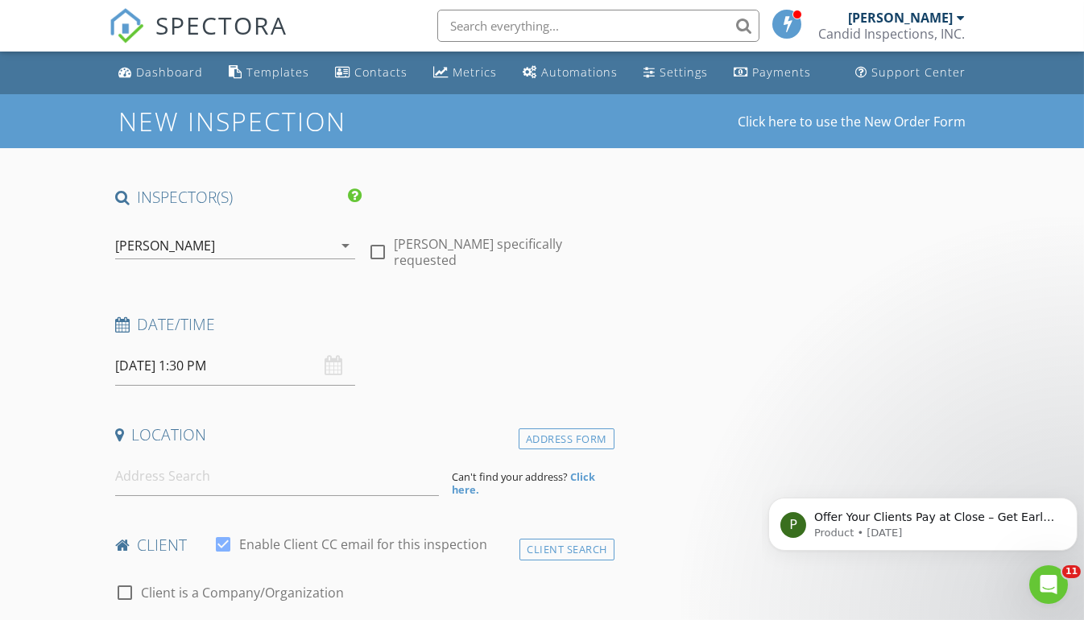
click at [455, 346] on div "Date/Time 08/28/2025 1:30 PM" at bounding box center [362, 350] width 506 height 72
click at [226, 477] on input at bounding box center [277, 476] width 324 height 39
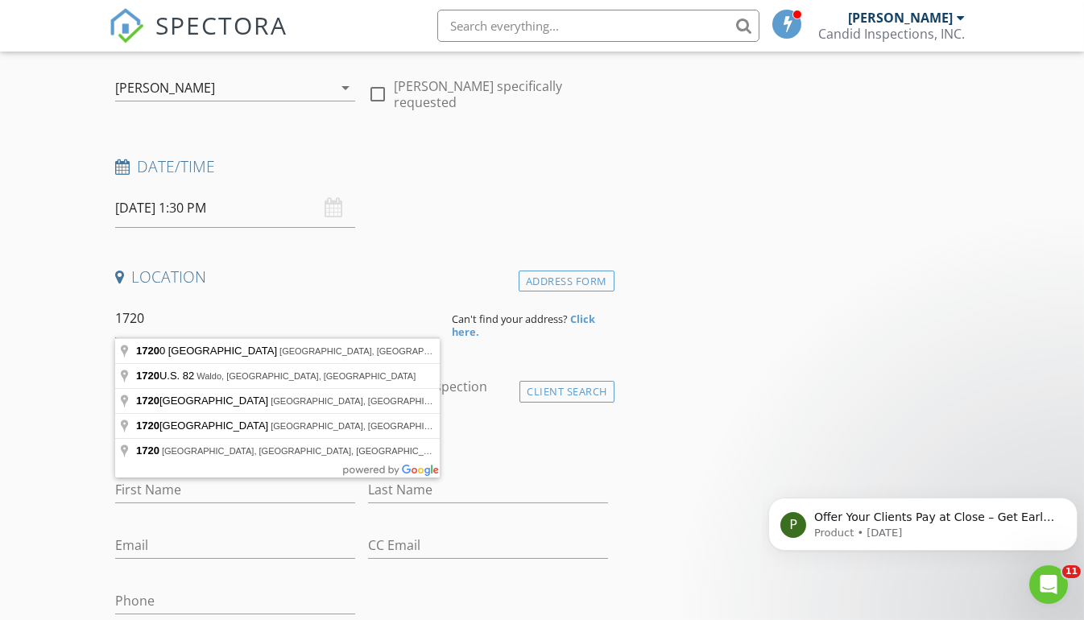
scroll to position [159, 0]
click at [300, 316] on input "1720" at bounding box center [277, 316] width 324 height 39
type input "1720 Belgrade Drive, Plano, TX, USA"
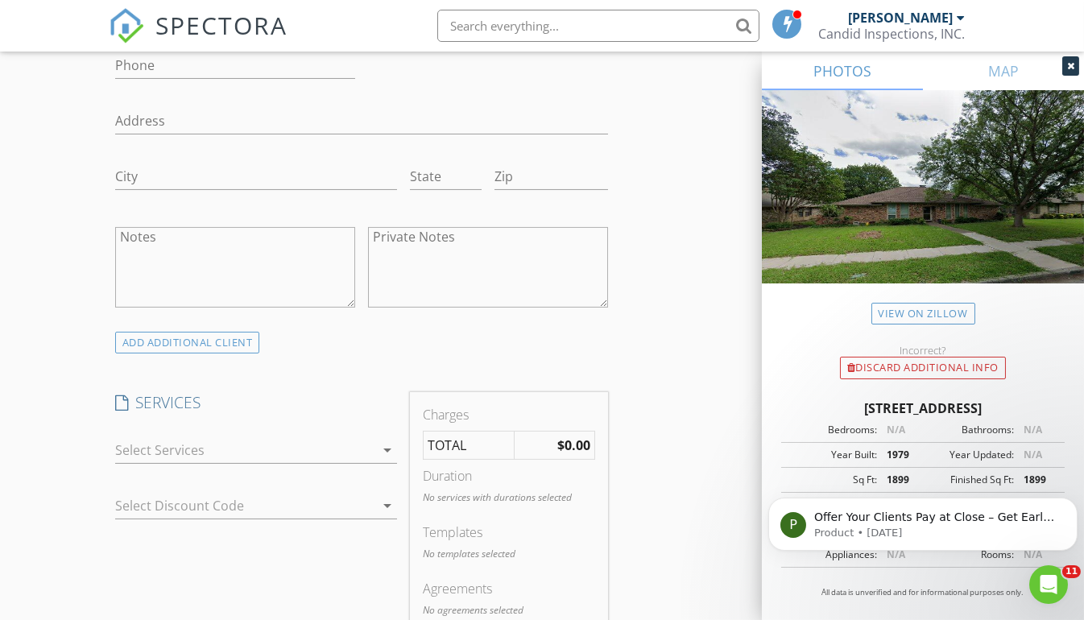
scroll to position [1024, 0]
click at [389, 440] on icon "arrow_drop_down" at bounding box center [387, 448] width 19 height 19
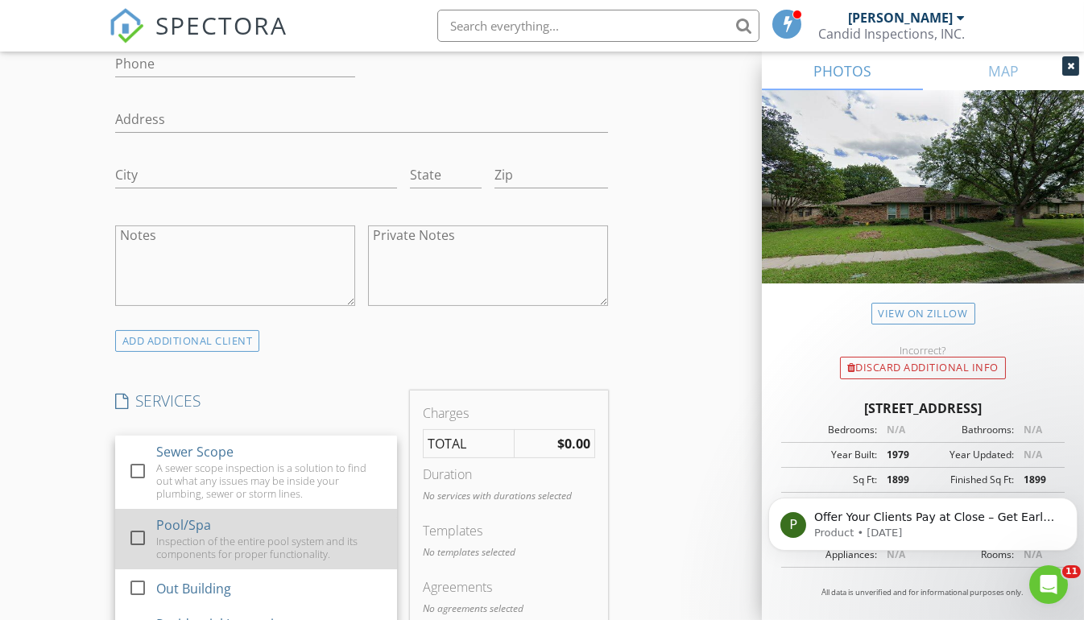
scroll to position [4, 0]
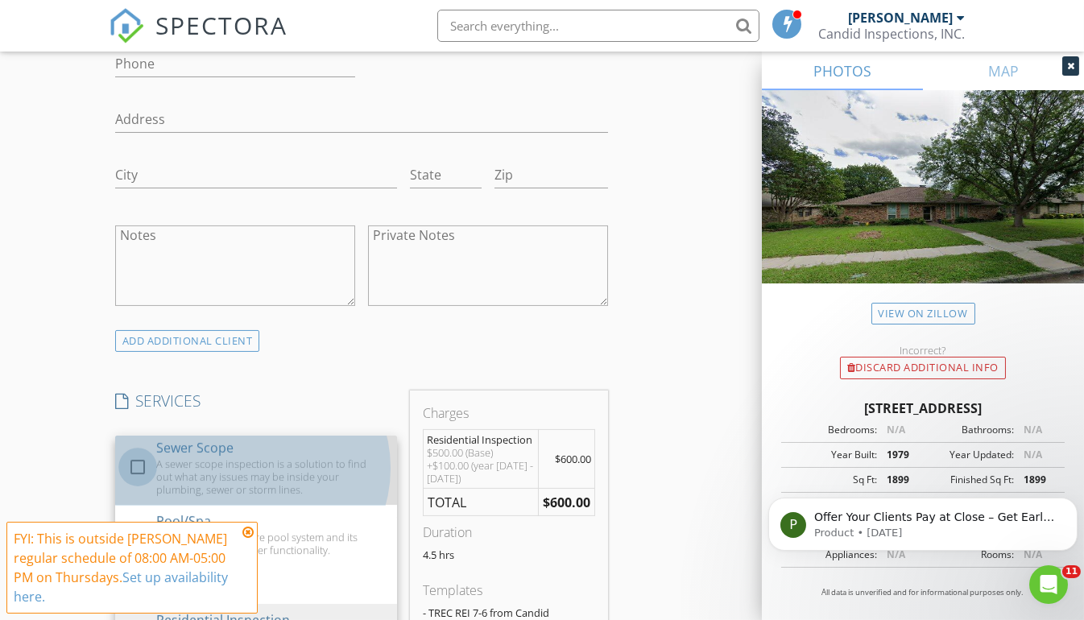
click at [140, 460] on div at bounding box center [137, 466] width 27 height 27
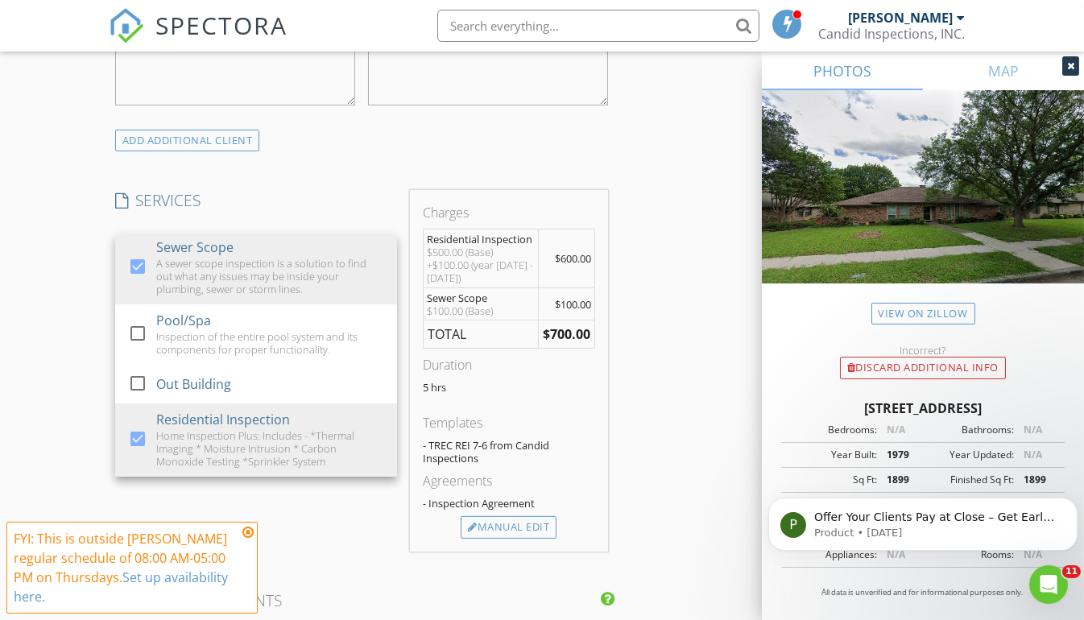
scroll to position [1237, 0]
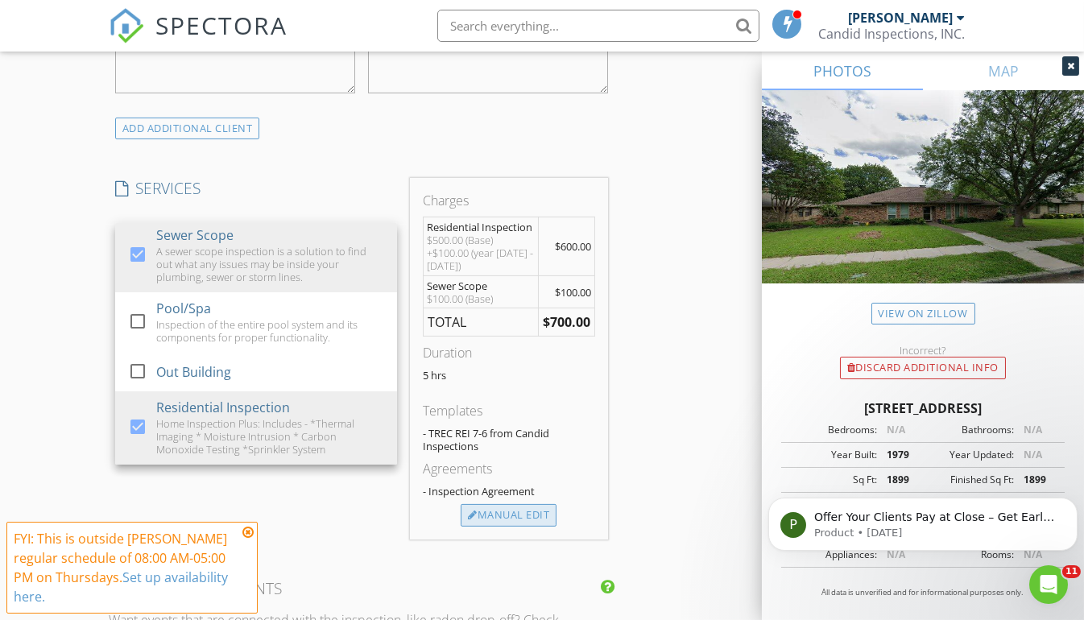
click at [506, 510] on div "Manual Edit" at bounding box center [509, 515] width 96 height 23
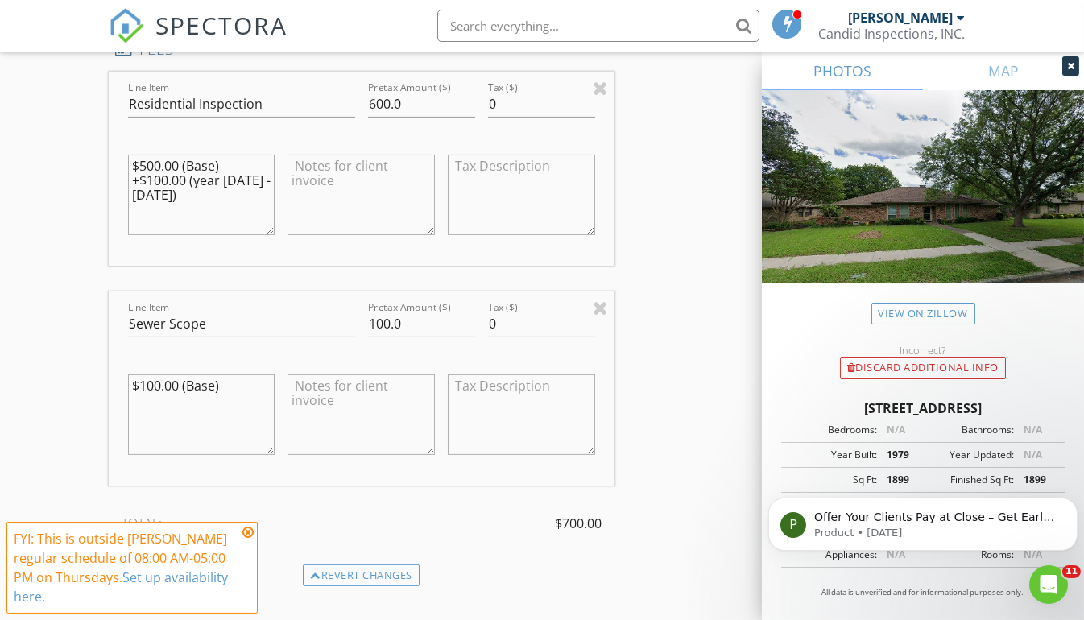
scroll to position [1518, 0]
drag, startPoint x: 231, startPoint y: 373, endPoint x: 112, endPoint y: 383, distance: 119.6
click at [112, 383] on div "Line Item Sewer Scope Pretax Amount ($) 100.0 Tax ($) 0 $100.00 (Base)" at bounding box center [362, 388] width 506 height 194
drag, startPoint x: 419, startPoint y: 313, endPoint x: 353, endPoint y: 308, distance: 67.0
click at [353, 308] on div "Line Item Sewer Scope Pretax Amount ($) 100.0 Tax ($) 0" at bounding box center [362, 388] width 506 height 194
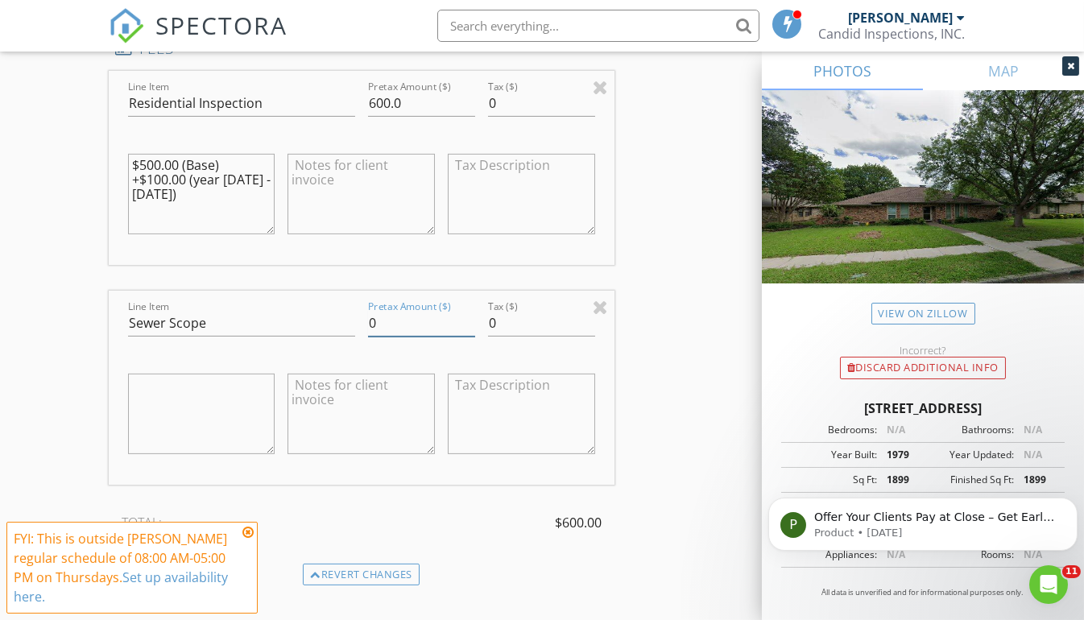
type input "0"
click at [659, 353] on div "INSPECTOR(S) check_box William Strunk PRIMARY check_box_outline_blank Marcus Mu…" at bounding box center [542, 304] width 867 height 3271
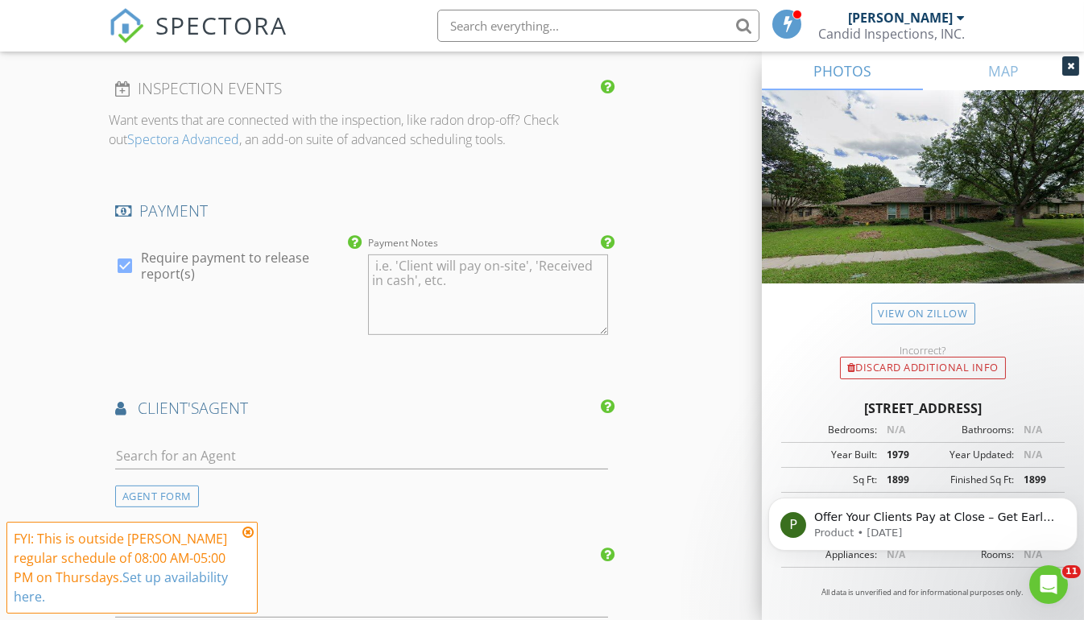
scroll to position [2068, 0]
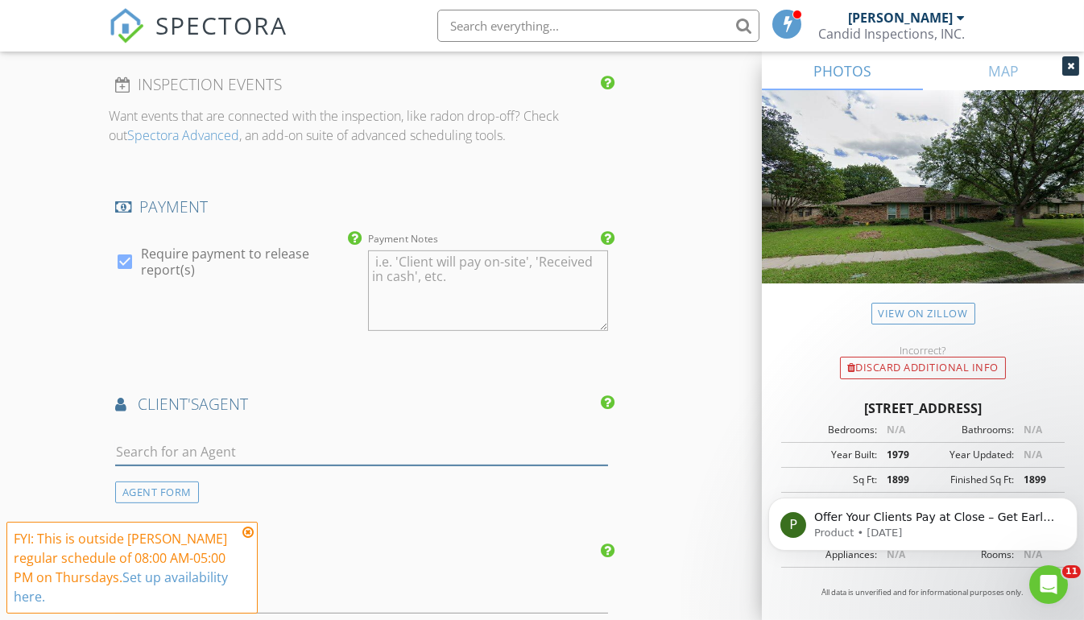
click at [379, 443] on input "text" at bounding box center [361, 452] width 493 height 27
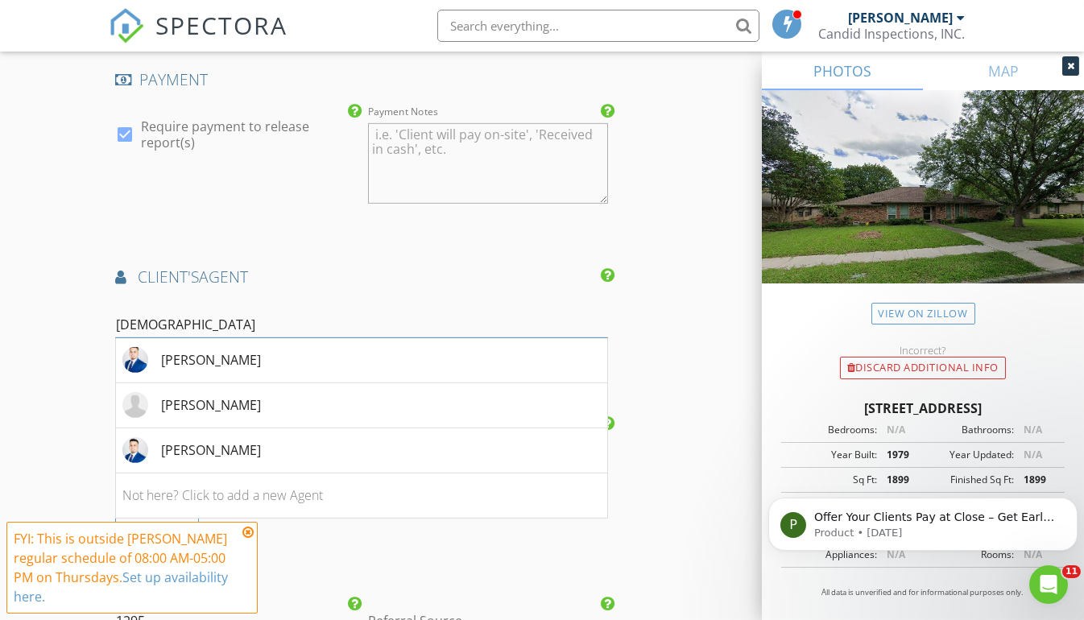
scroll to position [2209, 0]
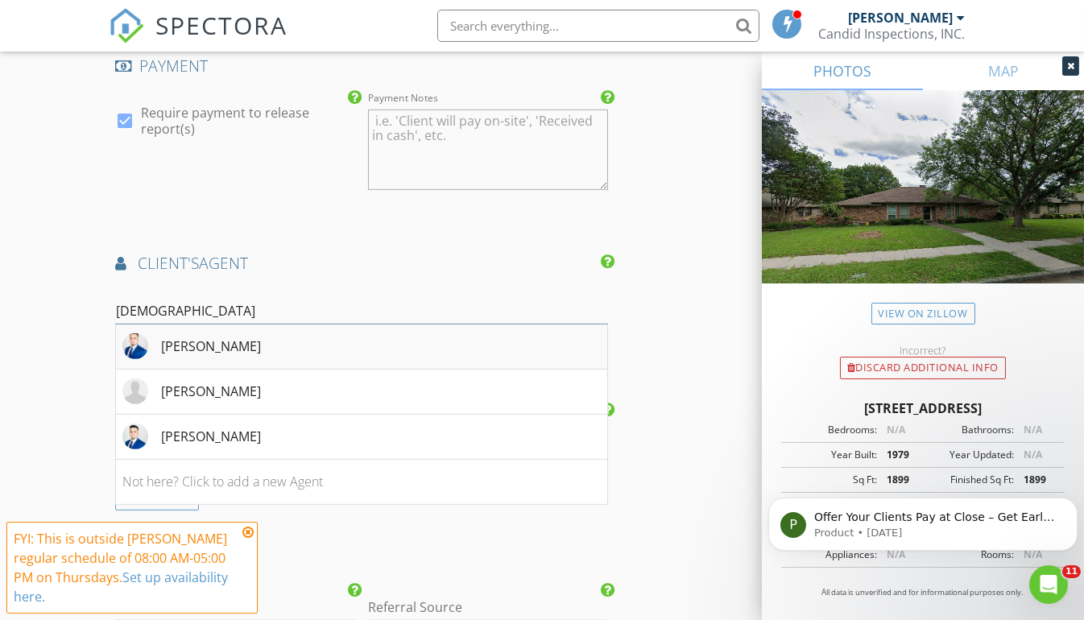
type input "jesu"
click at [327, 340] on li "[PERSON_NAME]" at bounding box center [361, 346] width 491 height 45
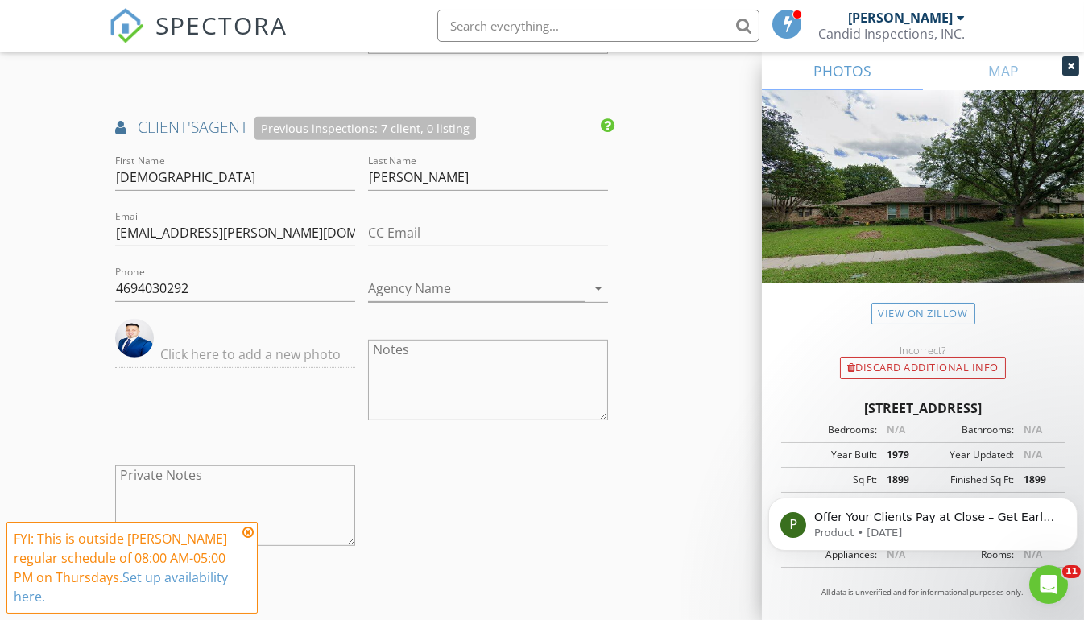
scroll to position [2345, 0]
click at [199, 224] on input "jj.rodriguez@rendonrealty.com" at bounding box center [235, 233] width 240 height 27
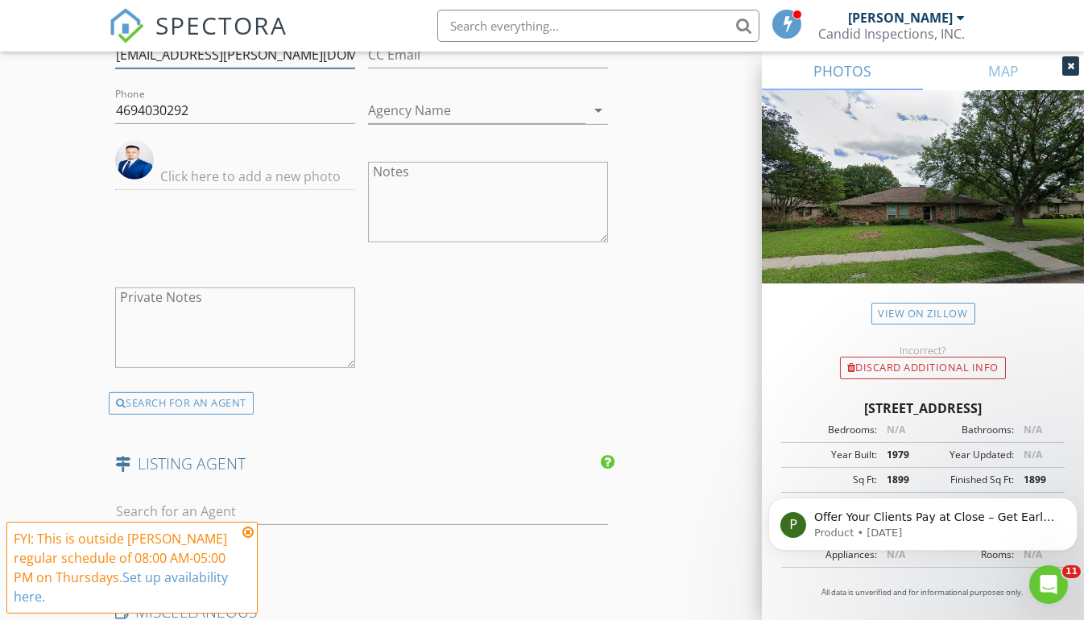
scroll to position [2523, 0]
click at [191, 391] on div "SEARCH FOR AN AGENT" at bounding box center [181, 402] width 145 height 23
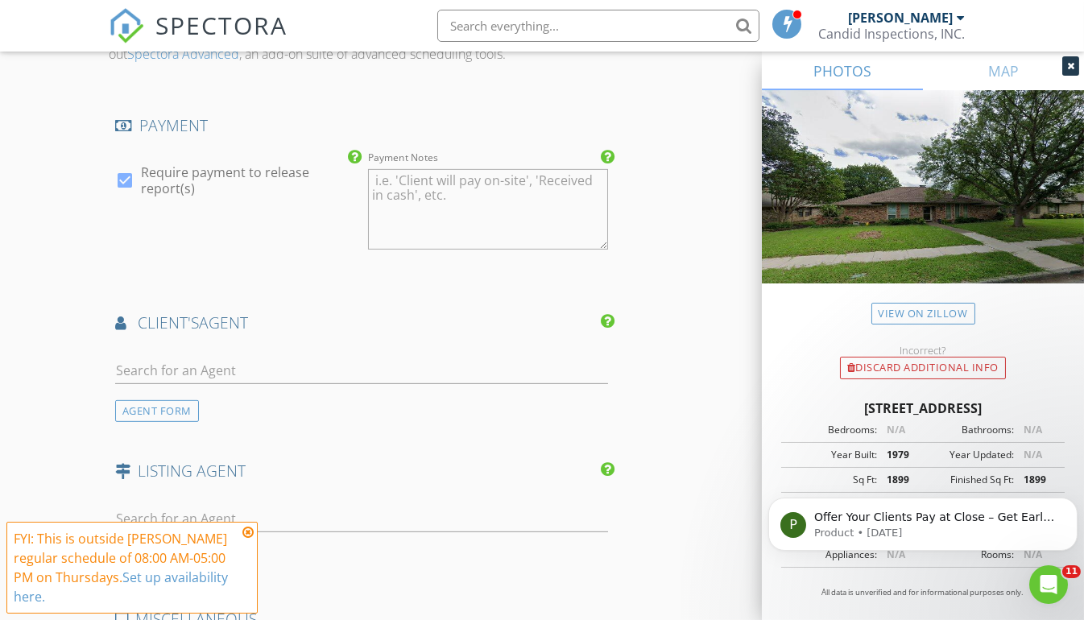
scroll to position [2149, 0]
click at [164, 400] on div "AGENT FORM" at bounding box center [157, 411] width 84 height 22
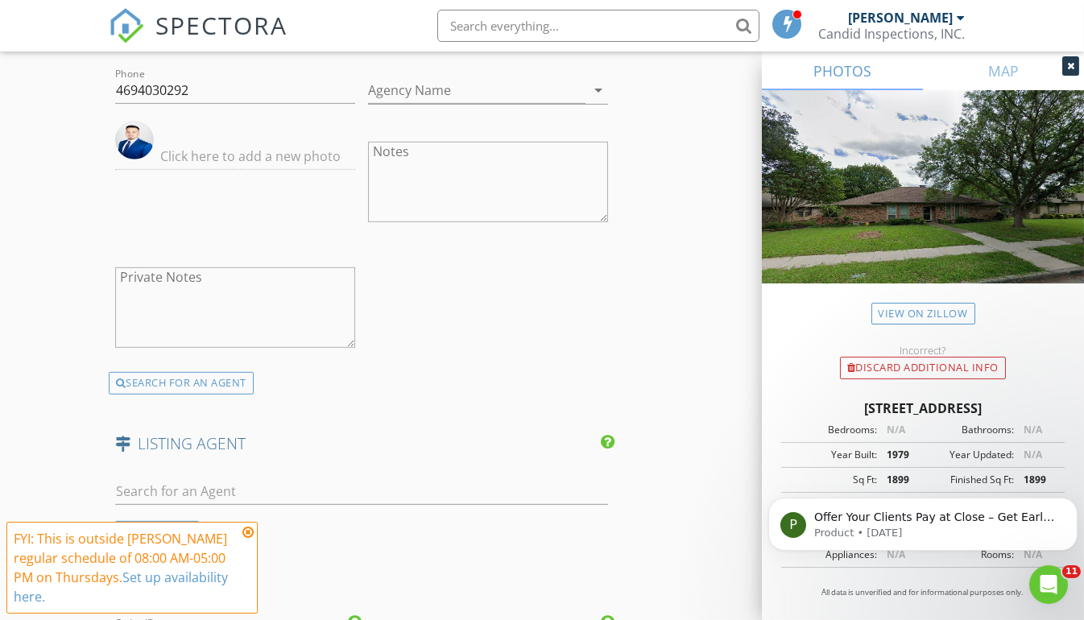
scroll to position [2541, 0]
click at [196, 375] on div "SEARCH FOR AN AGENT" at bounding box center [181, 382] width 145 height 23
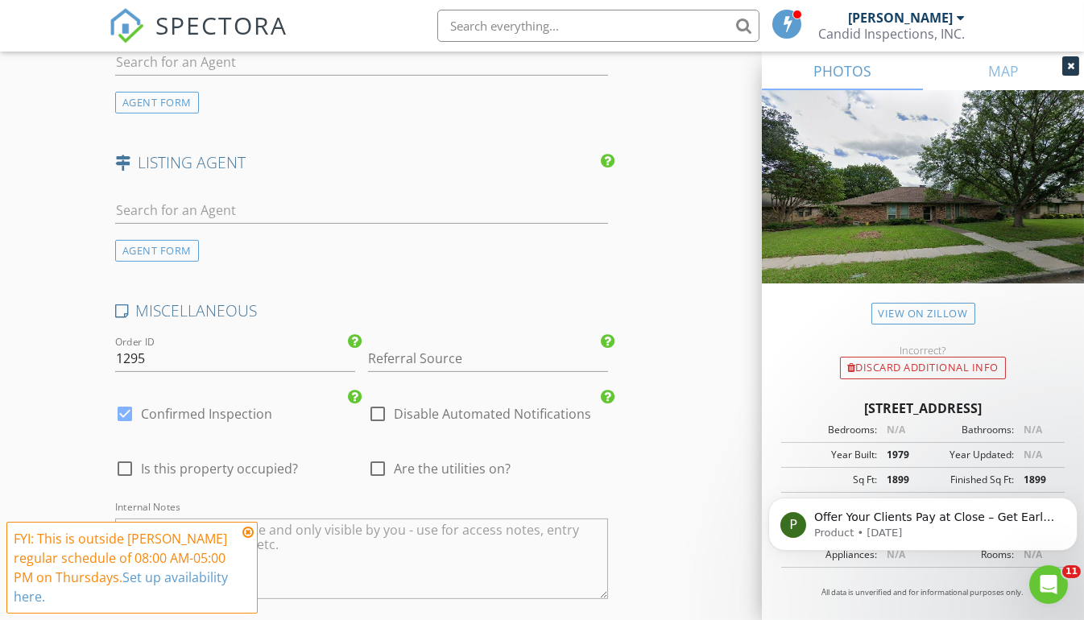
scroll to position [2456, 0]
click at [229, 201] on input "text" at bounding box center [361, 212] width 493 height 27
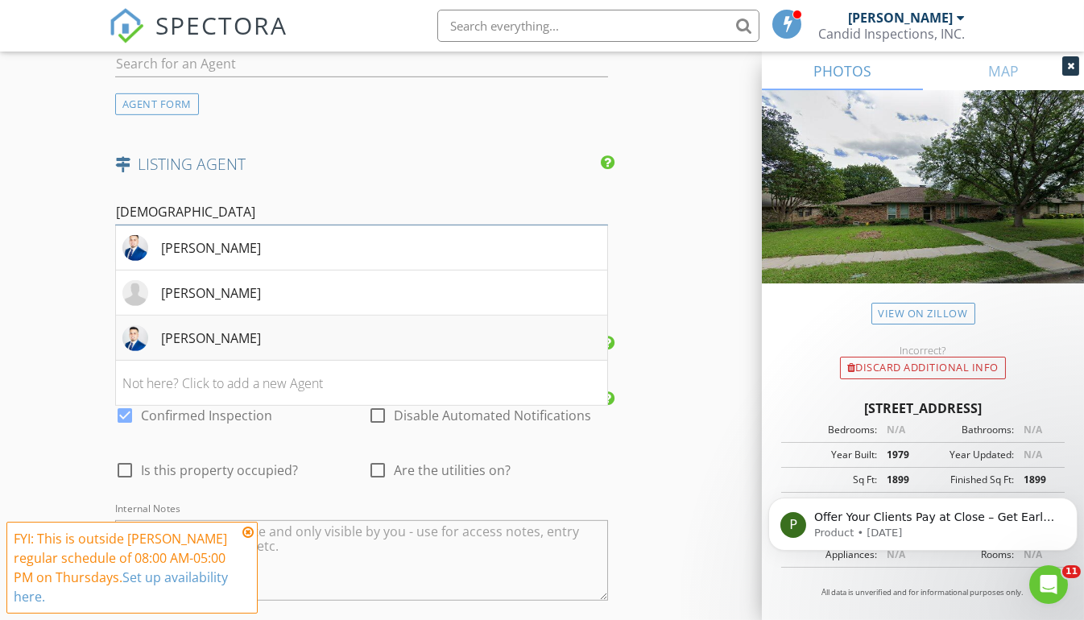
type input "jesu"
click at [196, 329] on div "[PERSON_NAME]" at bounding box center [211, 338] width 100 height 19
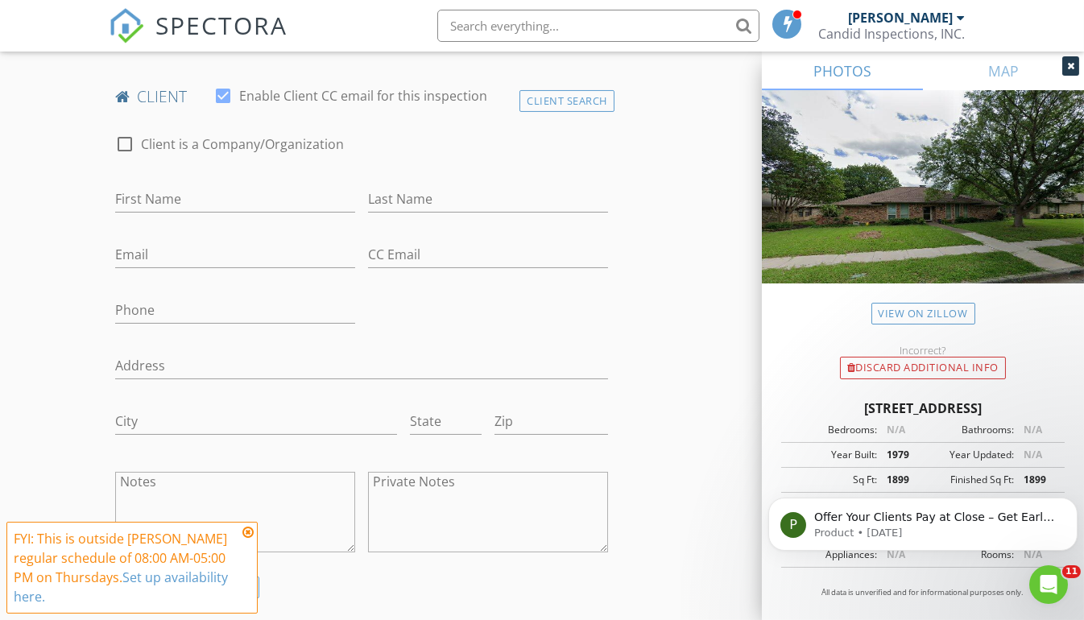
scroll to position [777, 0]
click at [252, 196] on input "First Name" at bounding box center [235, 200] width 240 height 27
paste input "[PERSON_NAME]"
type input "[PERSON_NAME]"
click at [397, 205] on input "Last Name" at bounding box center [488, 200] width 240 height 27
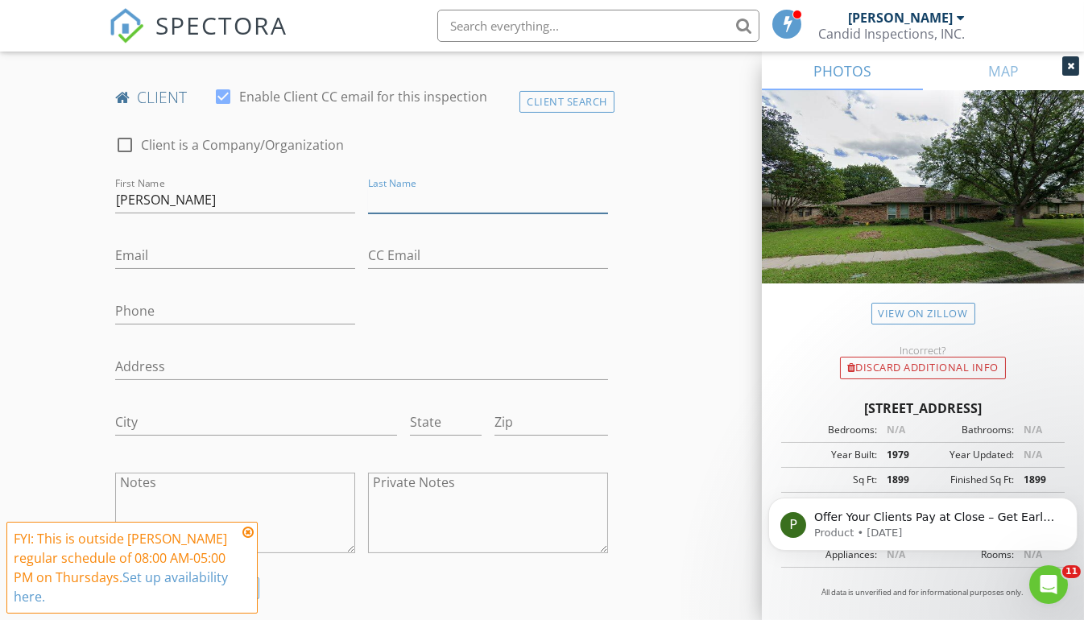
paste input "[PERSON_NAME]"
type input "[PERSON_NAME]"
click at [226, 258] on input "Email" at bounding box center [235, 255] width 240 height 27
paste input "[EMAIL_ADDRESS][DOMAIN_NAME]"
type input "[EMAIL_ADDRESS][DOMAIN_NAME]"
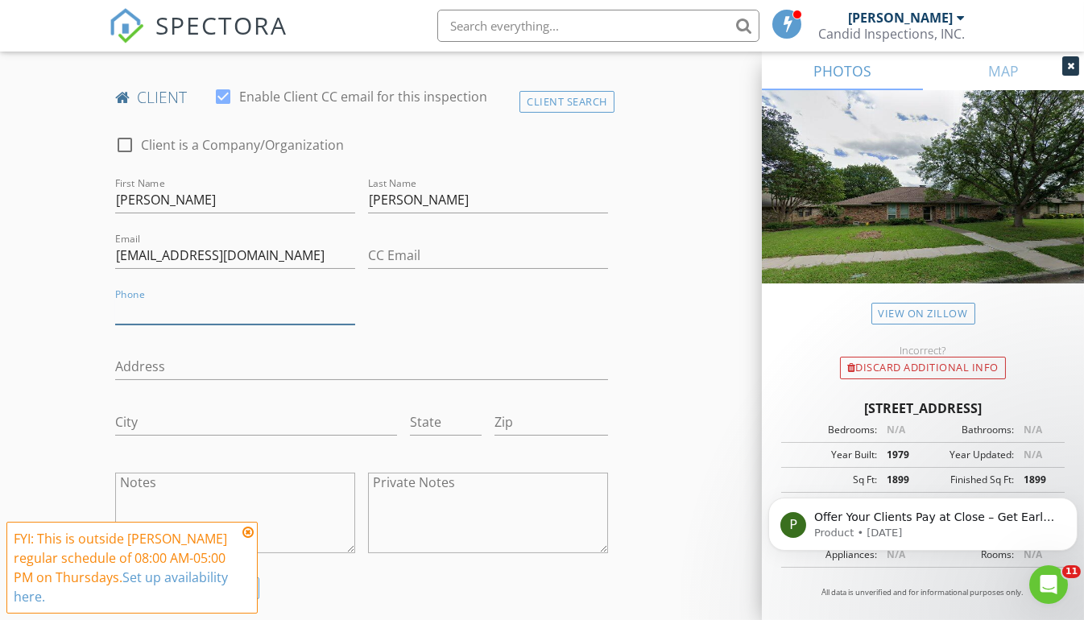
click at [230, 309] on input "Phone" at bounding box center [235, 311] width 240 height 27
paste input "[PHONE_NUMBER]"
type input "[PHONE_NUMBER]"
click at [439, 333] on div "check_box_outline_blank Client is a Company/Organization First Name Giovanni La…" at bounding box center [362, 348] width 506 height 458
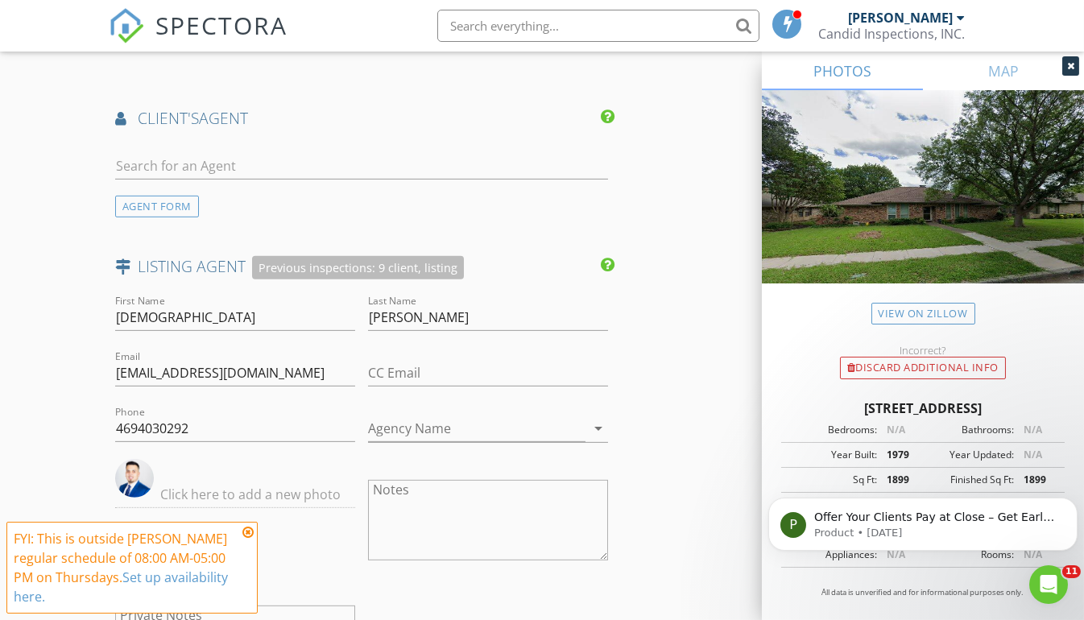
scroll to position [2354, 0]
click at [164, 195] on div "AGENT FORM" at bounding box center [157, 206] width 84 height 22
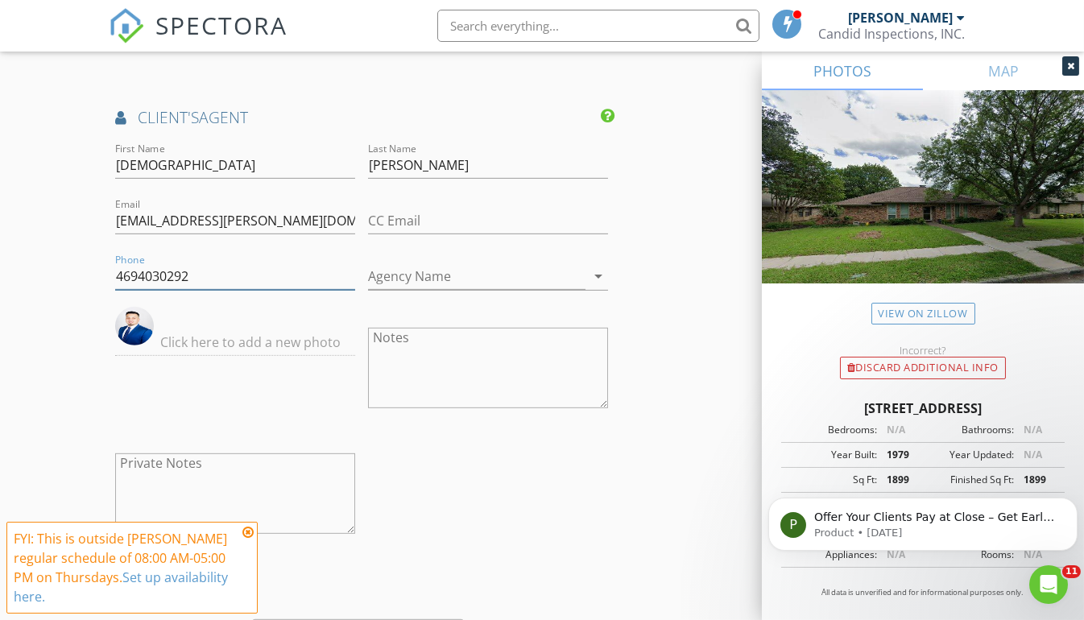
drag, startPoint x: 268, startPoint y: 267, endPoint x: 81, endPoint y: 272, distance: 186.9
drag, startPoint x: 312, startPoint y: 212, endPoint x: 54, endPoint y: 225, distance: 258.8
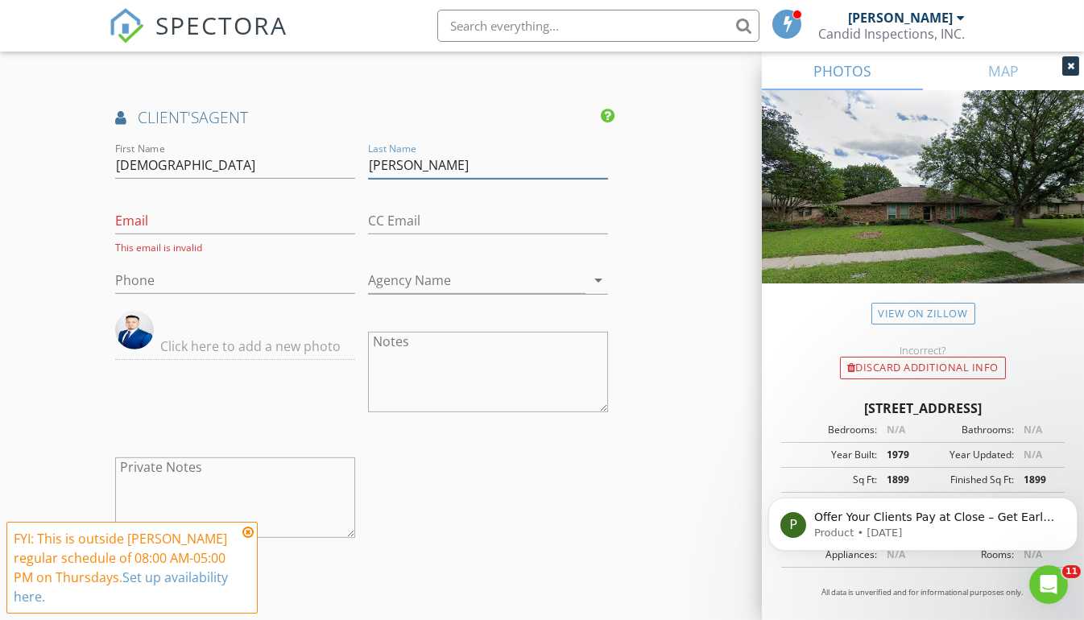
drag, startPoint x: 444, startPoint y: 157, endPoint x: 319, endPoint y: 160, distance: 125.6
click at [319, 160] on div "First Name Jesus Last Name Rodriguez Email This email is invalid CC Email Phone…" at bounding box center [362, 350] width 506 height 423
drag, startPoint x: 184, startPoint y: 159, endPoint x: 82, endPoint y: 180, distance: 103.6
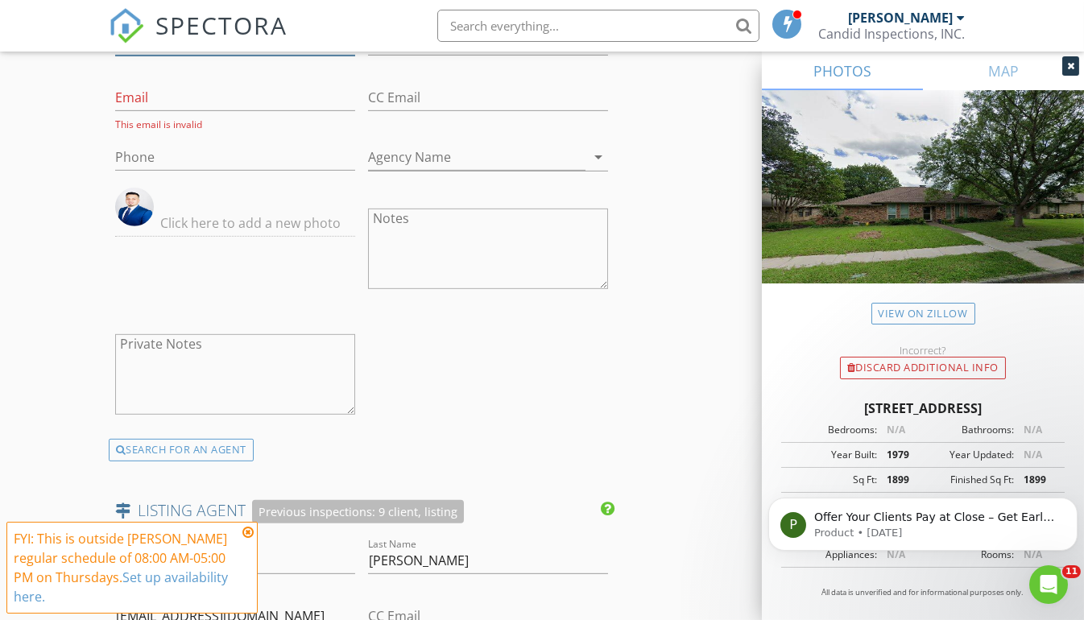
scroll to position [2478, 0]
click at [183, 438] on div "SEARCH FOR AN AGENT" at bounding box center [181, 449] width 145 height 23
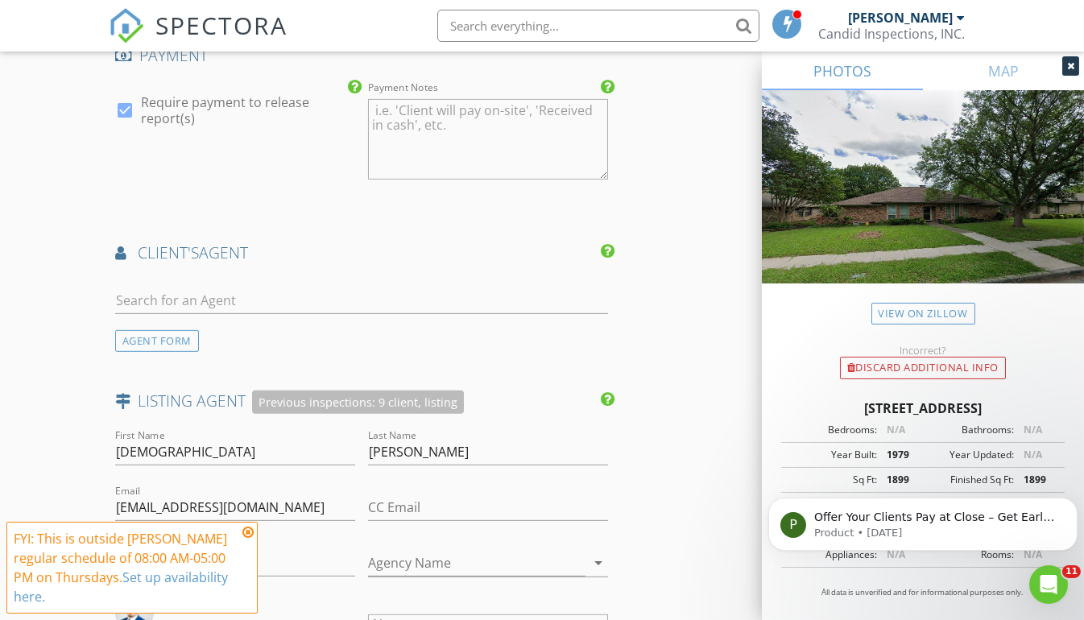
scroll to position [2213, 0]
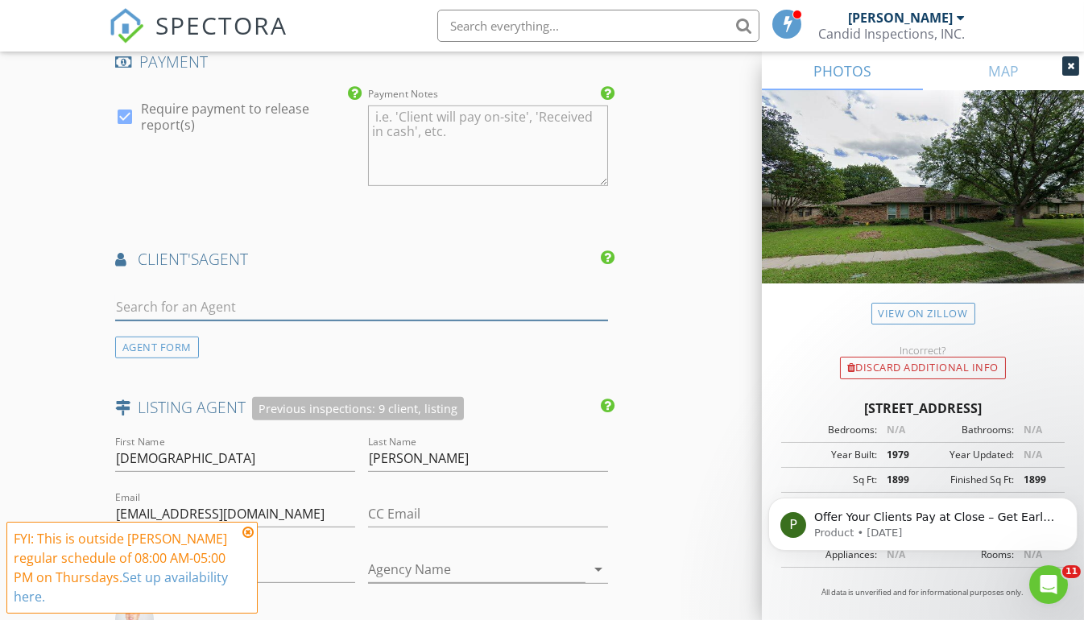
click at [167, 294] on input "text" at bounding box center [361, 307] width 493 height 27
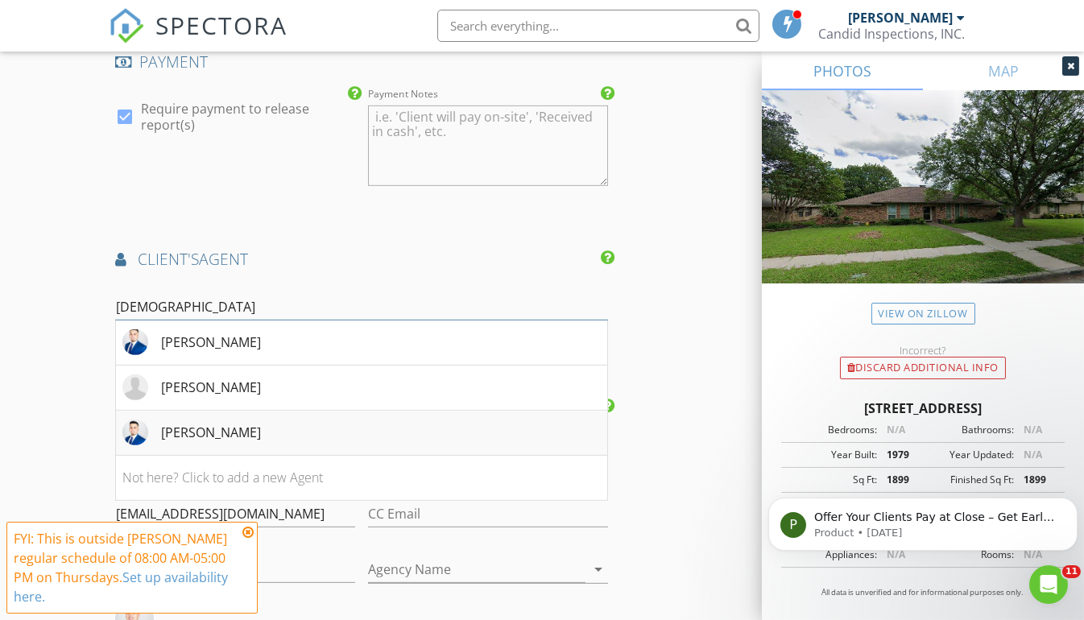
type input "jesu"
click at [157, 436] on div "[PERSON_NAME]" at bounding box center [191, 432] width 138 height 26
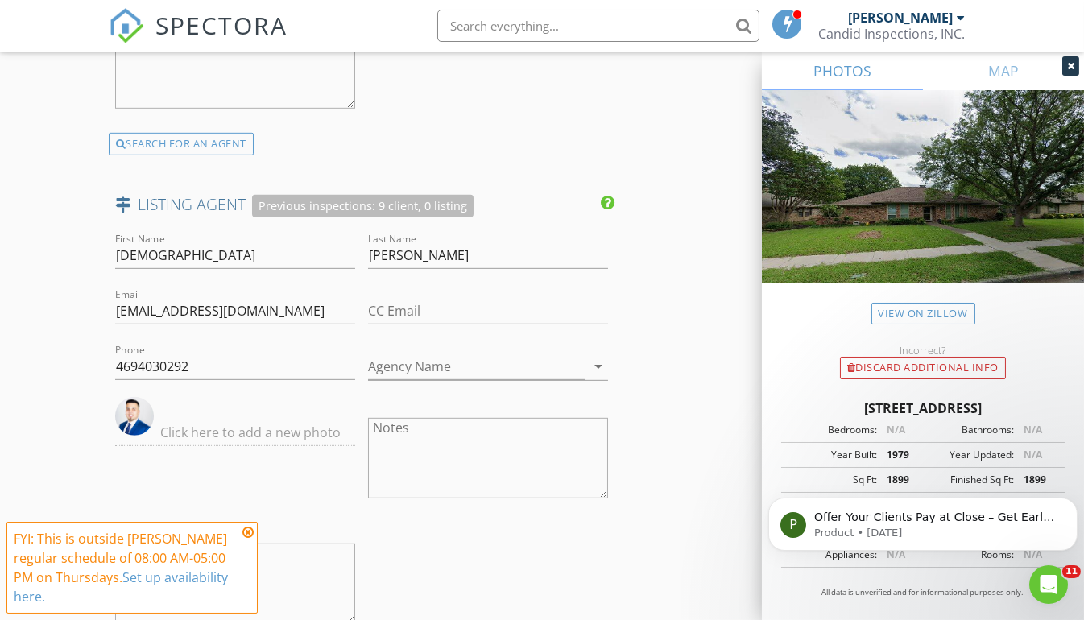
scroll to position [2787, 0]
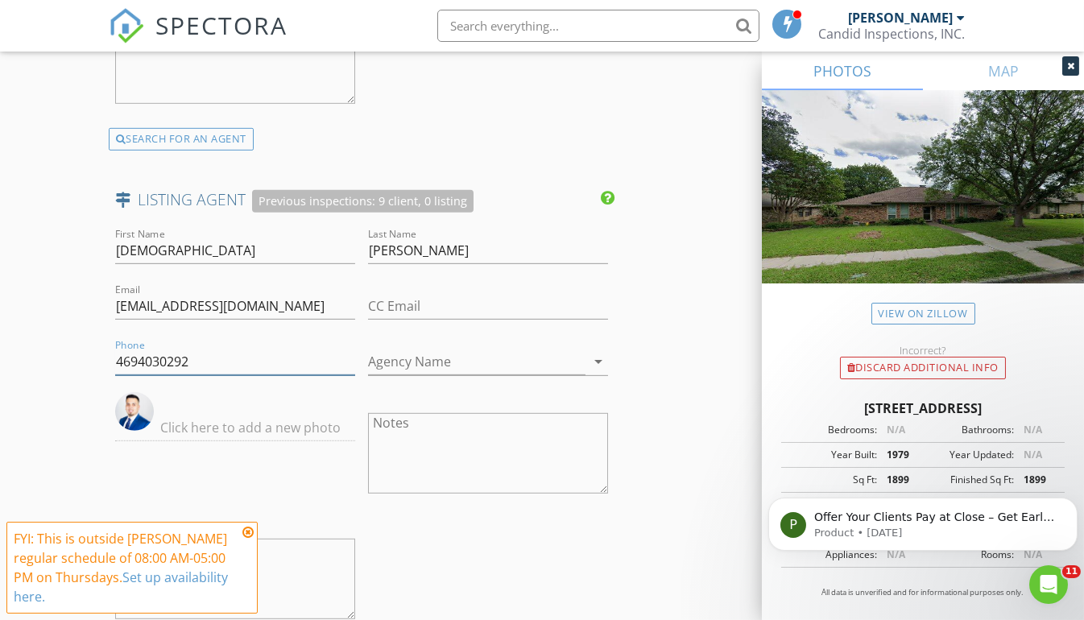
drag, startPoint x: 224, startPoint y: 355, endPoint x: 74, endPoint y: 366, distance: 150.2
drag, startPoint x: 308, startPoint y: 291, endPoint x: 59, endPoint y: 305, distance: 249.2
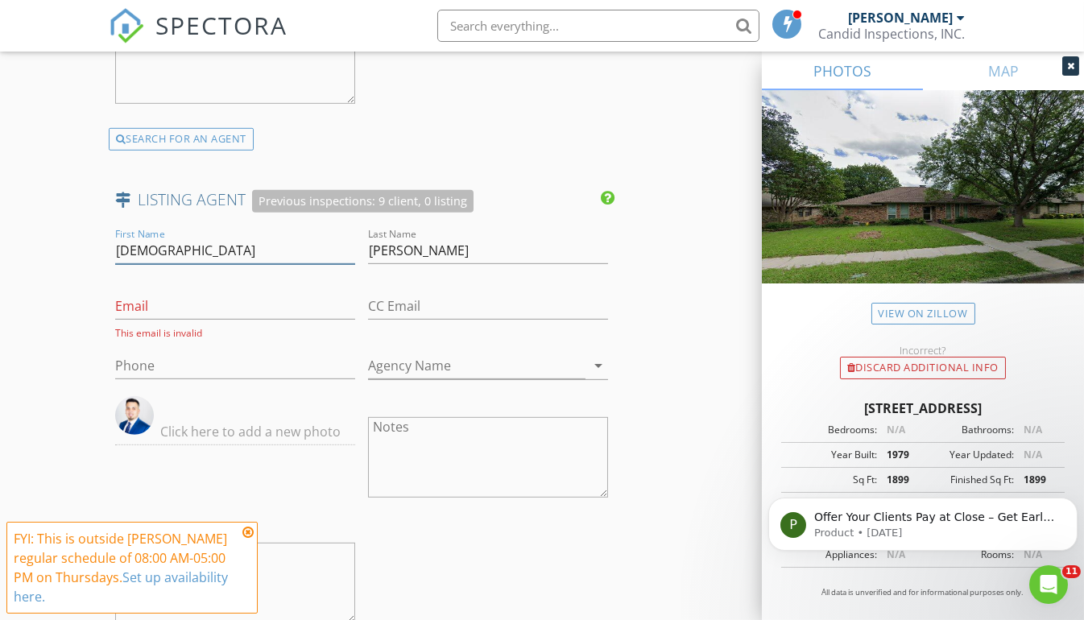
drag, startPoint x: 163, startPoint y: 238, endPoint x: 89, endPoint y: 243, distance: 74.2
drag, startPoint x: 448, startPoint y: 241, endPoint x: 315, endPoint y: 238, distance: 132.9
click at [315, 238] on div "First Name Last Name Rodriguez Email This email is invalid CC Email Phone Agenc…" at bounding box center [362, 436] width 506 height 423
drag, startPoint x: 468, startPoint y: 234, endPoint x: 349, endPoint y: 250, distance: 120.1
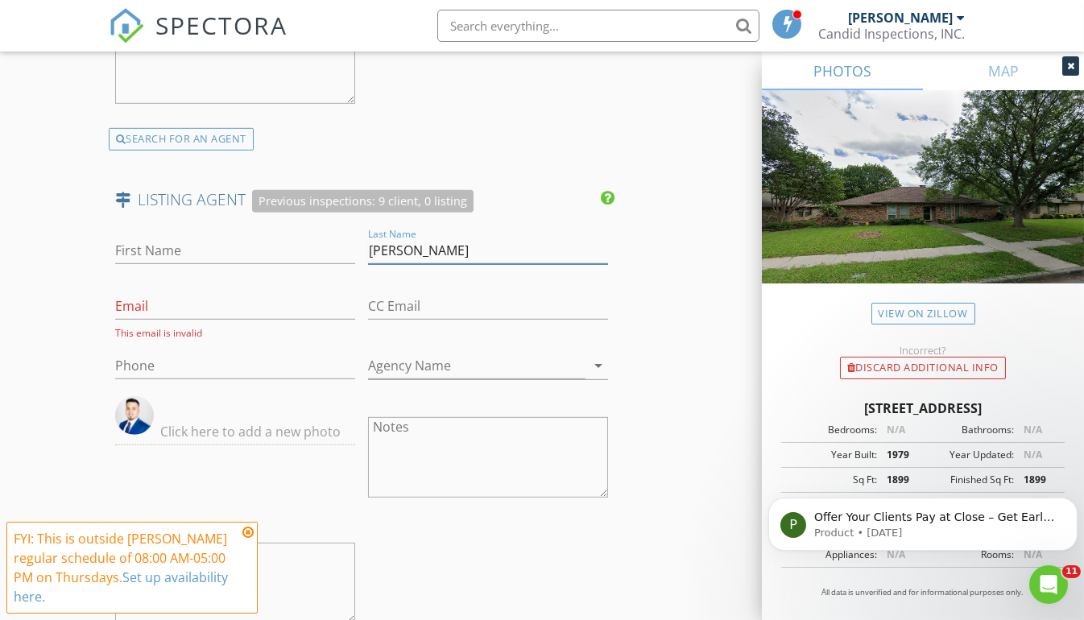
click at [349, 250] on div "First Name Last Name Rodriguez Email This email is invalid CC Email Phone Agenc…" at bounding box center [362, 436] width 506 height 423
click at [357, 468] on div at bounding box center [235, 459] width 253 height 126
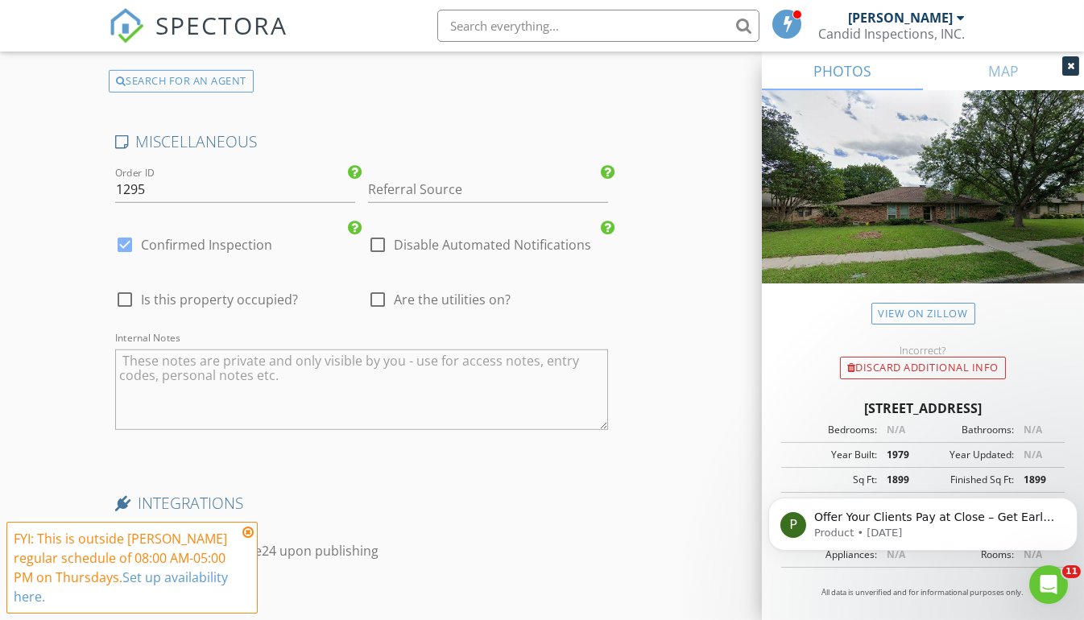
scroll to position [3368, 0]
click at [375, 282] on div at bounding box center [377, 295] width 27 height 27
checkbox input "true"
type input "5"
click at [225, 360] on textarea "Internal Notes" at bounding box center [361, 385] width 493 height 81
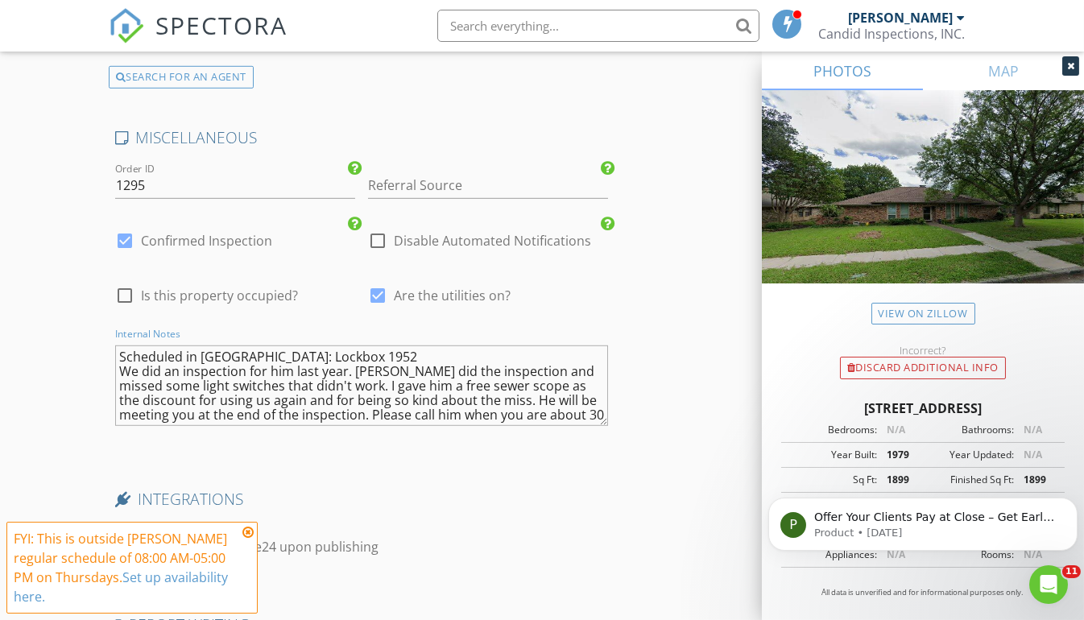
scroll to position [11, 0]
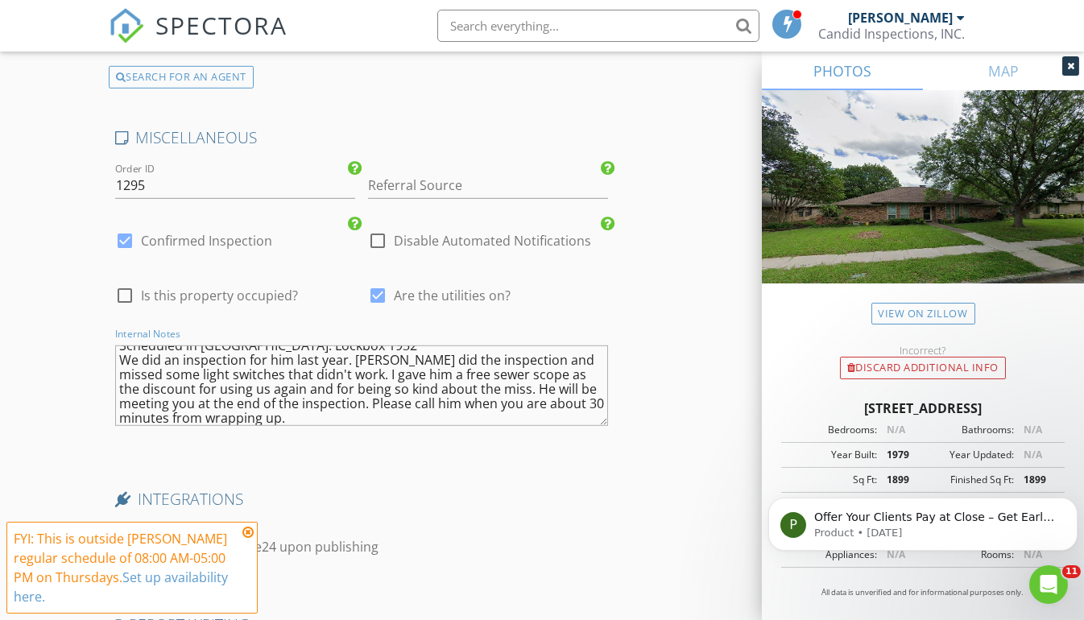
type textarea "Scheduled in [GEOGRAPHIC_DATA]: Lockbox 1952 We did an inspection for him last …"
click at [249, 534] on icon at bounding box center [247, 532] width 11 height 13
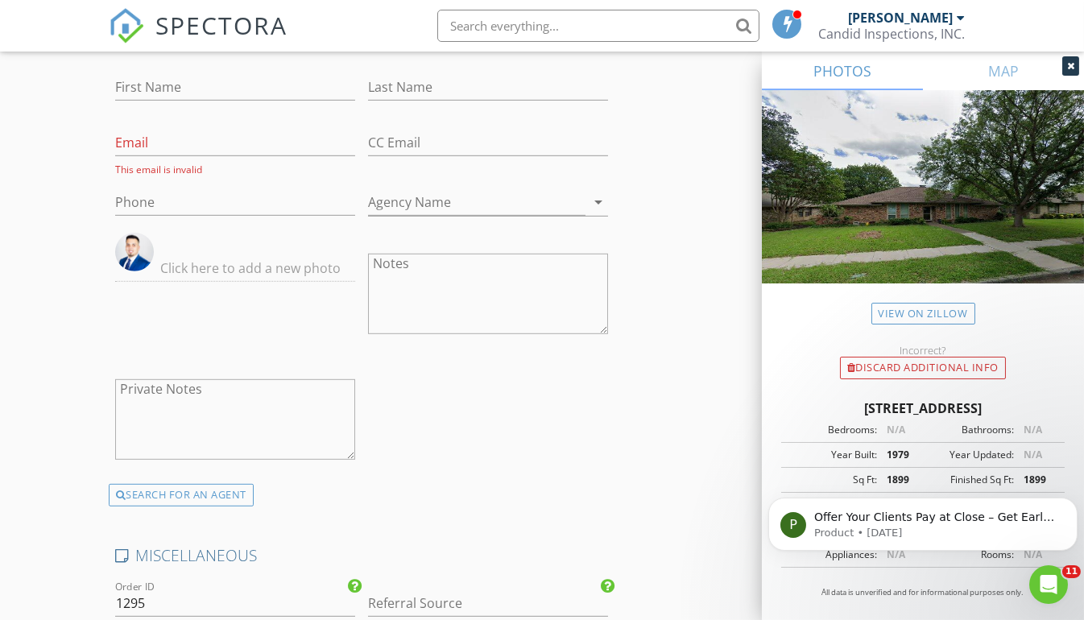
scroll to position [3602, 0]
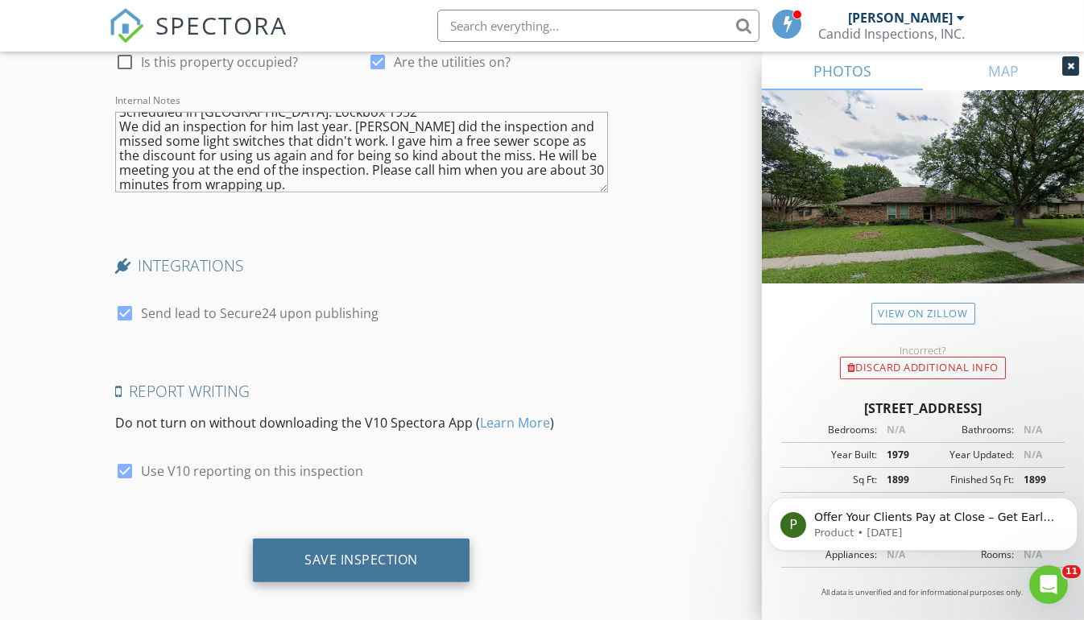
click at [360, 553] on div "Save Inspection" at bounding box center [361, 560] width 114 height 16
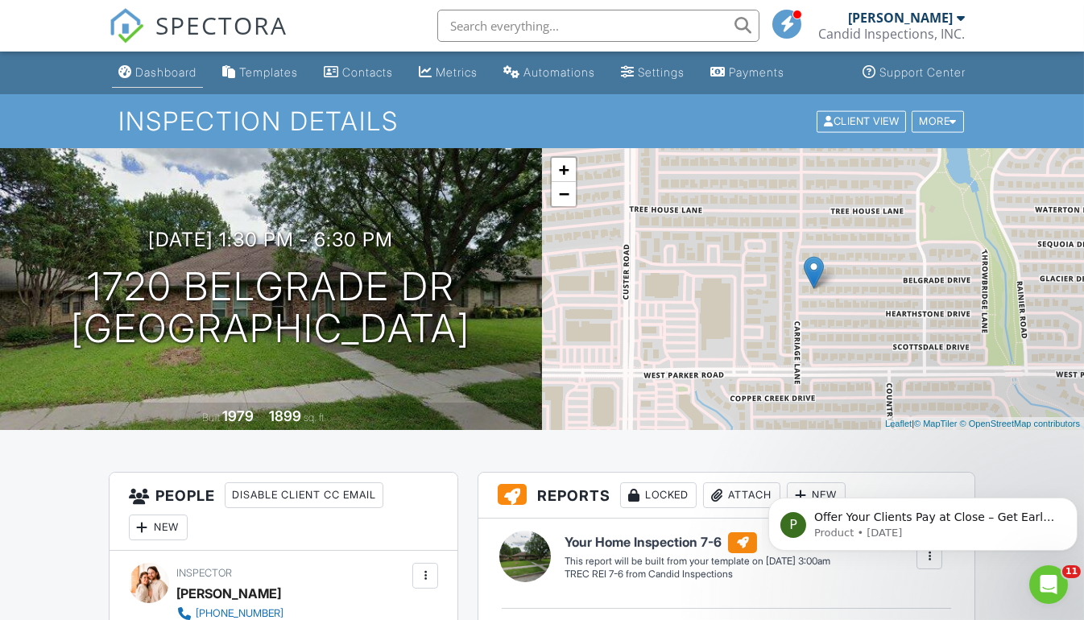
click at [172, 70] on div "Dashboard" at bounding box center [165, 72] width 61 height 14
